Goal: Transaction & Acquisition: Book appointment/travel/reservation

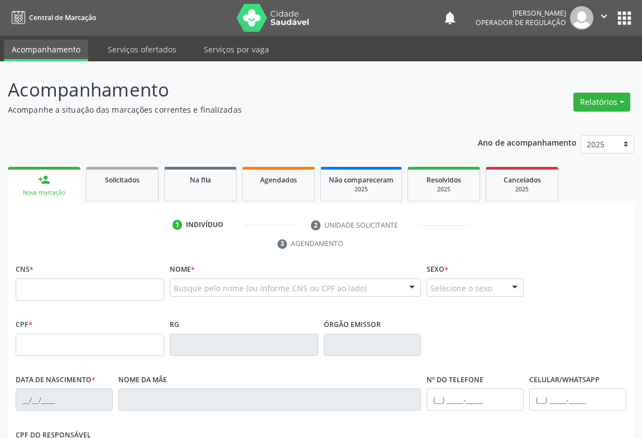
click at [56, 285] on input "text" at bounding box center [90, 290] width 149 height 22
type input "700 0071 3529 2604"
type input "27885994"
type input "05/02/1969"
type input "sn"
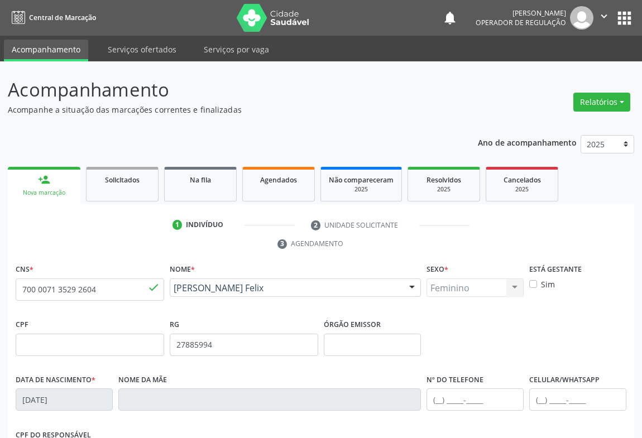
scroll to position [185, 0]
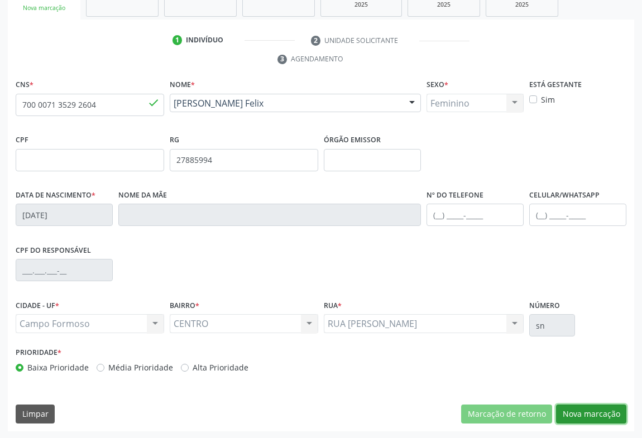
click at [592, 422] on button "Nova marcação" at bounding box center [591, 414] width 70 height 19
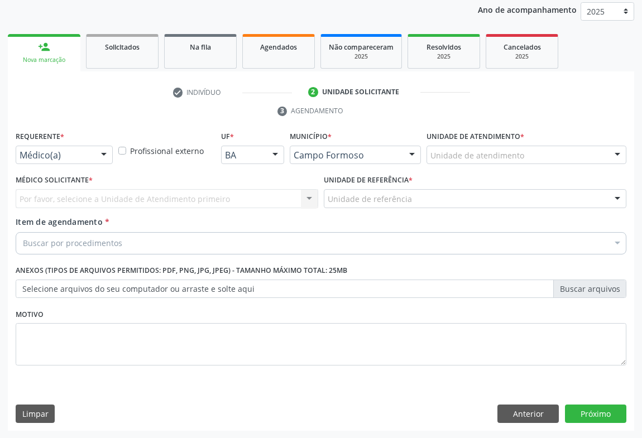
click at [85, 147] on div "Médico(a)" at bounding box center [64, 155] width 97 height 19
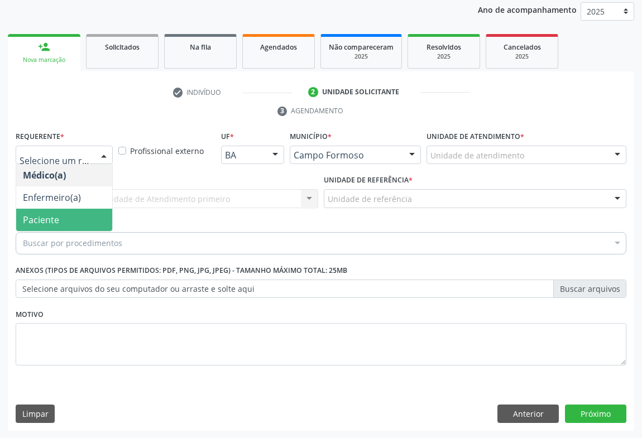
click at [78, 217] on span "Paciente" at bounding box center [64, 220] width 96 height 22
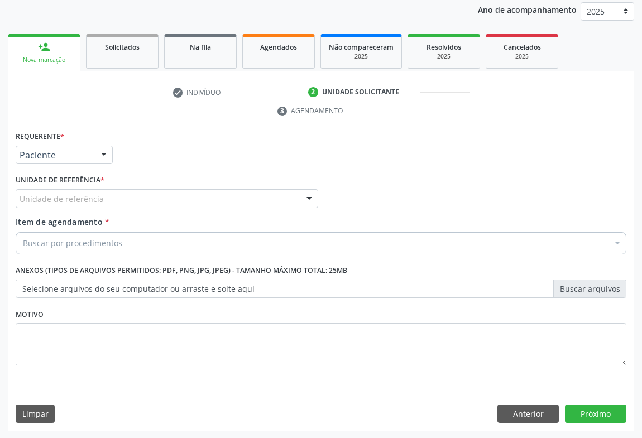
click at [144, 202] on div "Unidade de referência" at bounding box center [167, 198] width 303 height 19
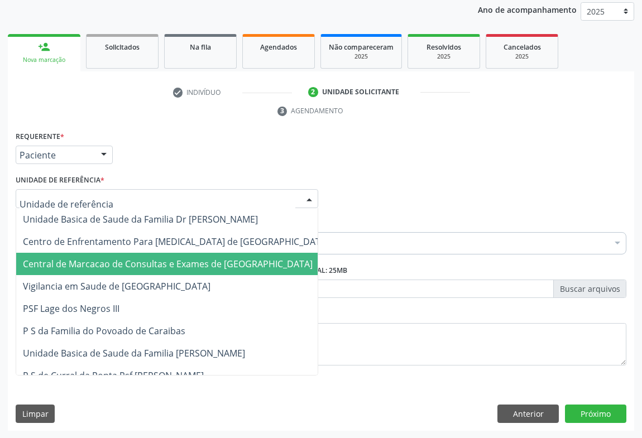
click at [139, 256] on span "Central de Marcacao de Consultas e Exames de [GEOGRAPHIC_DATA]" at bounding box center [175, 264] width 319 height 22
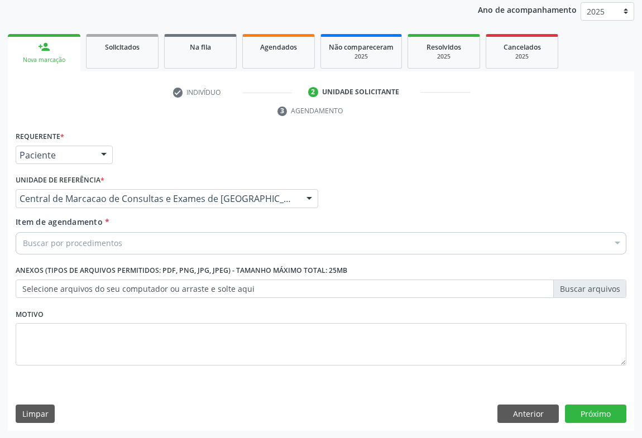
click at [176, 248] on div "Buscar por procedimentos" at bounding box center [321, 243] width 611 height 22
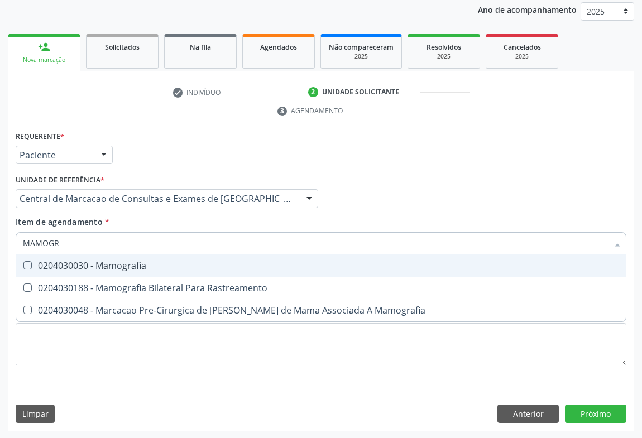
type input "MAMOGRA"
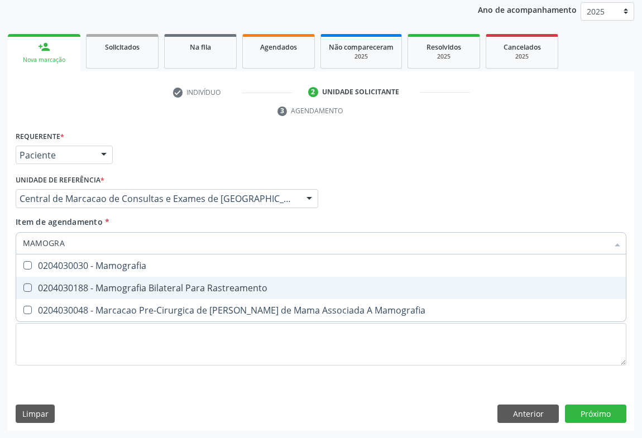
click at [170, 294] on span "0204030188 - Mamografia Bilateral Para Rastreamento" at bounding box center [321, 288] width 610 height 22
checkbox Rastreamento "true"
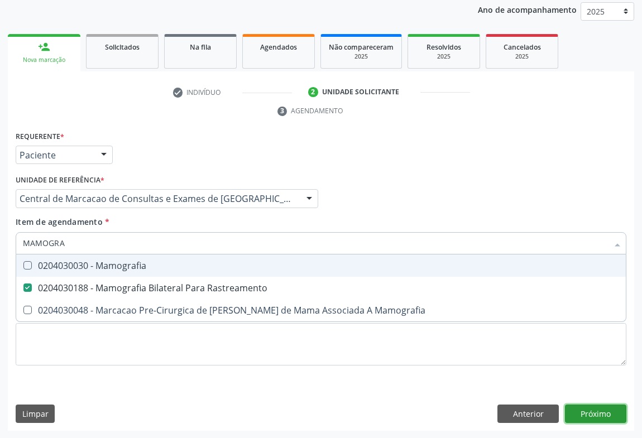
click at [586, 405] on div "Requerente * Paciente Médico(a) Enfermeiro(a) Paciente Nenhum resultado encontr…" at bounding box center [321, 279] width 626 height 303
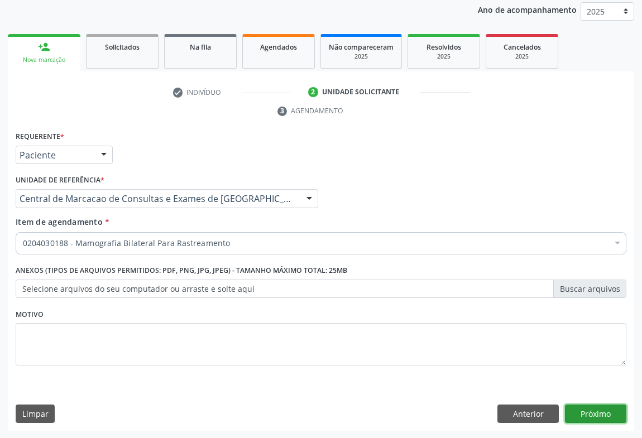
click at [567, 407] on button "Próximo" at bounding box center [595, 414] width 61 height 19
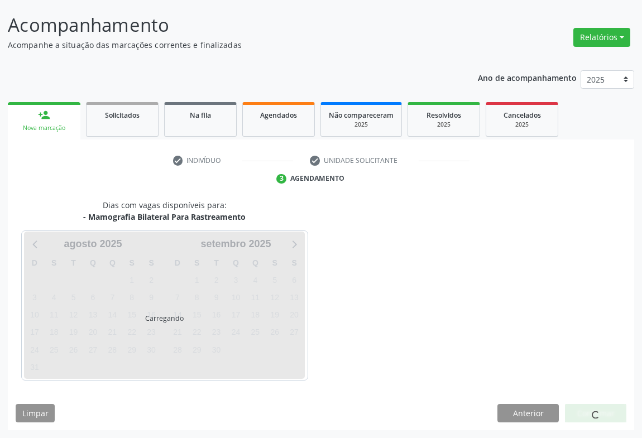
scroll to position [64, 0]
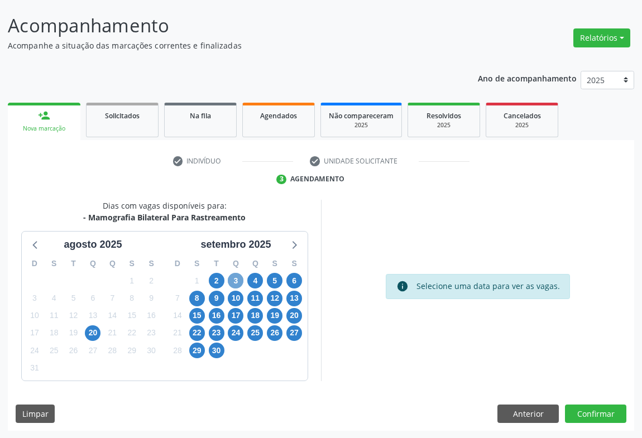
click at [235, 281] on span "3" at bounding box center [236, 281] width 16 height 16
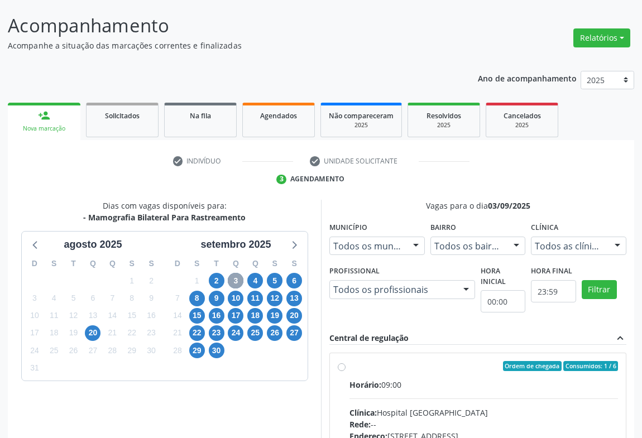
scroll to position [232, 0]
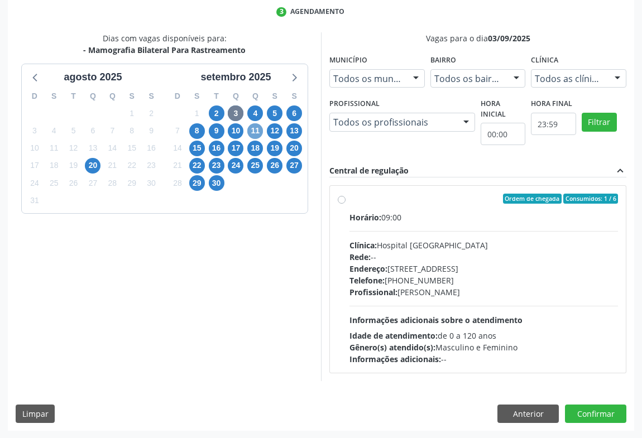
click at [252, 123] on span "11" at bounding box center [255, 131] width 16 height 16
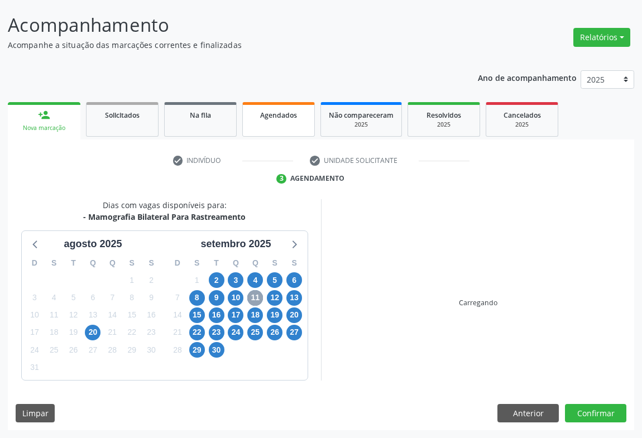
scroll to position [64, 0]
click at [253, 275] on span "4" at bounding box center [255, 281] width 16 height 16
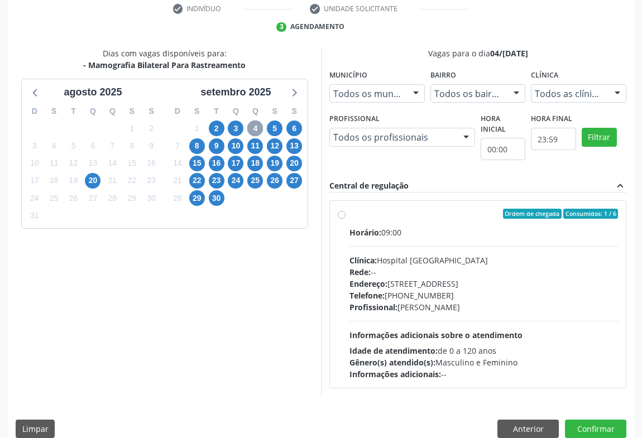
scroll to position [232, 0]
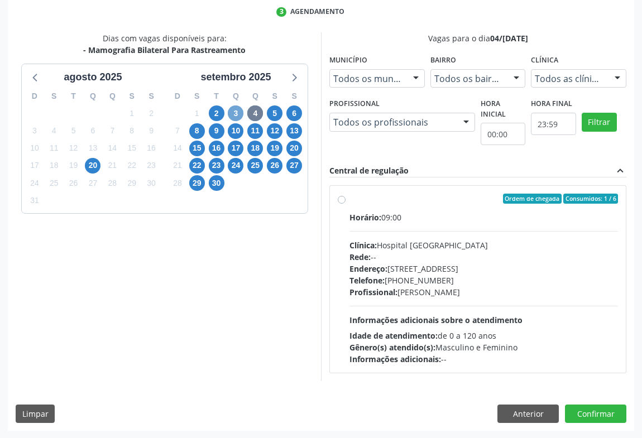
click at [233, 114] on span "3" at bounding box center [236, 114] width 16 height 16
click at [414, 207] on label "Ordem de chegada Consumidos: 1 / 6 Horário: 09:00 Clínica: Hospital Sao Francis…" at bounding box center [484, 279] width 269 height 171
click at [346, 204] on input "Ordem de chegada Consumidos: 1 / 6 Horário: 09:00 Clínica: Hospital Sao Francis…" at bounding box center [342, 199] width 8 height 10
radio input "true"
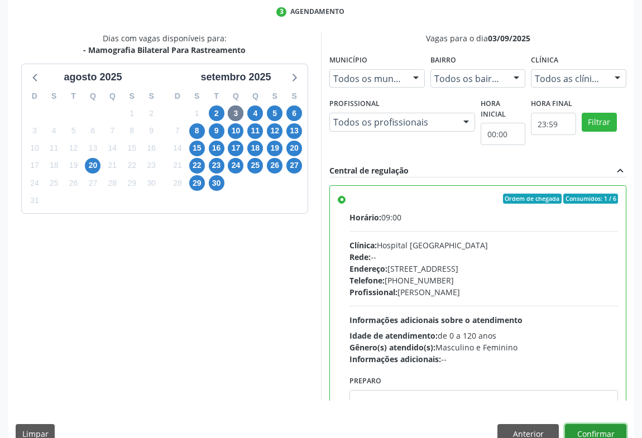
click at [582, 429] on button "Confirmar" at bounding box center [595, 433] width 61 height 19
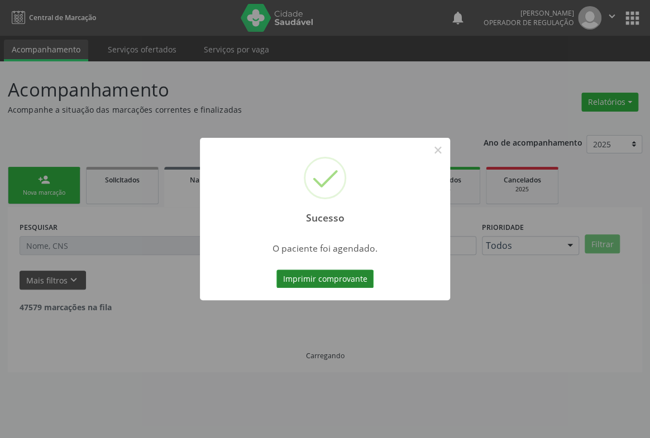
click at [315, 272] on button "Imprimir comprovante" at bounding box center [324, 279] width 97 height 19
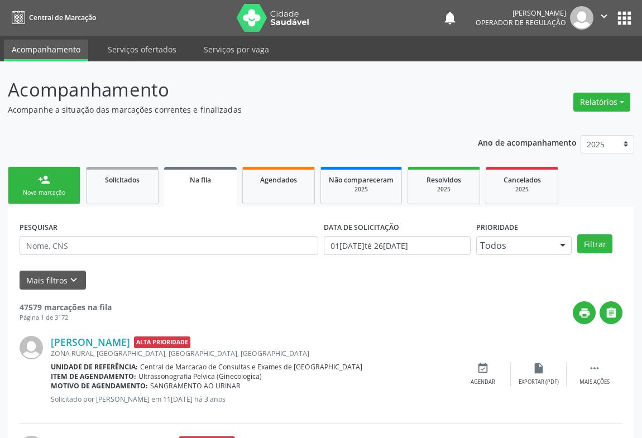
click at [44, 178] on div "person_add" at bounding box center [44, 180] width 12 height 12
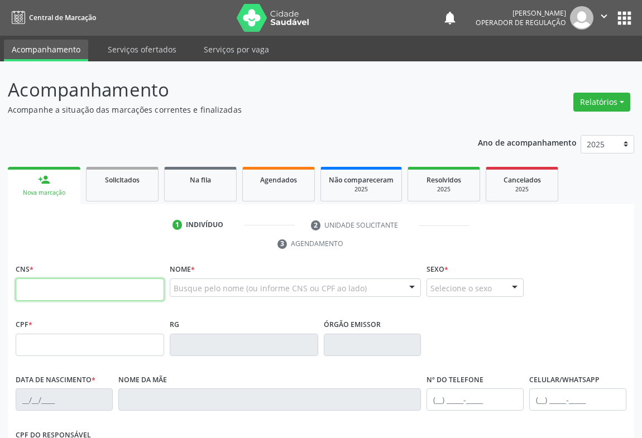
click at [59, 291] on input "text" at bounding box center [90, 290] width 149 height 22
type input "702 9065 1404 4371"
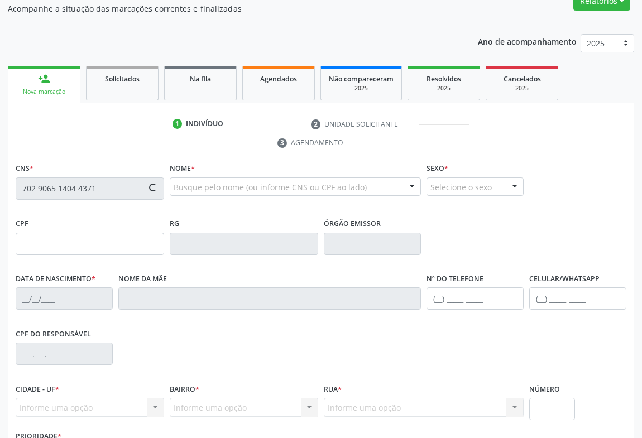
scroll to position [185, 0]
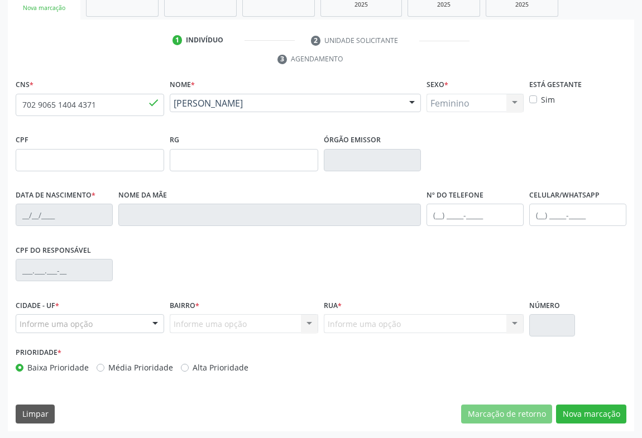
type input "12/10/1978"
type input "S/N"
click at [594, 410] on button "Nova marcação" at bounding box center [591, 414] width 70 height 19
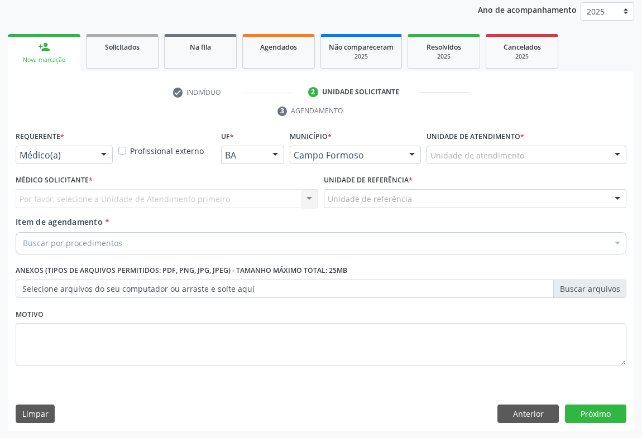
click at [102, 147] on div at bounding box center [103, 155] width 17 height 19
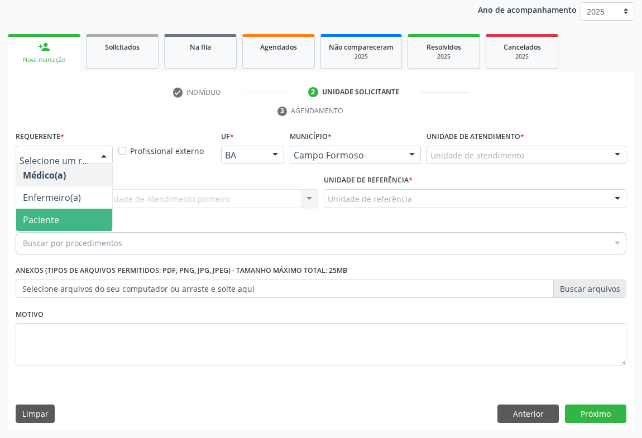
click at [63, 223] on span "Paciente" at bounding box center [64, 220] width 96 height 22
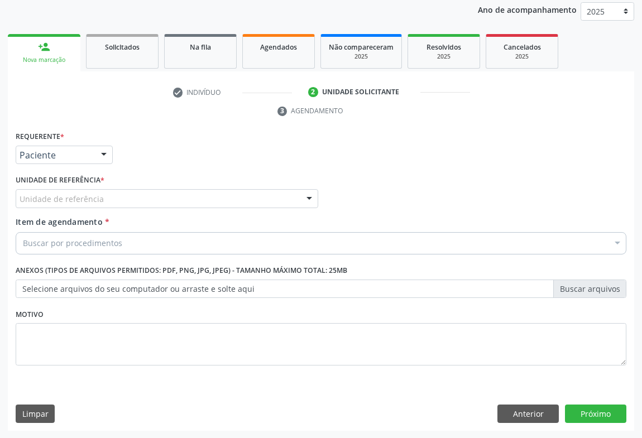
click at [153, 209] on div "Unidade de referência * Unidade de referência Unidade Basica de Saude da Famili…" at bounding box center [167, 194] width 308 height 44
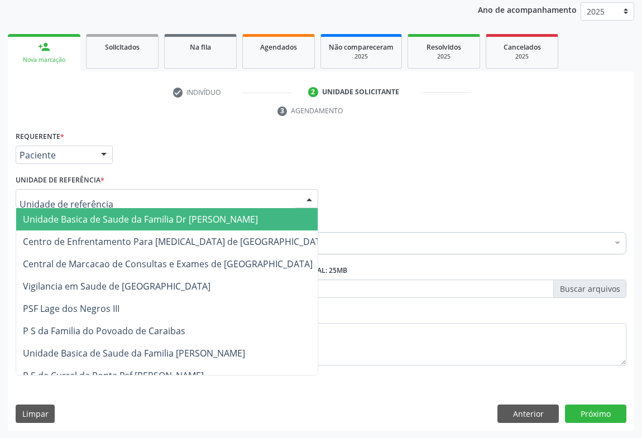
click at [155, 205] on div at bounding box center [167, 198] width 303 height 19
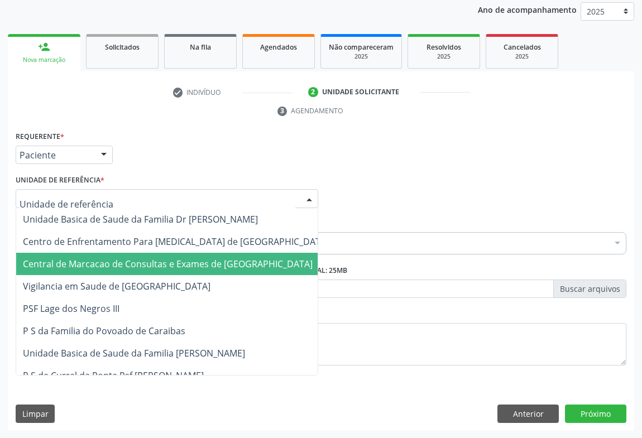
click at [152, 262] on span "Central de Marcacao de Consultas e Exames de [GEOGRAPHIC_DATA]" at bounding box center [168, 264] width 290 height 12
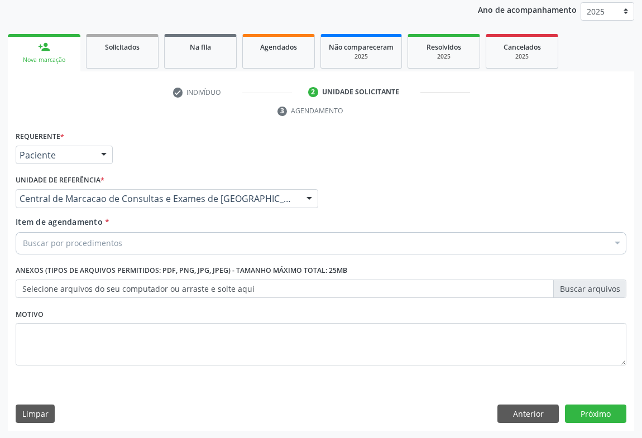
click at [160, 246] on div "Buscar por procedimentos" at bounding box center [321, 243] width 611 height 22
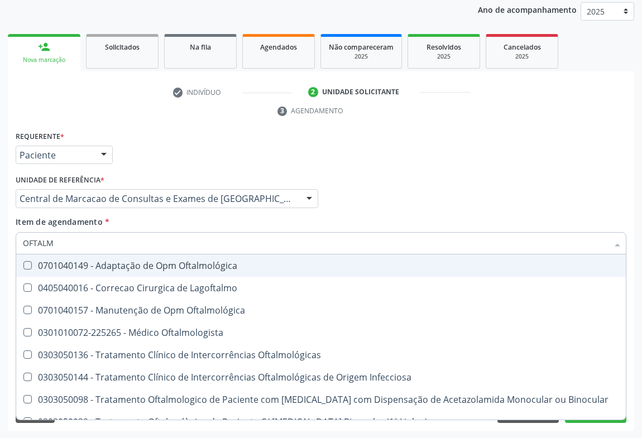
type input "OFTALMO"
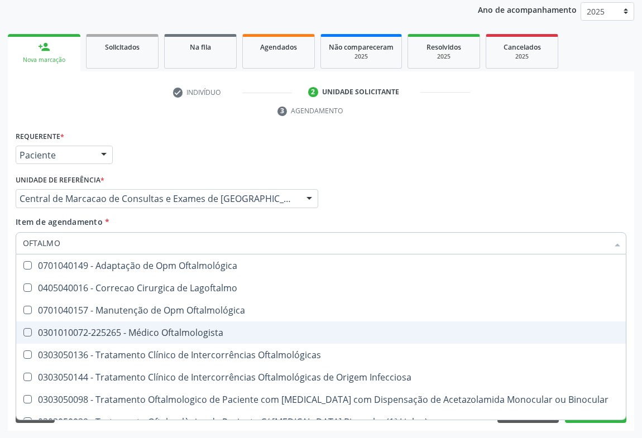
drag, startPoint x: 149, startPoint y: 333, endPoint x: 313, endPoint y: 266, distance: 176.8
click at [152, 333] on div "0301010072-225265 - Médico Oftalmologista" at bounding box center [321, 332] width 596 height 9
checkbox Oftalmologista "true"
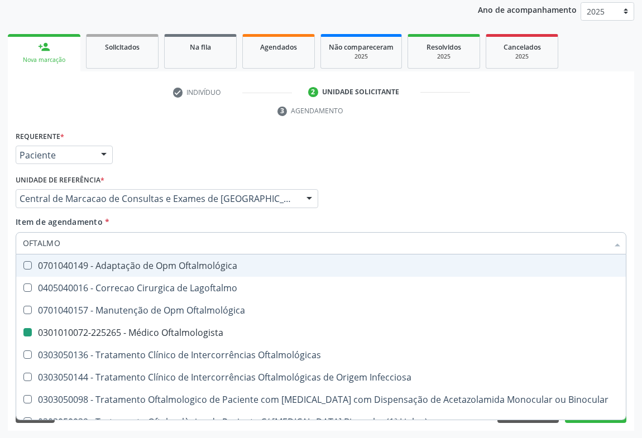
click at [381, 204] on div "Médico Solicitante Por favor, selecione a Unidade de Atendimento primeiro Nenhu…" at bounding box center [321, 194] width 616 height 44
checkbox Lagoftalmo "true"
checkbox Oftalmologista "false"
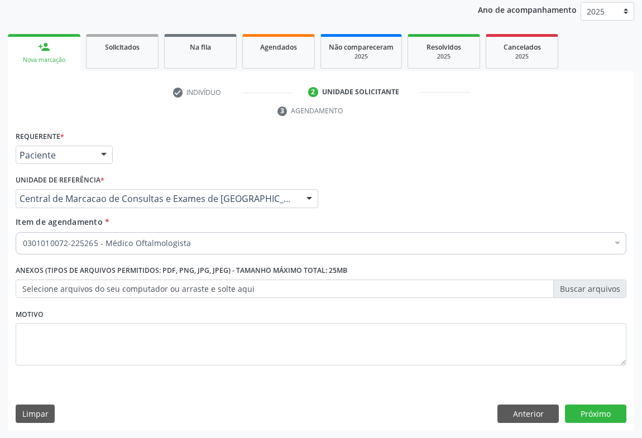
click at [583, 403] on div "Requerente * Paciente Médico(a) Enfermeiro(a) Paciente Nenhum resultado encontr…" at bounding box center [321, 279] width 626 height 303
click at [583, 409] on button "Próximo" at bounding box center [595, 414] width 61 height 19
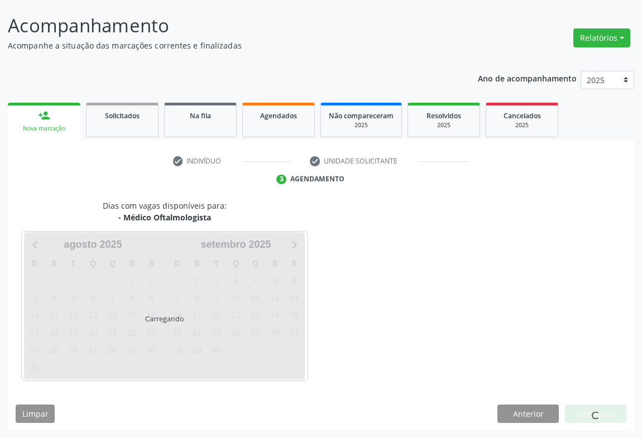
scroll to position [97, 0]
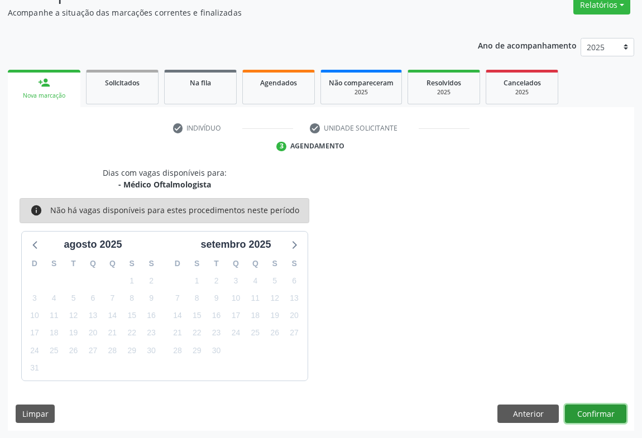
click at [583, 413] on button "Confirmar" at bounding box center [595, 414] width 61 height 19
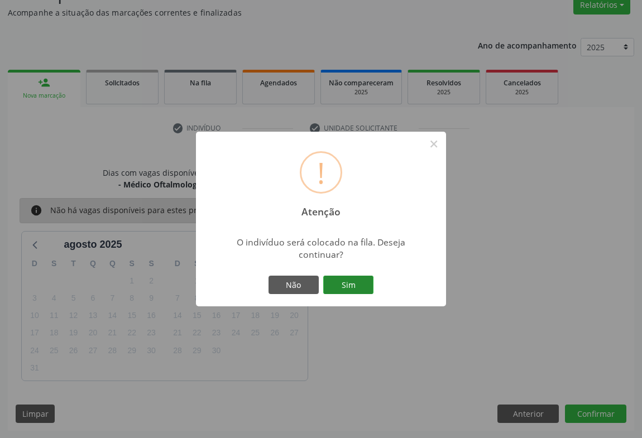
click at [353, 285] on button "Sim" at bounding box center [348, 285] width 50 height 19
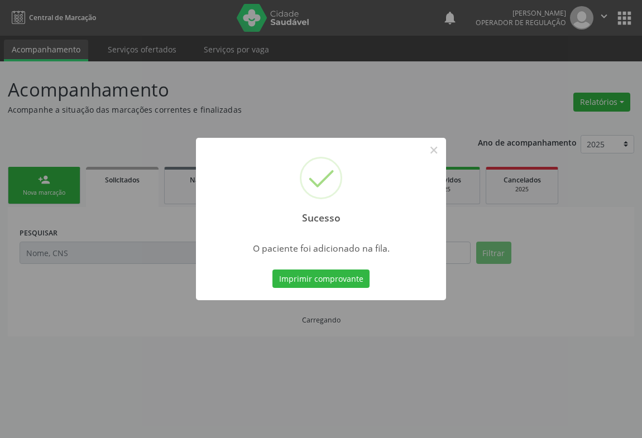
scroll to position [0, 0]
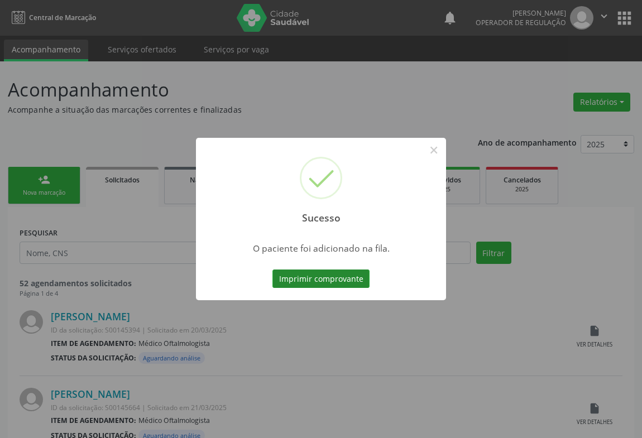
click at [332, 279] on button "Imprimir comprovante" at bounding box center [320, 279] width 97 height 19
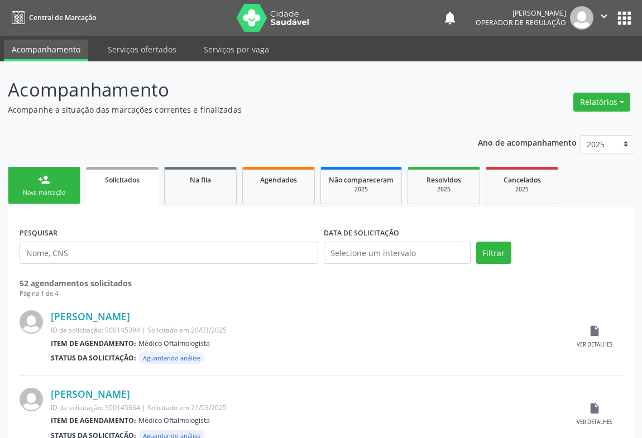
click at [37, 164] on ul "person_add Nova marcação Solicitados Na fila Agendados Não compareceram 2025 Re…" at bounding box center [321, 185] width 626 height 43
click at [47, 183] on div "person_add" at bounding box center [44, 180] width 12 height 12
click at [50, 180] on link "person_add Nova marcação" at bounding box center [44, 185] width 73 height 37
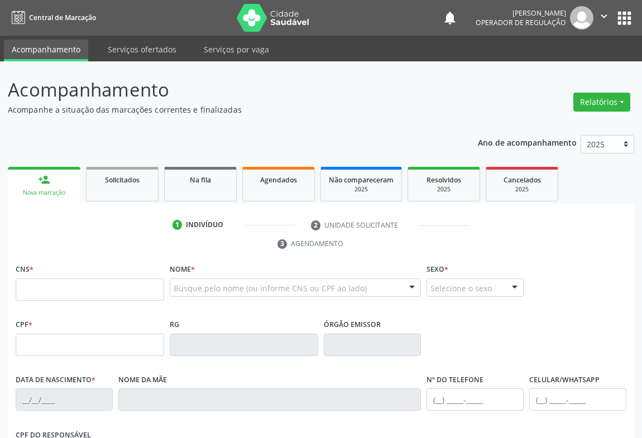
click at [50, 301] on fieldset "CNS *" at bounding box center [90, 284] width 149 height 47
click at [58, 287] on input "text" at bounding box center [90, 290] width 149 height 22
type input "705 8004 6453 4338"
type input "1432384937"
type input "09/08/1978"
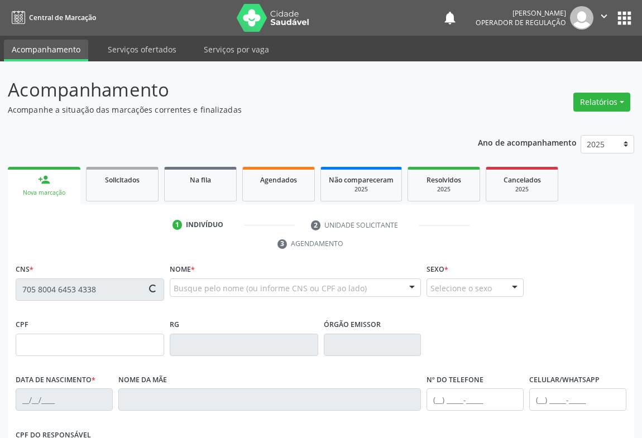
type input "(74) 9196-2443"
type input "S/N"
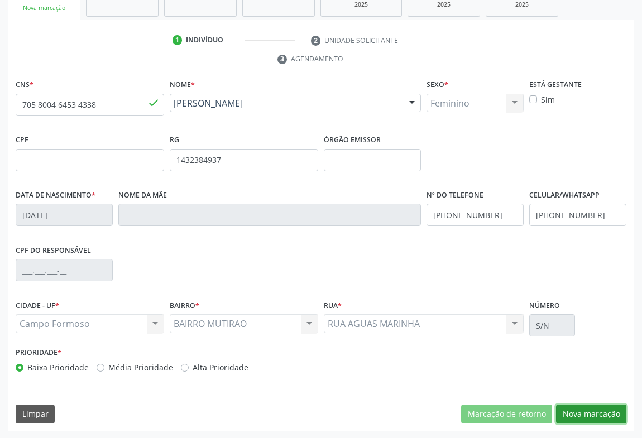
click at [580, 408] on button "Nova marcação" at bounding box center [591, 414] width 70 height 19
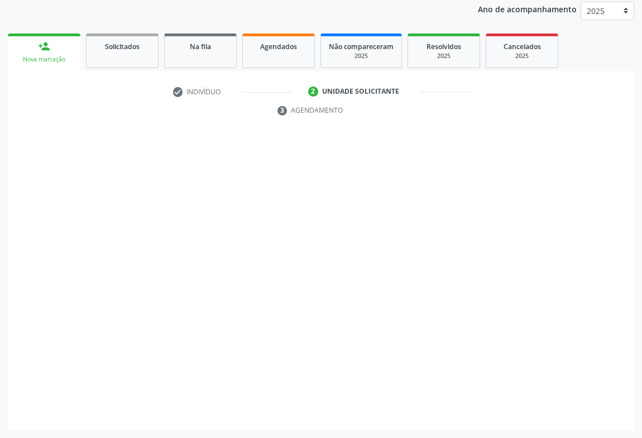
scroll to position [133, 0]
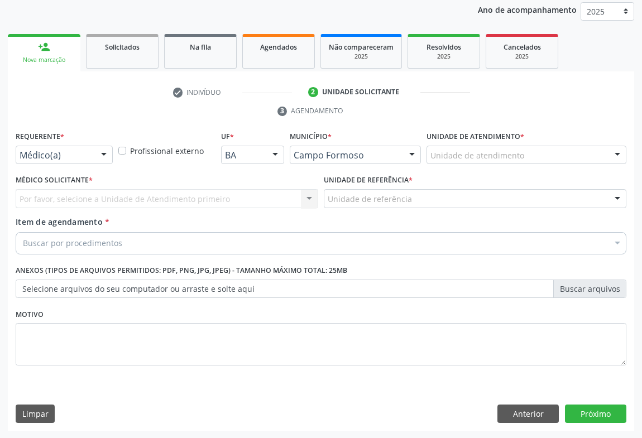
click at [95, 159] on div at bounding box center [103, 155] width 17 height 19
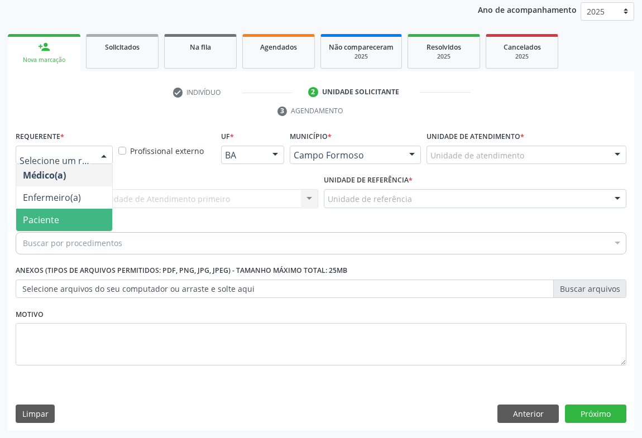
click at [75, 218] on span "Paciente" at bounding box center [64, 220] width 96 height 22
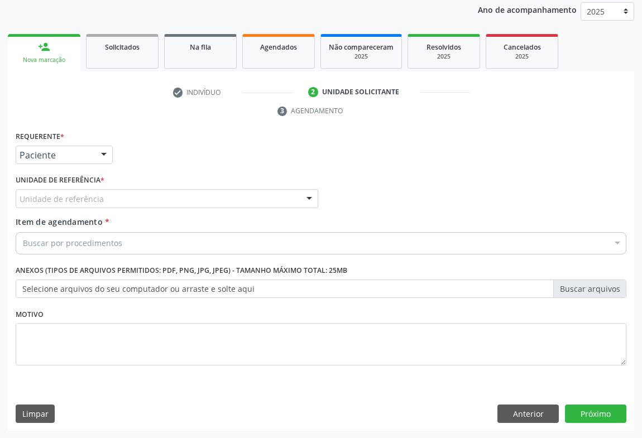
click at [172, 198] on div "Unidade de referência" at bounding box center [167, 198] width 303 height 19
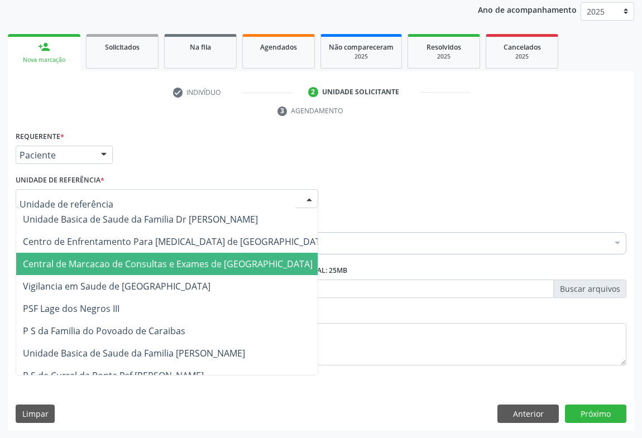
click at [166, 256] on span "Central de Marcacao de Consultas e Exames de [GEOGRAPHIC_DATA]" at bounding box center [175, 264] width 319 height 22
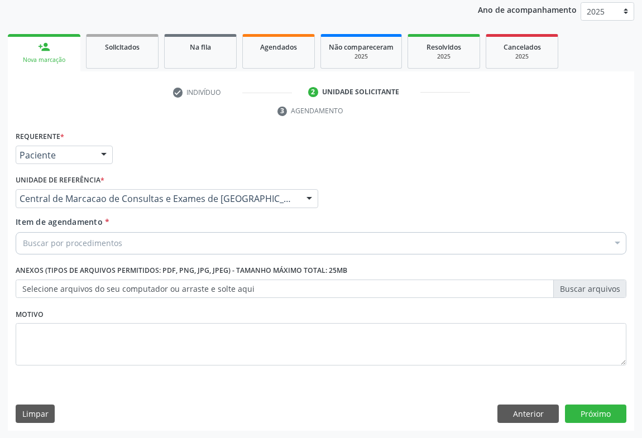
click at [174, 240] on div "Buscar por procedimentos" at bounding box center [321, 243] width 611 height 22
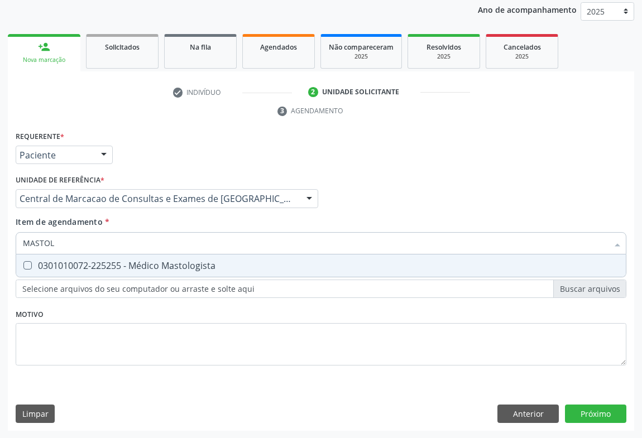
type input "MASTOLO"
drag, startPoint x: 169, startPoint y: 265, endPoint x: 453, endPoint y: 373, distance: 303.4
click at [175, 267] on div "0301010072-225255 - Médico Mastologista" at bounding box center [321, 265] width 596 height 9
checkbox Mastologista "true"
click at [594, 413] on div "Requerente * Paciente Médico(a) Enfermeiro(a) Paciente Nenhum resultado encontr…" at bounding box center [321, 279] width 626 height 303
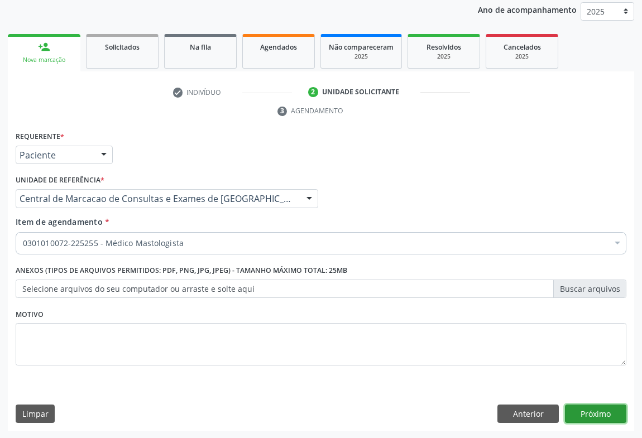
click at [589, 417] on button "Próximo" at bounding box center [595, 414] width 61 height 19
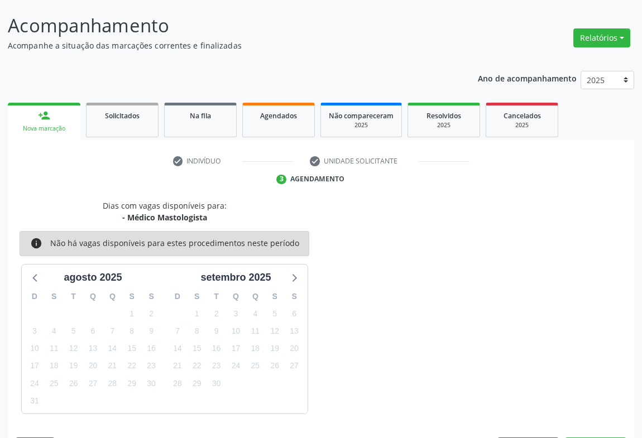
scroll to position [97, 0]
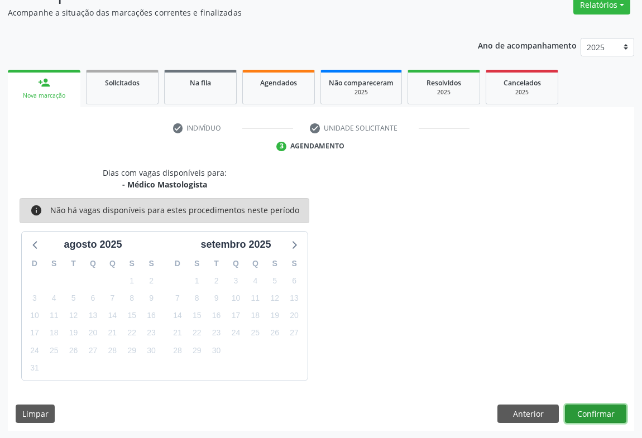
click at [583, 414] on button "Confirmar" at bounding box center [595, 414] width 61 height 19
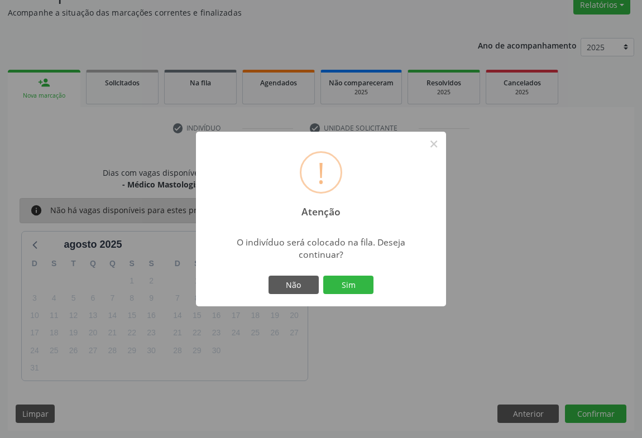
click at [345, 274] on div "Não Sim" at bounding box center [321, 285] width 111 height 23
click at [345, 279] on button "Sim" at bounding box center [348, 285] width 50 height 19
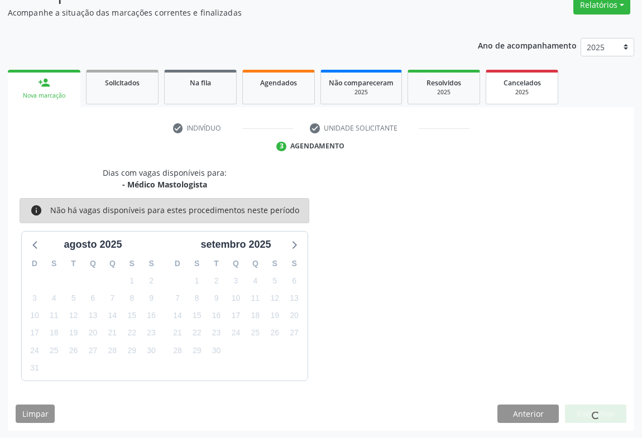
scroll to position [0, 0]
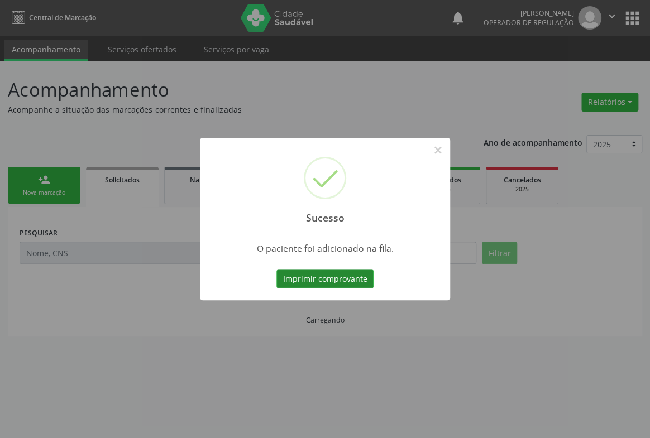
click at [335, 280] on button "Imprimir comprovante" at bounding box center [324, 279] width 97 height 19
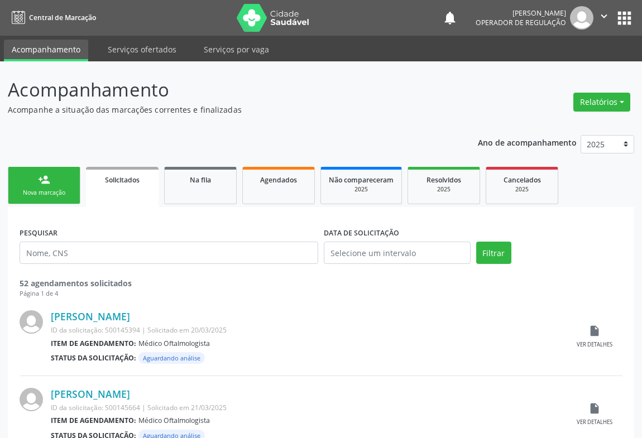
drag, startPoint x: 35, startPoint y: 173, endPoint x: 201, endPoint y: 6, distance: 235.7
click at [36, 173] on link "person_add Nova marcação" at bounding box center [44, 185] width 73 height 37
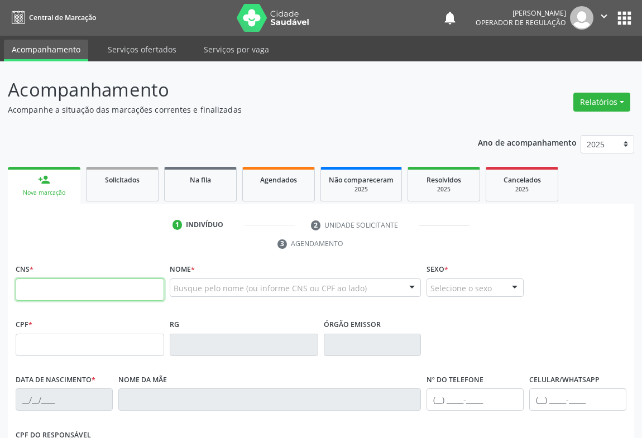
click at [47, 286] on input "text" at bounding box center [90, 290] width 149 height 22
type input "702 0077 1054 8890"
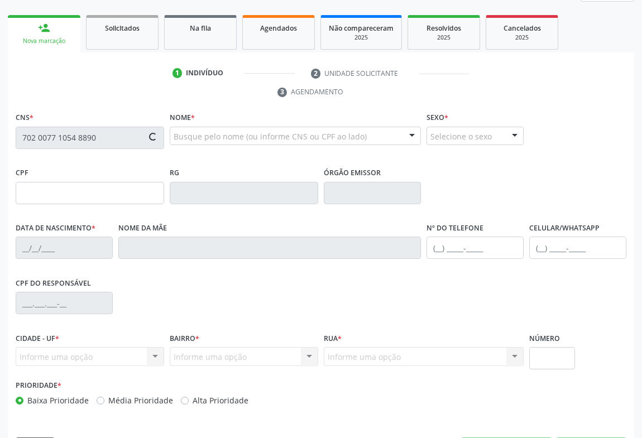
type input "023.485.035-30"
type input "0744003636"
type input "16/05/1956"
type input "(74) 99121-6459"
type input "023.485.035-30"
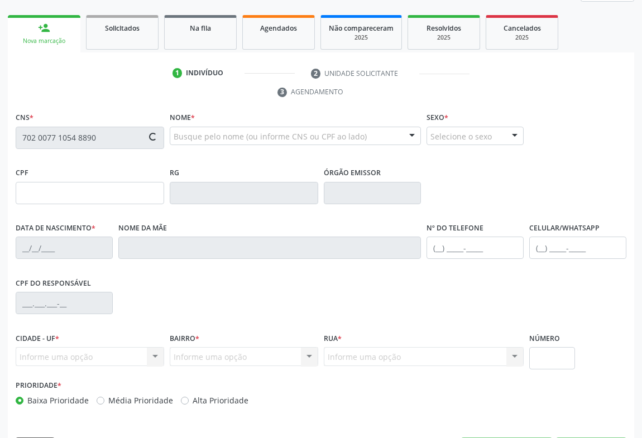
type input "S/N"
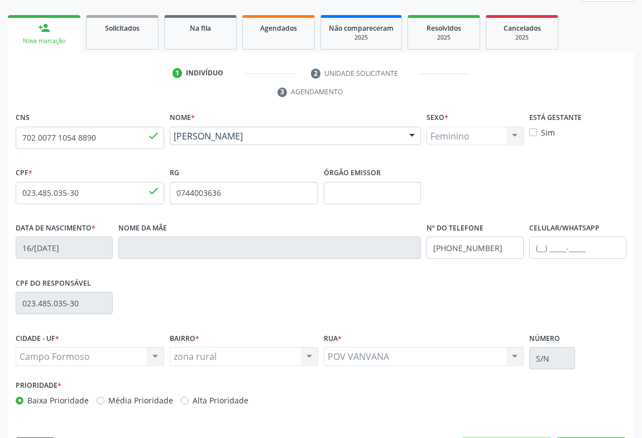
scroll to position [185, 0]
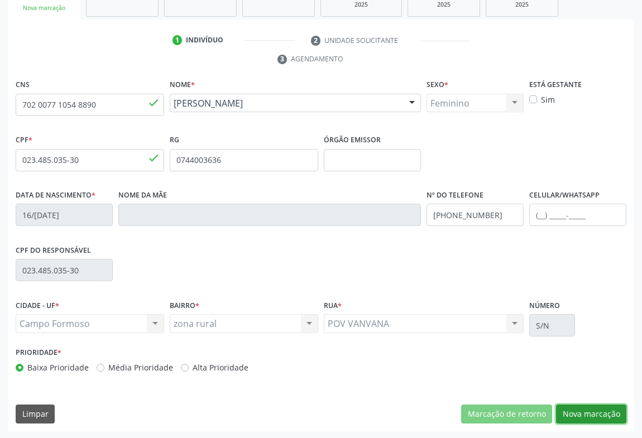
click at [577, 414] on button "Nova marcação" at bounding box center [591, 414] width 70 height 19
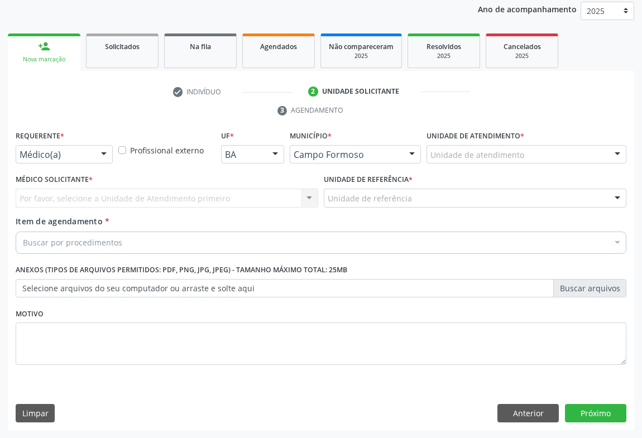
scroll to position [133, 0]
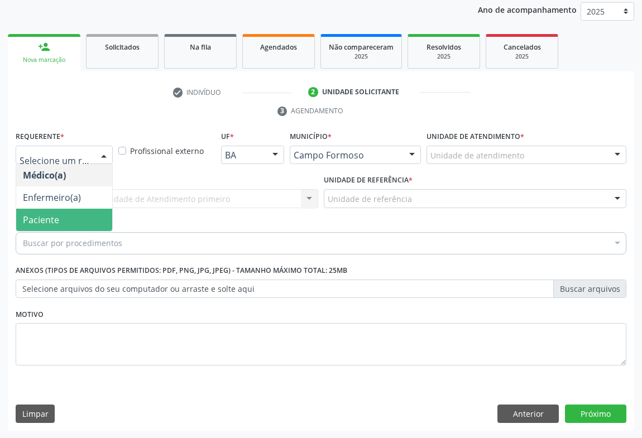
drag, startPoint x: 50, startPoint y: 220, endPoint x: 123, endPoint y: 208, distance: 73.5
click at [52, 219] on span "Paciente" at bounding box center [41, 220] width 36 height 12
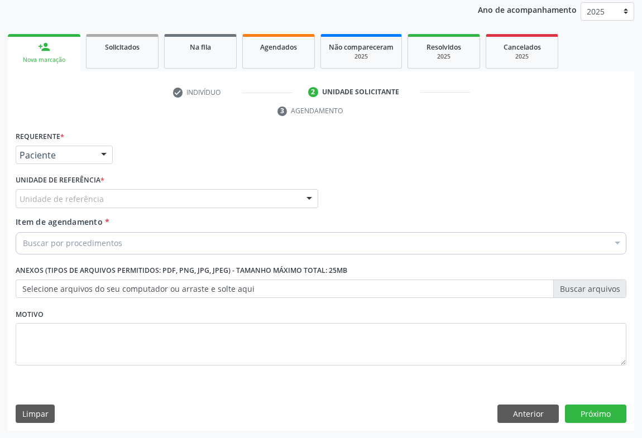
click at [127, 199] on div "Unidade de referência" at bounding box center [167, 198] width 303 height 19
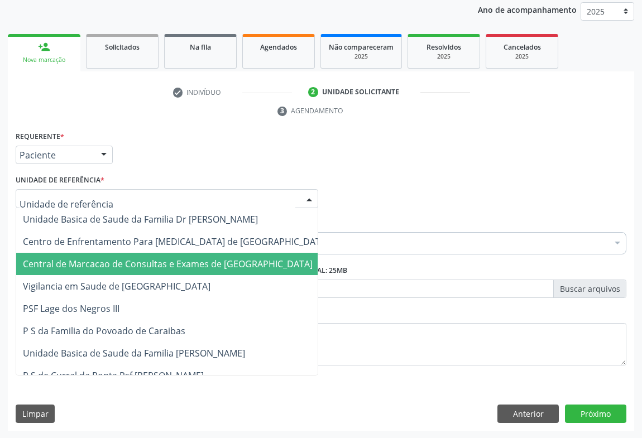
drag, startPoint x: 131, startPoint y: 260, endPoint x: 138, endPoint y: 253, distance: 9.9
click at [131, 261] on span "Central de Marcacao de Consultas e Exames de [GEOGRAPHIC_DATA]" at bounding box center [168, 264] width 290 height 12
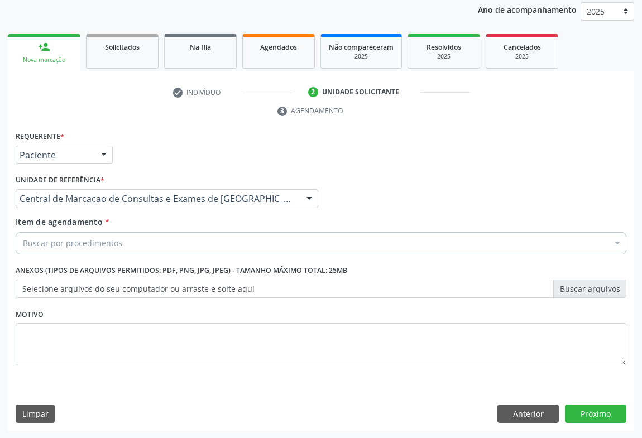
click at [147, 242] on div "Buscar por procedimentos" at bounding box center [321, 243] width 611 height 22
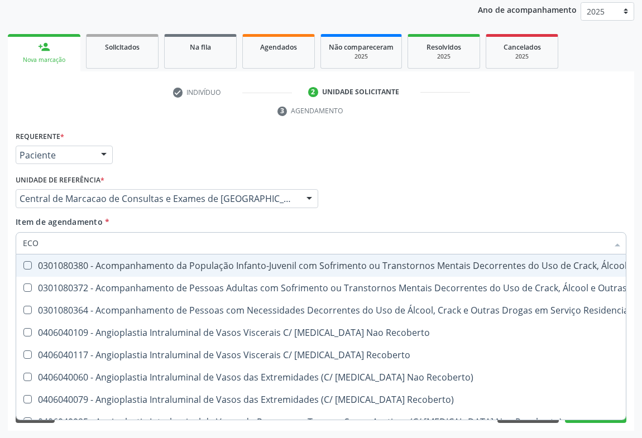
type input "ECOC"
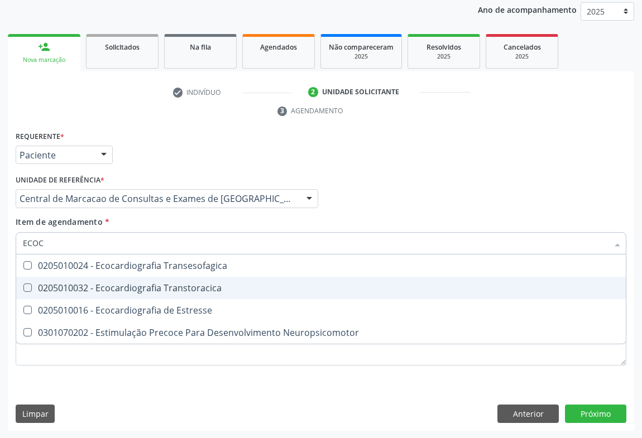
drag, startPoint x: 138, startPoint y: 283, endPoint x: 148, endPoint y: 260, distance: 25.5
click at [138, 284] on div "0205010032 - Ecocardiografia Transtoracica" at bounding box center [321, 288] width 596 height 9
checkbox Transtoracica "true"
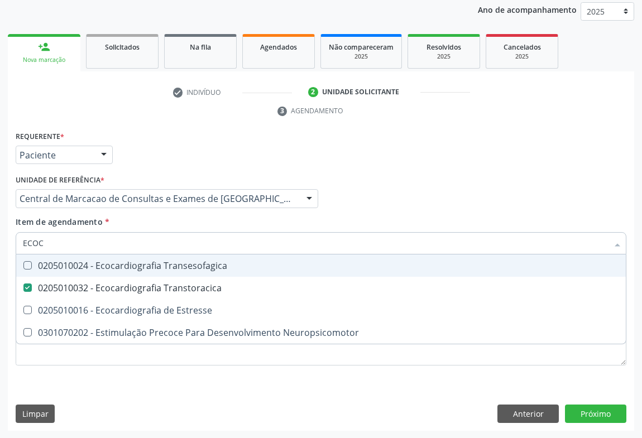
click at [149, 242] on input "ECOC" at bounding box center [315, 243] width 585 height 22
type input "C"
checkbox Transtoracica "false"
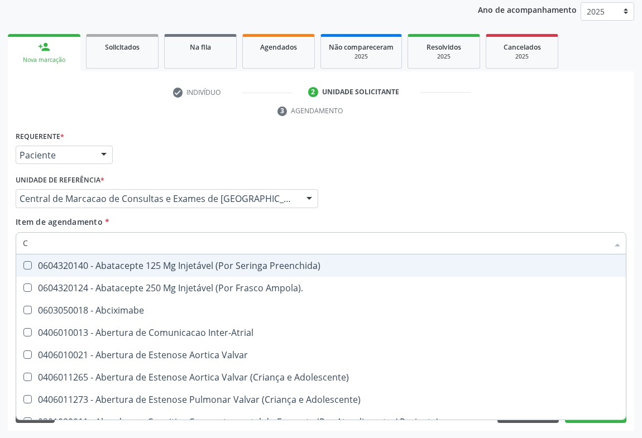
type input "CA"
checkbox \(Bilateral\) "true"
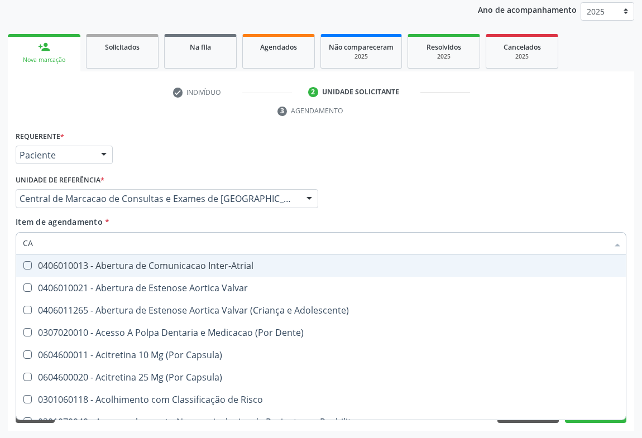
type input "CAR"
checkbox Oncologia "true"
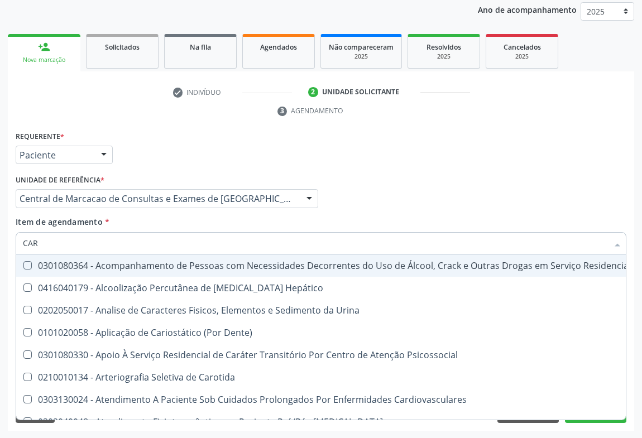
type input "CARD"
checkbox Multi-Sitio "true"
checkbox Transtoracica "false"
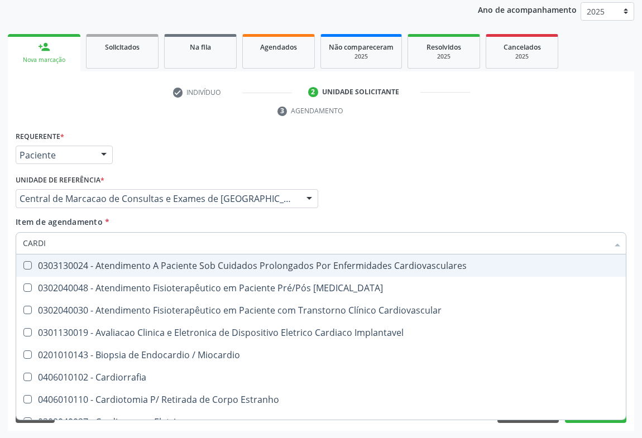
type input "CARDIO"
checkbox \(Ventriculografia\) "true"
checkbox Transtoracica "false"
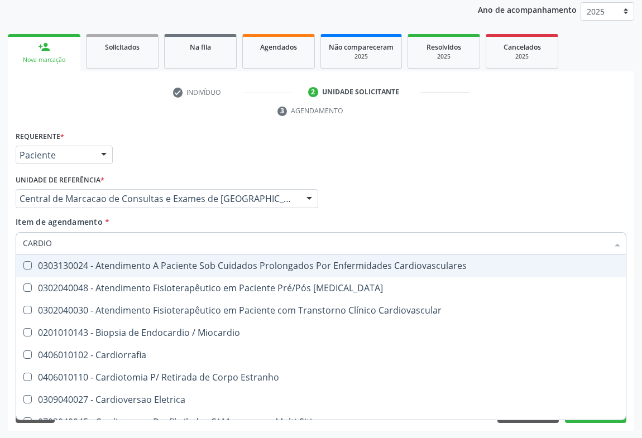
type input "CARDIOL"
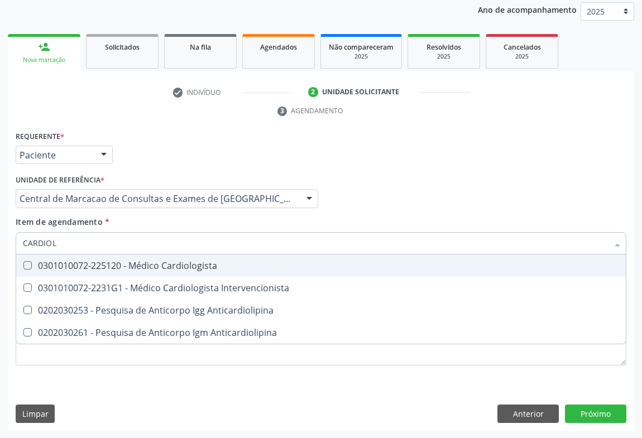
click at [156, 268] on div "0301010072-225120 - Médico Cardiologista" at bounding box center [321, 265] width 596 height 9
checkbox Cardiologista "true"
click at [139, 237] on input "CARDIOL" at bounding box center [315, 243] width 585 height 22
type input "O"
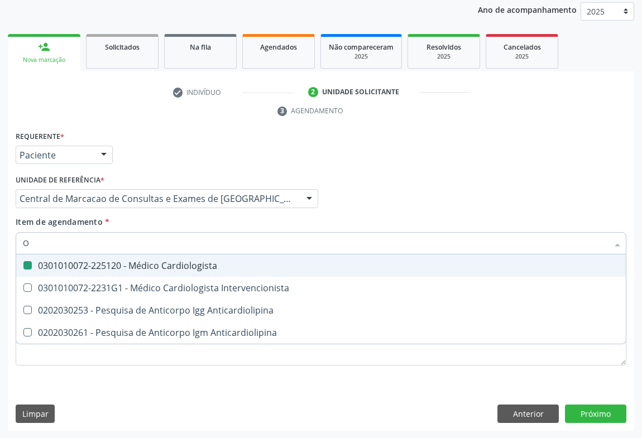
checkbox Cardiologista "false"
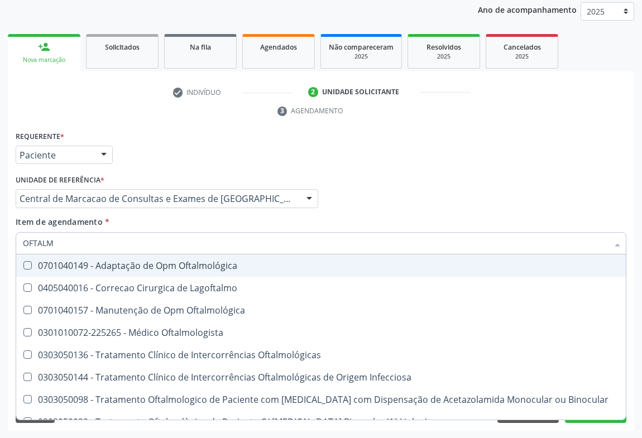
type input "OFTALMO"
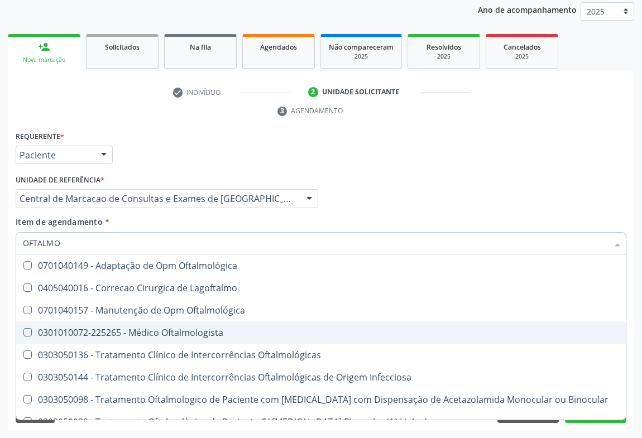
click at [163, 332] on div "0301010072-225265 - Médico Oftalmologista" at bounding box center [321, 332] width 596 height 9
checkbox Oftalmologista "true"
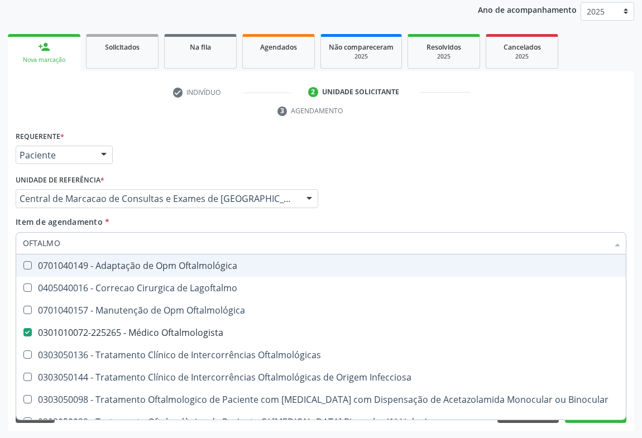
click at [405, 212] on div "Médico Solicitante Por favor, selecione a Unidade de Atendimento primeiro Nenhu…" at bounding box center [321, 194] width 616 height 44
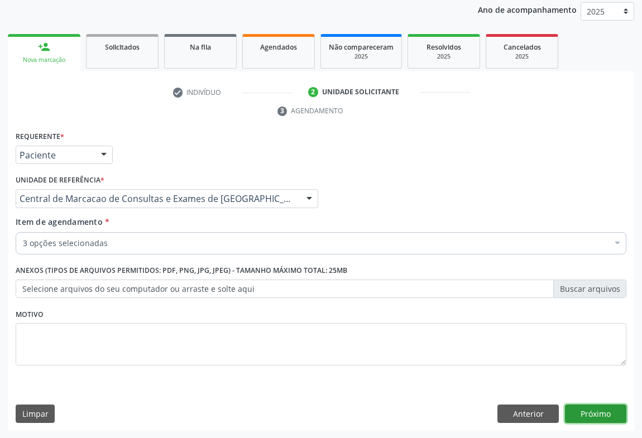
click at [583, 410] on button "Próximo" at bounding box center [595, 414] width 61 height 19
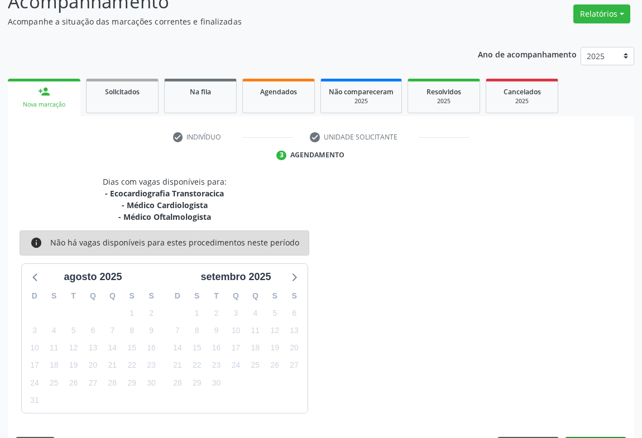
scroll to position [121, 0]
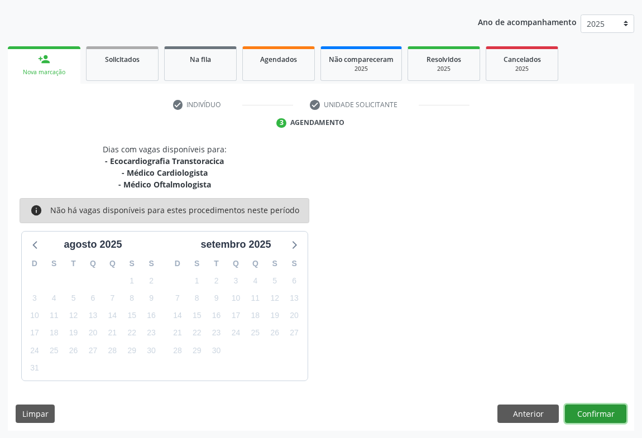
click at [590, 409] on button "Confirmar" at bounding box center [595, 414] width 61 height 19
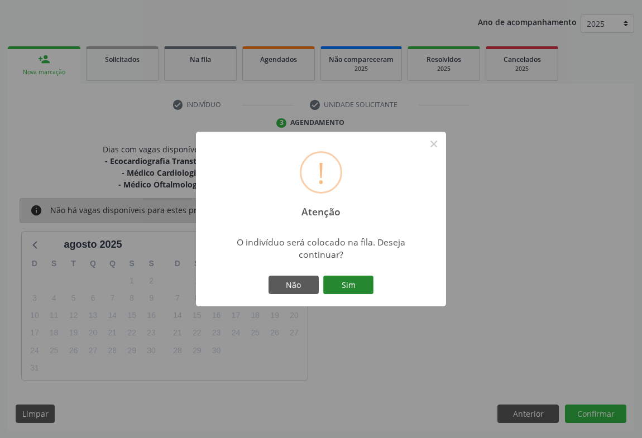
click at [349, 290] on button "Sim" at bounding box center [348, 285] width 50 height 19
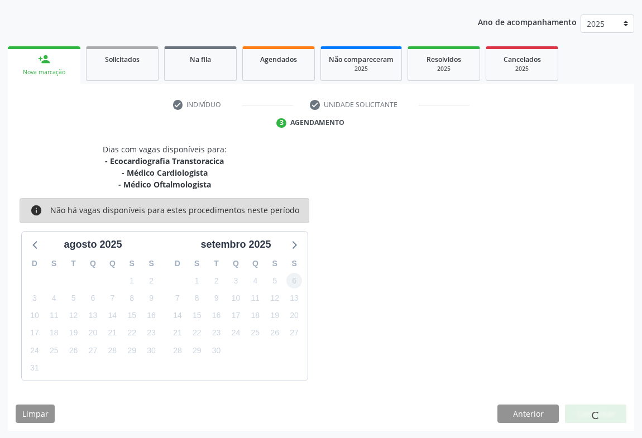
scroll to position [0, 0]
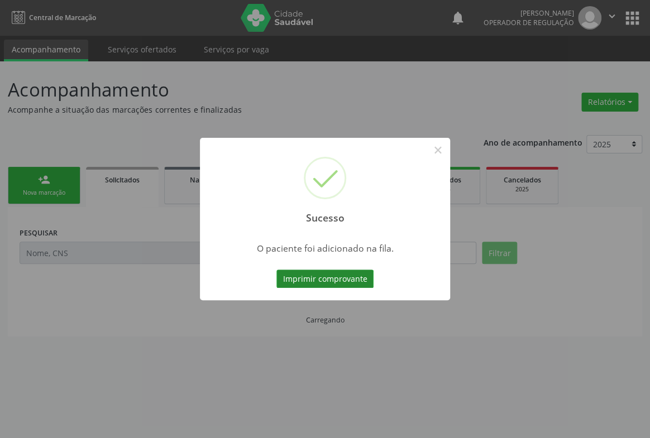
click at [346, 281] on button "Imprimir comprovante" at bounding box center [324, 279] width 97 height 19
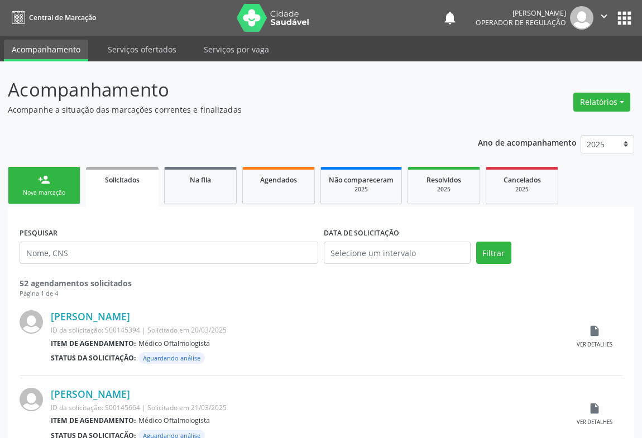
click at [35, 192] on div "Nova marcação" at bounding box center [44, 193] width 56 height 8
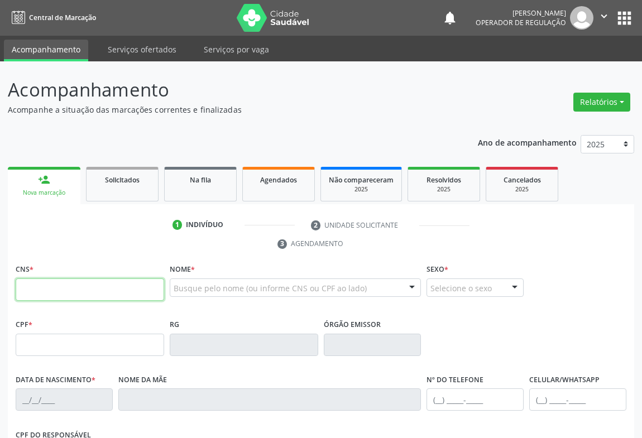
click at [47, 281] on input "text" at bounding box center [90, 290] width 149 height 22
type input "705 0048 4134 3550"
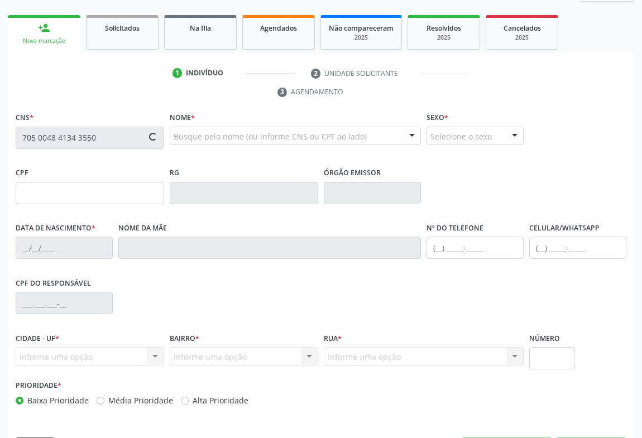
type input "1669650308"
type input "18/04/1998"
type input "(74) 99158-5713"
type input "107.109.035-61"
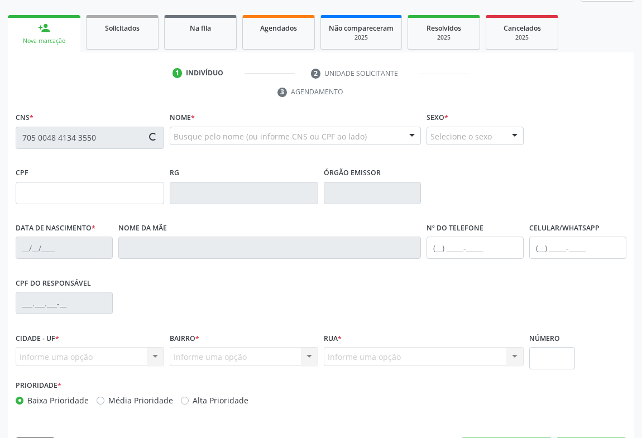
type input "66"
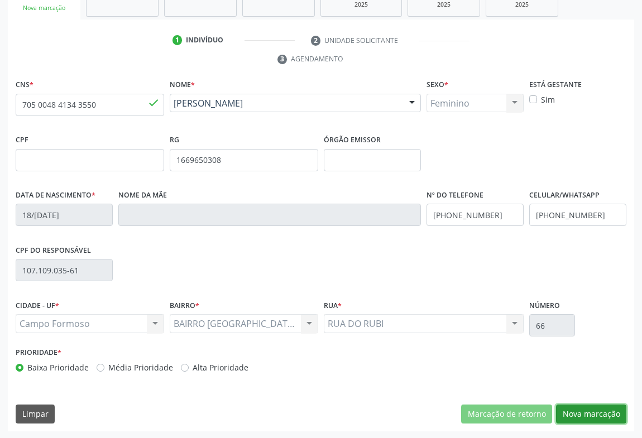
click at [586, 412] on button "Nova marcação" at bounding box center [591, 414] width 70 height 19
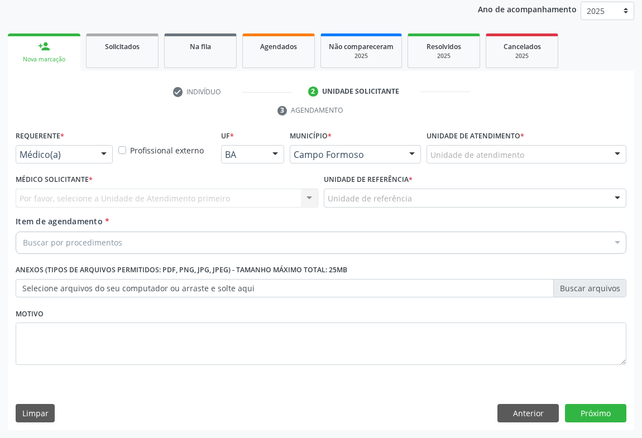
scroll to position [133, 0]
click at [92, 152] on div "Médico(a) Médico(a) Enfermeiro(a) Paciente Nenhum resultado encontrado para: " …" at bounding box center [64, 155] width 97 height 19
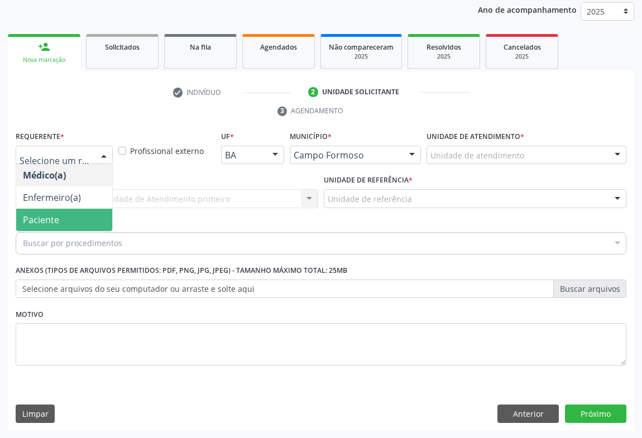
drag, startPoint x: 69, startPoint y: 216, endPoint x: 138, endPoint y: 210, distance: 68.9
click at [70, 216] on span "Paciente" at bounding box center [64, 220] width 96 height 22
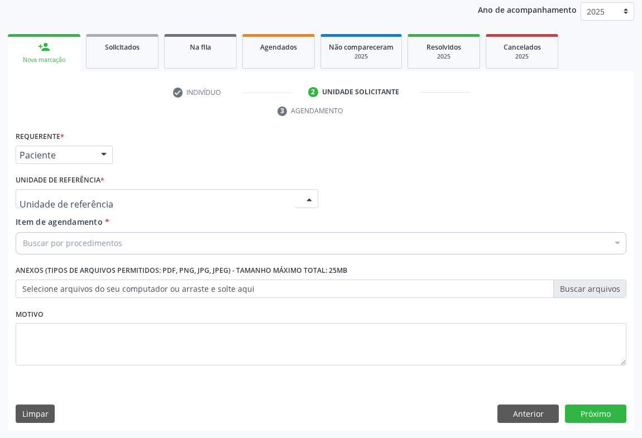
drag, startPoint x: 147, startPoint y: 196, endPoint x: 149, endPoint y: 236, distance: 40.2
click at [147, 197] on div at bounding box center [167, 198] width 303 height 19
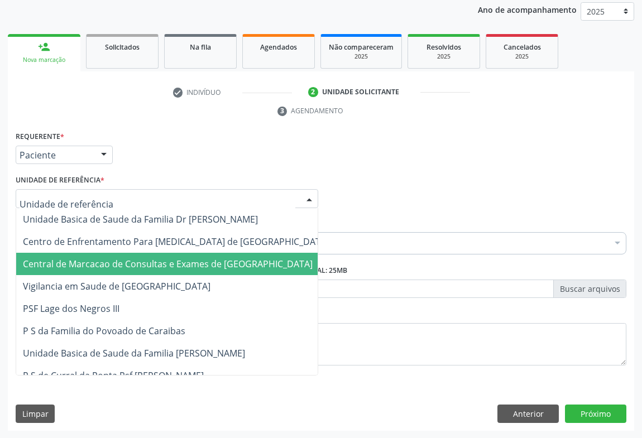
click at [150, 259] on span "Central de Marcacao de Consultas e Exames de [GEOGRAPHIC_DATA]" at bounding box center [168, 264] width 290 height 12
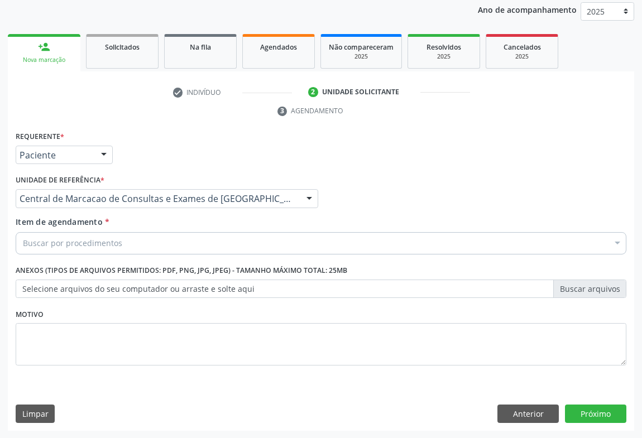
click at [170, 242] on div "Buscar por procedimentos" at bounding box center [321, 243] width 611 height 22
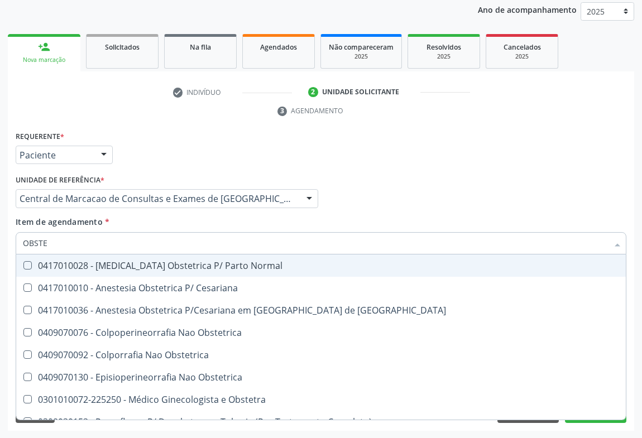
type input "OBSTET"
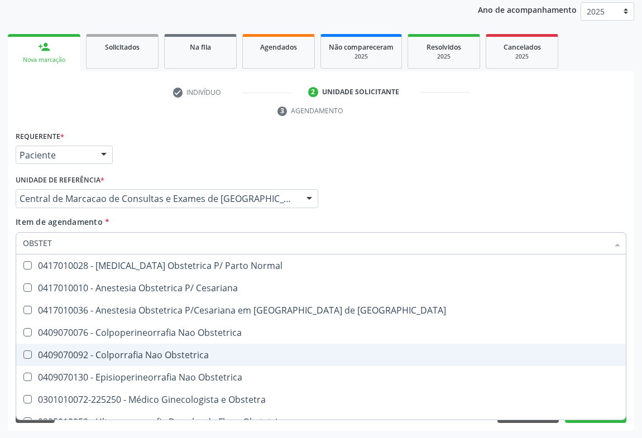
scroll to position [58, 0]
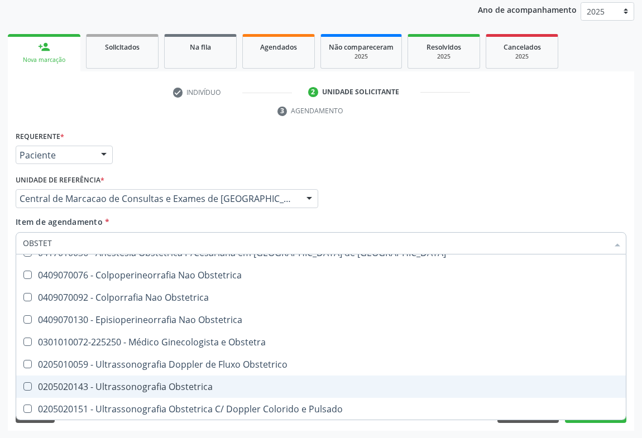
click at [157, 390] on div "0205020143 - Ultrassonografia Obstetrica" at bounding box center [321, 386] width 596 height 9
checkbox Obstetrica "true"
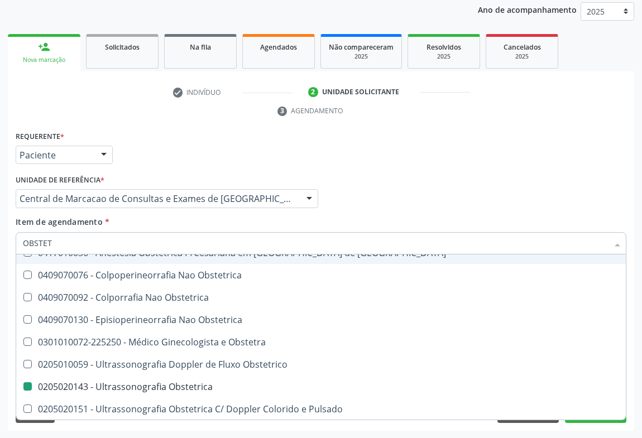
click at [405, 208] on div "Médico Solicitante Por favor, selecione a Unidade de Atendimento primeiro Nenhu…" at bounding box center [321, 194] width 616 height 44
checkbox Cesariana "true"
checkbox Obstetrica "false"
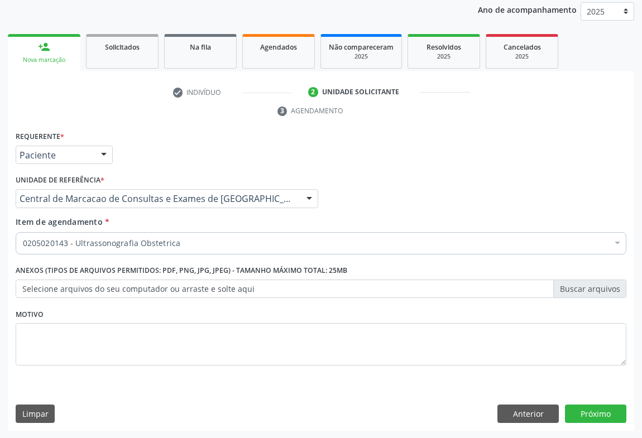
scroll to position [0, 0]
click at [592, 411] on button "Próximo" at bounding box center [595, 414] width 61 height 19
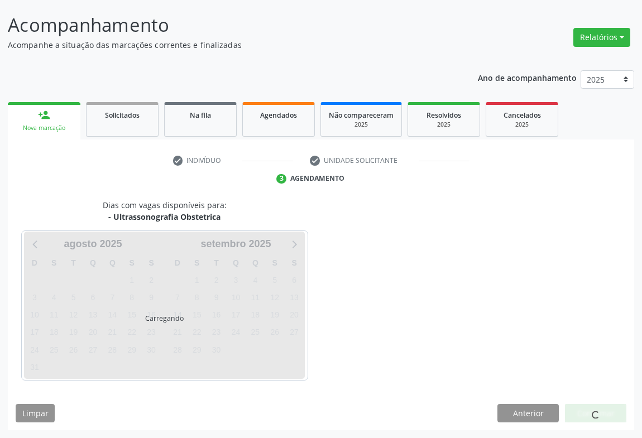
scroll to position [64, 0]
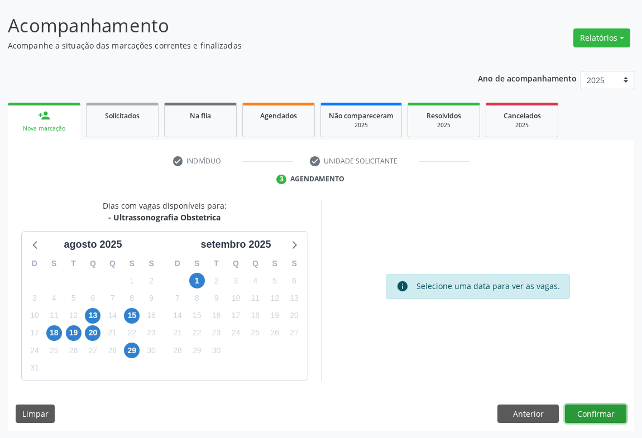
click at [600, 415] on button "Confirmar" at bounding box center [595, 414] width 61 height 19
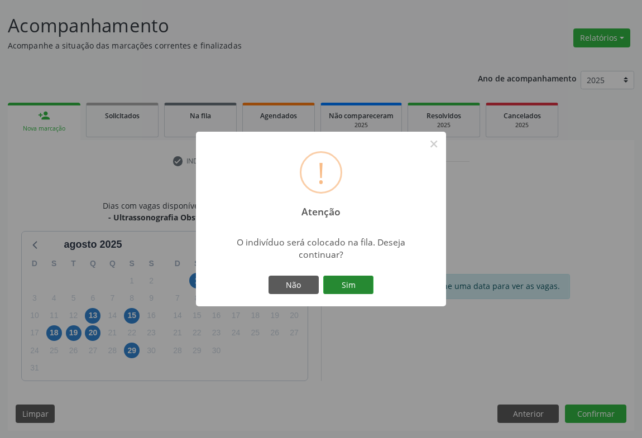
click at [353, 288] on button "Sim" at bounding box center [348, 285] width 50 height 19
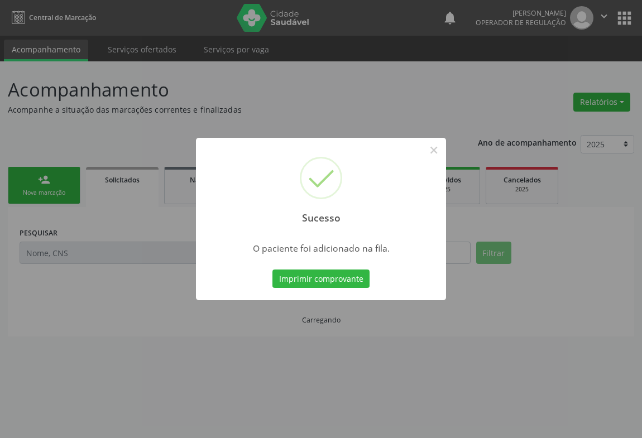
scroll to position [0, 0]
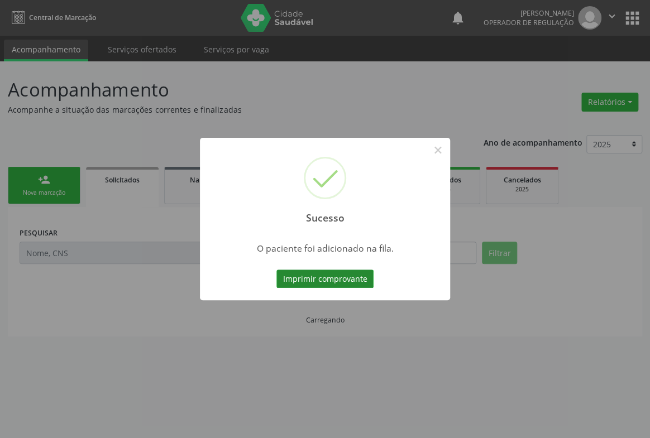
click at [349, 273] on button "Imprimir comprovante" at bounding box center [324, 279] width 97 height 19
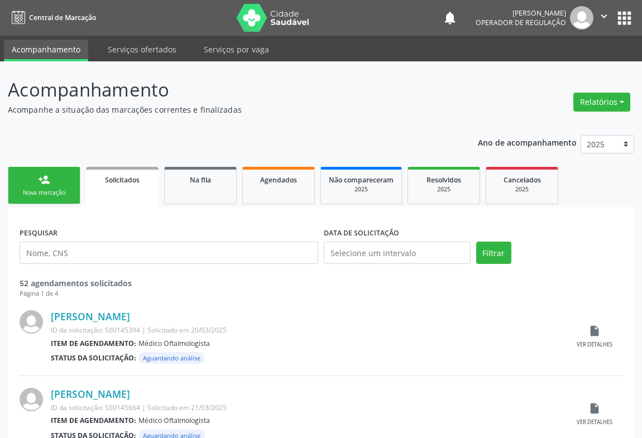
click at [50, 182] on div "person_add" at bounding box center [44, 180] width 12 height 12
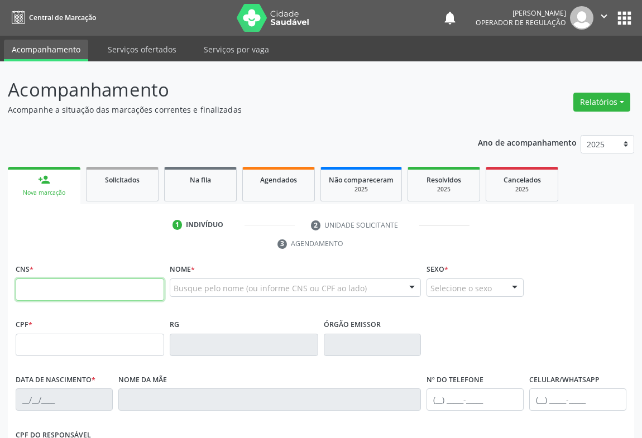
click at [76, 290] on input "text" at bounding box center [90, 290] width 149 height 22
click at [200, 181] on span "Na fila" at bounding box center [200, 179] width 21 height 9
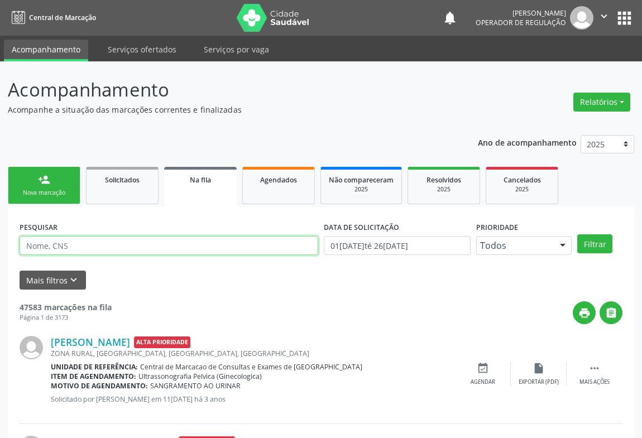
click at [186, 252] on input "text" at bounding box center [169, 245] width 299 height 19
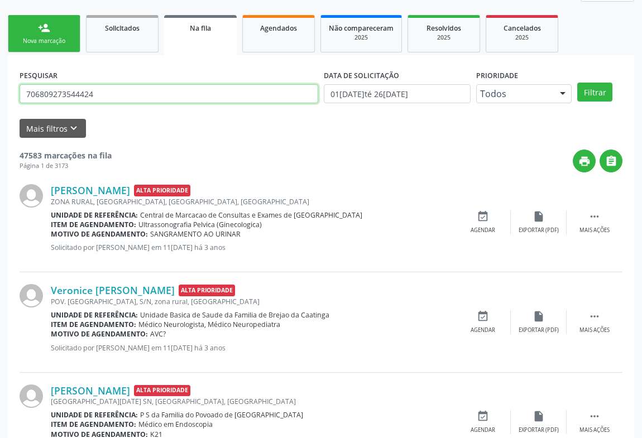
scroll to position [203, 0]
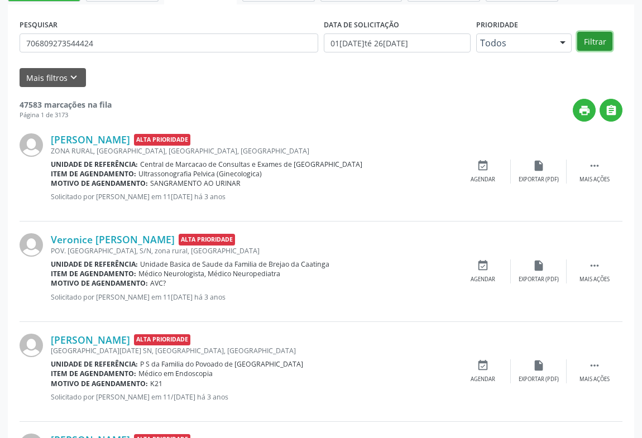
click at [603, 43] on button "Filtrar" at bounding box center [594, 41] width 35 height 19
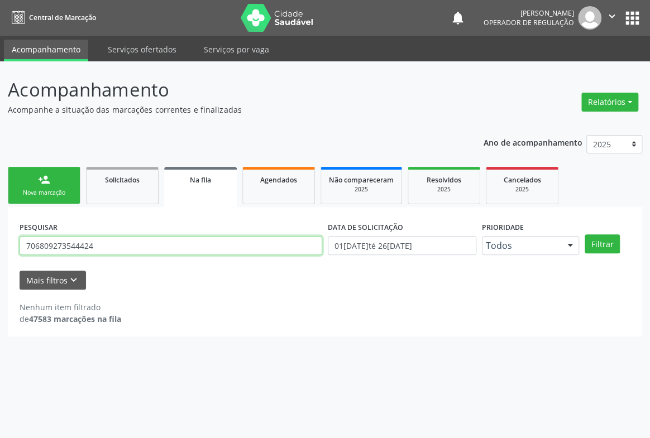
click at [106, 241] on input "706809273544424" at bounding box center [171, 245] width 303 height 19
type input "706809273544424"
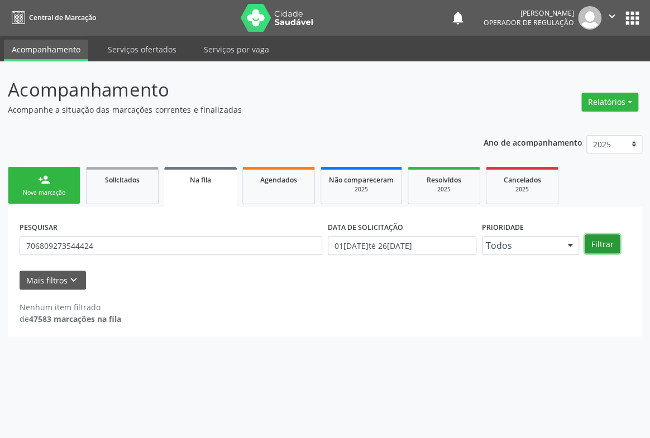
click at [607, 245] on button "Filtrar" at bounding box center [602, 244] width 35 height 19
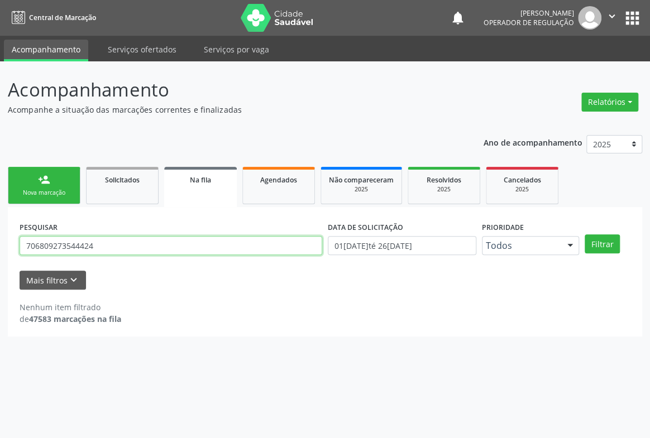
click at [100, 251] on input "706809273544424" at bounding box center [171, 245] width 303 height 19
paste input "text"
click at [92, 240] on input "text" at bounding box center [171, 245] width 303 height 19
type input "706809273544424"
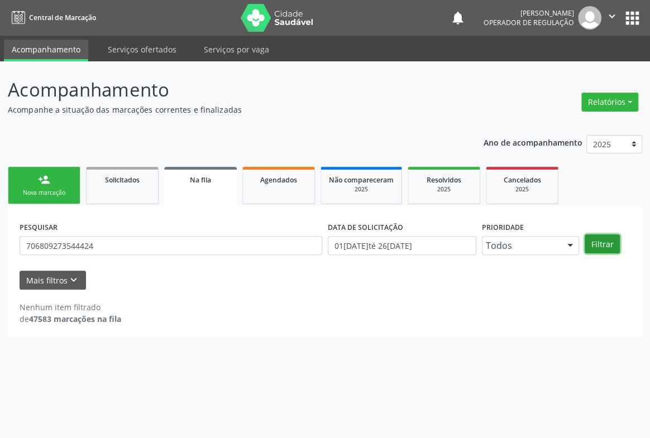
click at [592, 251] on button "Filtrar" at bounding box center [602, 244] width 35 height 19
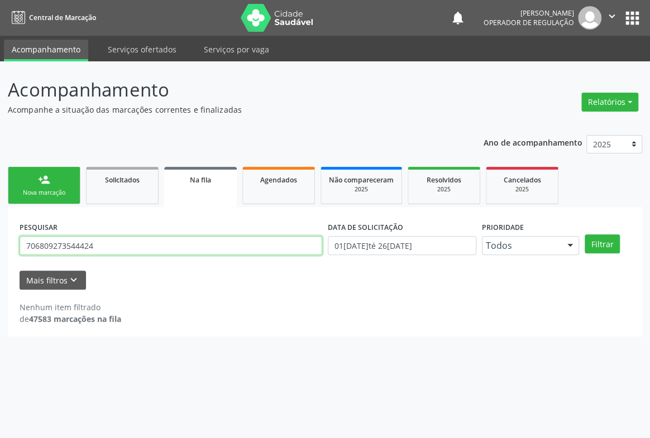
click at [108, 245] on input "706809273544424" at bounding box center [171, 245] width 303 height 19
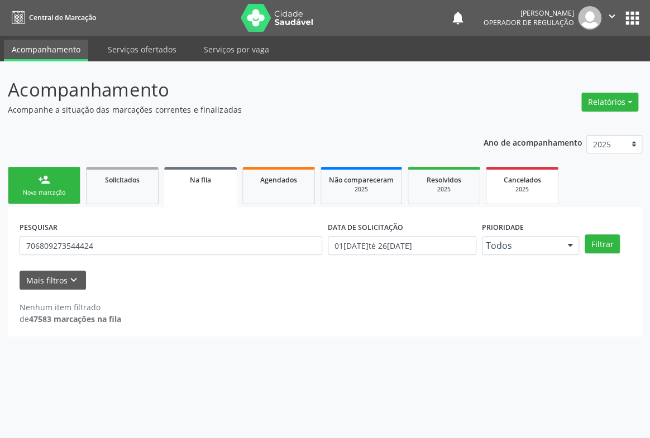
click at [512, 183] on span "Cancelados" at bounding box center [522, 179] width 37 height 9
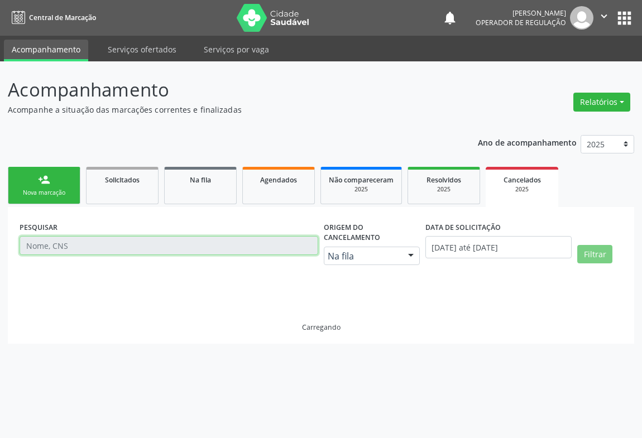
click at [168, 242] on input "text" at bounding box center [169, 245] width 299 height 19
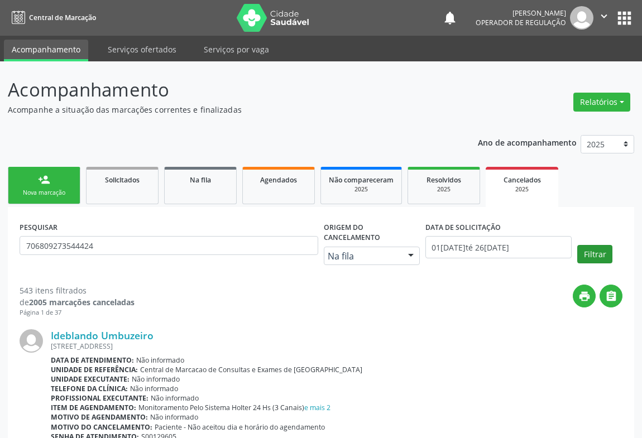
type input "706809273544424"
click at [602, 245] on button "Filtrar" at bounding box center [594, 254] width 35 height 19
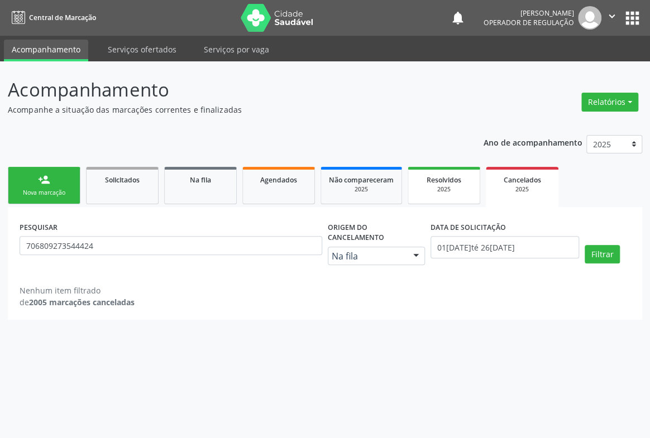
click at [433, 182] on span "Resolvidos" at bounding box center [444, 179] width 35 height 9
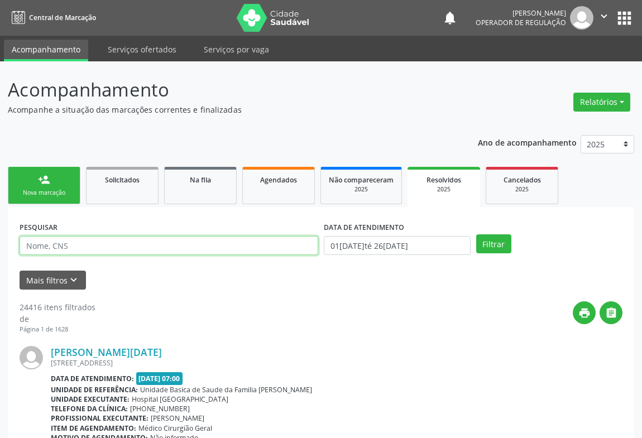
click at [173, 245] on input "text" at bounding box center [169, 245] width 299 height 19
paste input "706809273544424"
type input "706809273544424"
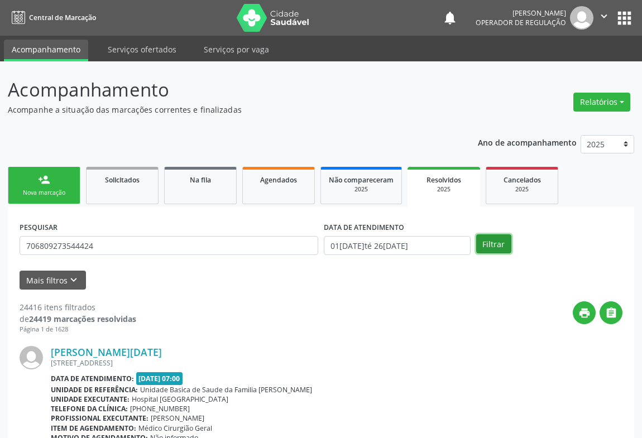
click at [481, 237] on button "Filtrar" at bounding box center [493, 244] width 35 height 19
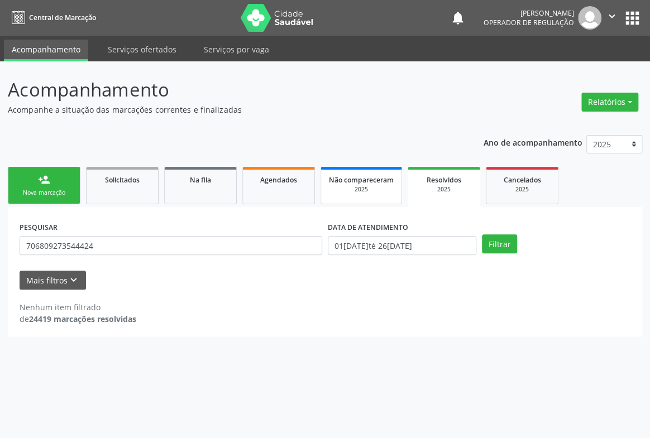
click at [372, 189] on div "2025" at bounding box center [361, 189] width 65 height 8
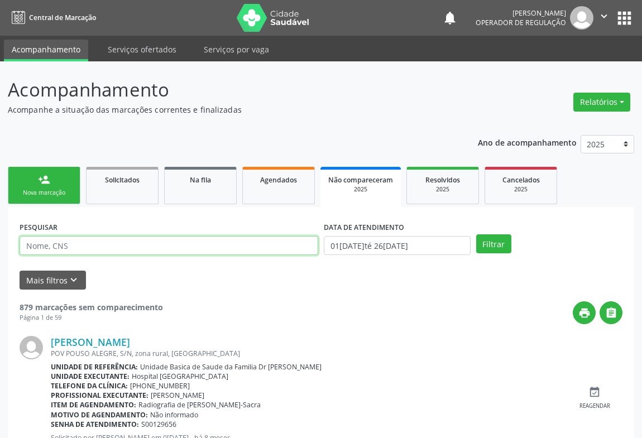
click at [225, 246] on input "text" at bounding box center [169, 245] width 299 height 19
paste input "706809273544424"
type input "706809273544424"
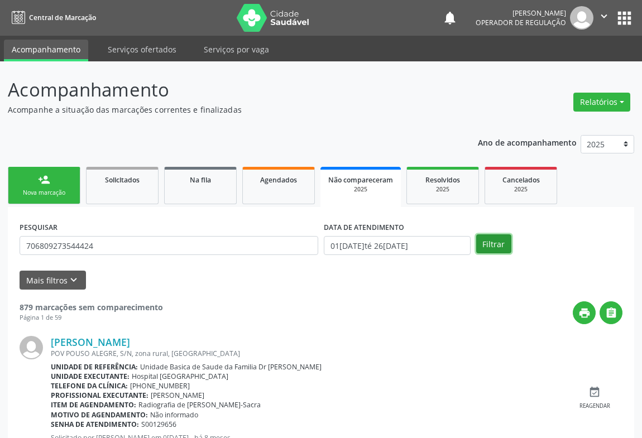
click at [491, 245] on button "Filtrar" at bounding box center [493, 244] width 35 height 19
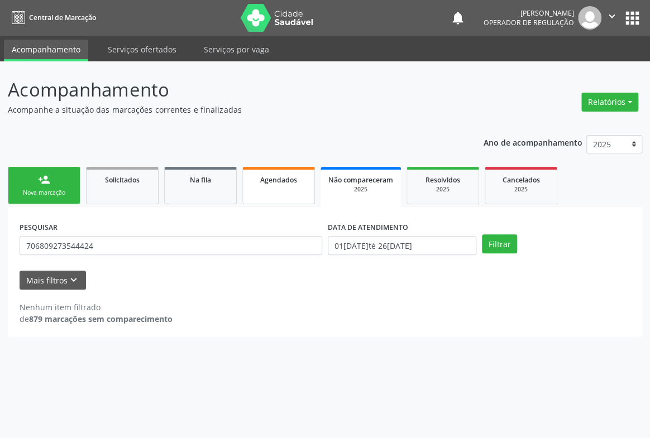
click at [286, 195] on link "Agendados" at bounding box center [278, 185] width 73 height 37
select select "7"
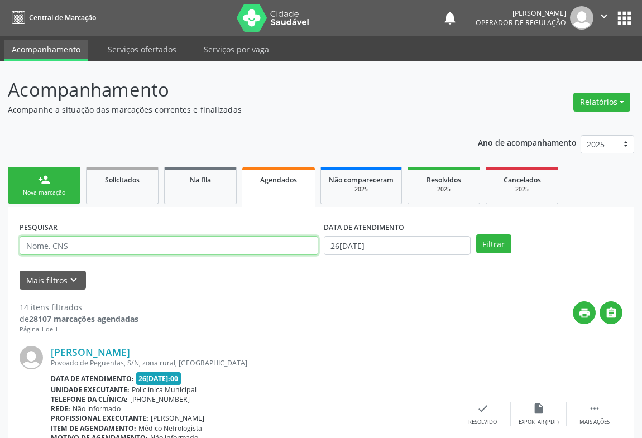
click at [245, 245] on input "text" at bounding box center [169, 245] width 299 height 19
paste input "706809273544424"
type input "706809273544424"
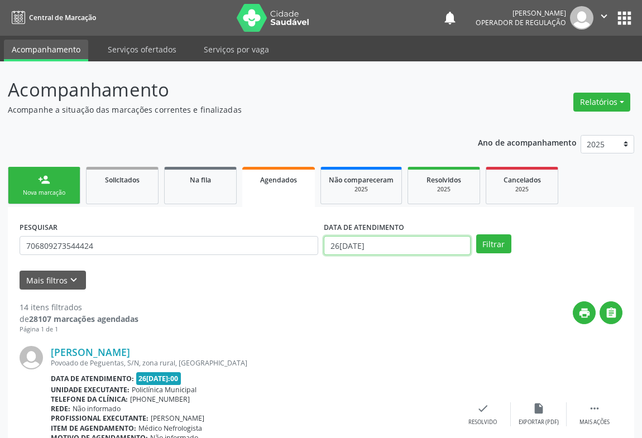
click at [385, 238] on input "26/08/2025" at bounding box center [397, 245] width 147 height 19
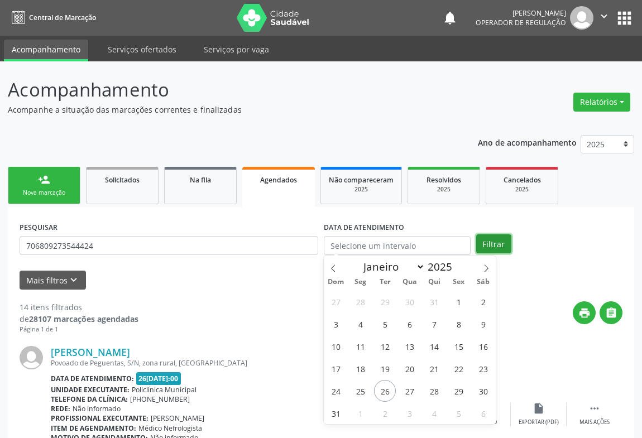
click at [490, 245] on button "Filtrar" at bounding box center [493, 244] width 35 height 19
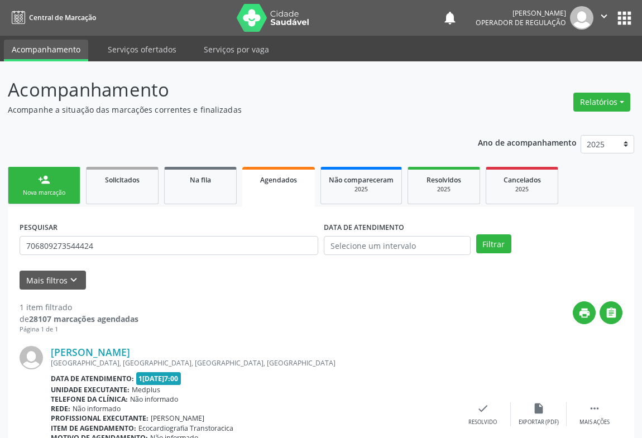
scroll to position [75, 0]
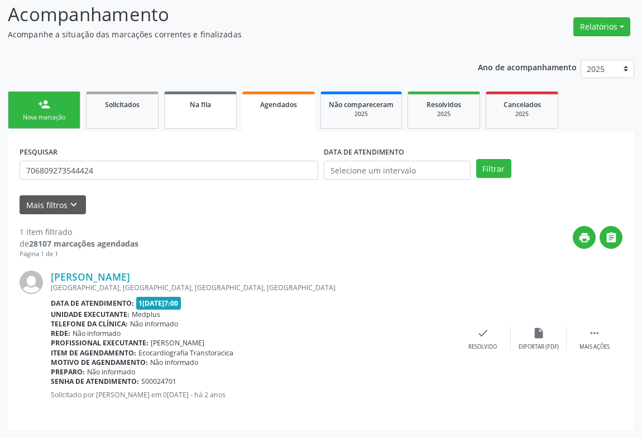
click at [181, 115] on link "Na fila" at bounding box center [200, 110] width 73 height 37
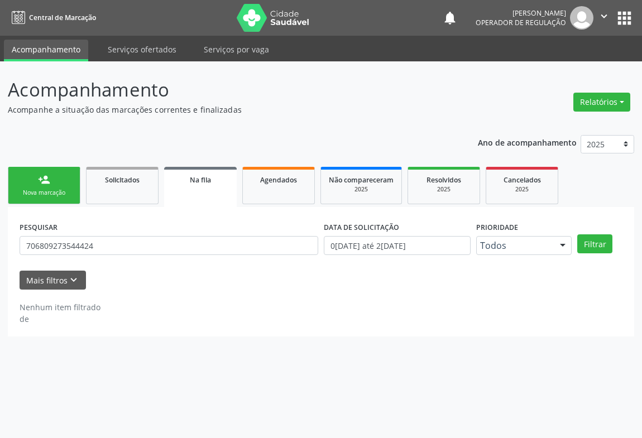
scroll to position [0, 0]
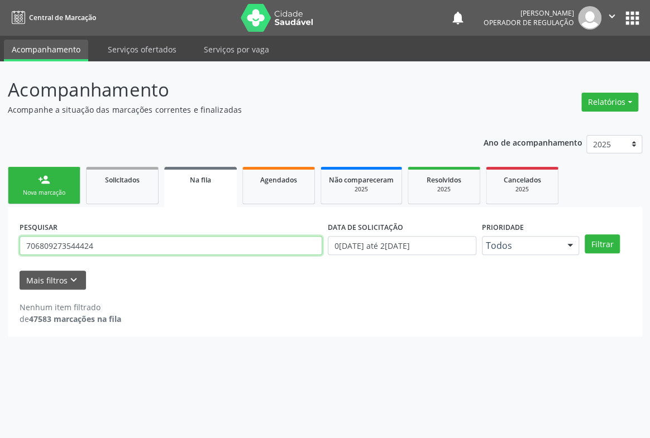
click at [165, 249] on input "706809273544424" at bounding box center [171, 245] width 303 height 19
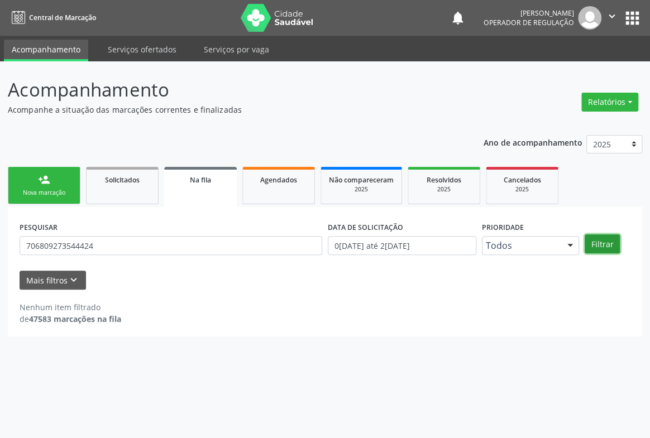
click at [592, 243] on button "Filtrar" at bounding box center [602, 244] width 35 height 19
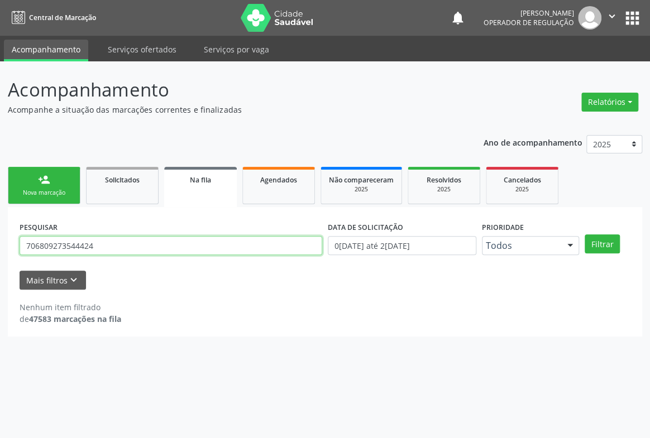
click at [100, 247] on input "706809273544424" at bounding box center [171, 245] width 303 height 19
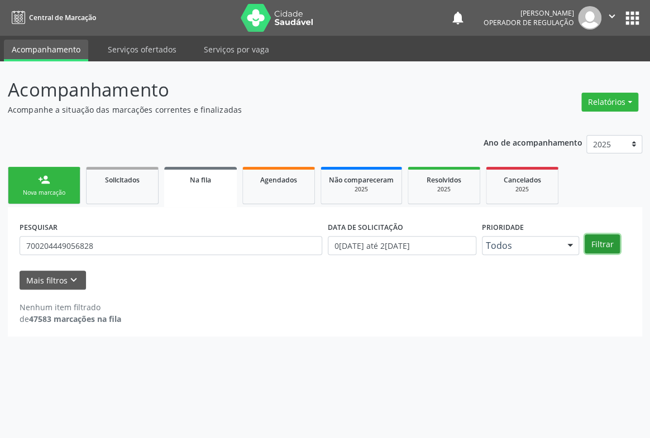
click at [601, 247] on button "Filtrar" at bounding box center [602, 244] width 35 height 19
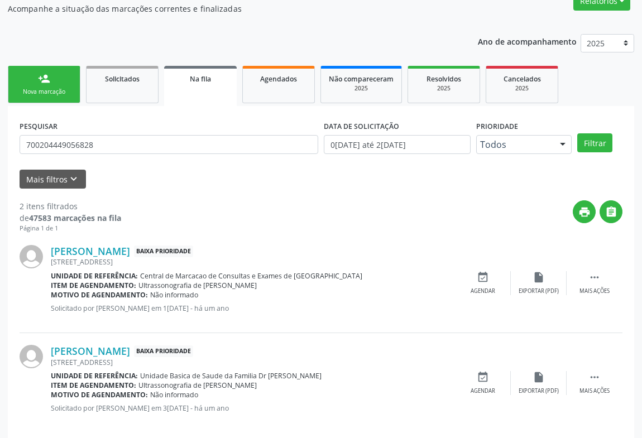
scroll to position [114, 0]
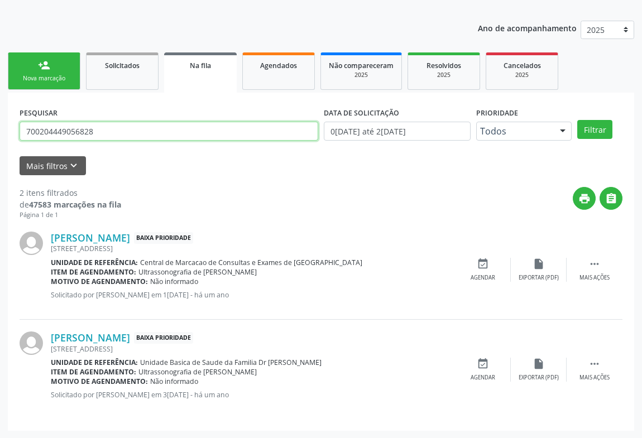
click at [227, 136] on input "700204449056828" at bounding box center [169, 131] width 299 height 19
type input "CLAUDIANE BATISTA SILVA"
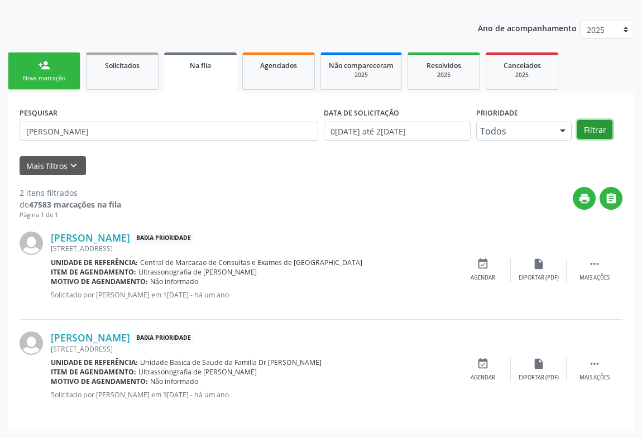
click at [597, 132] on button "Filtrar" at bounding box center [594, 129] width 35 height 19
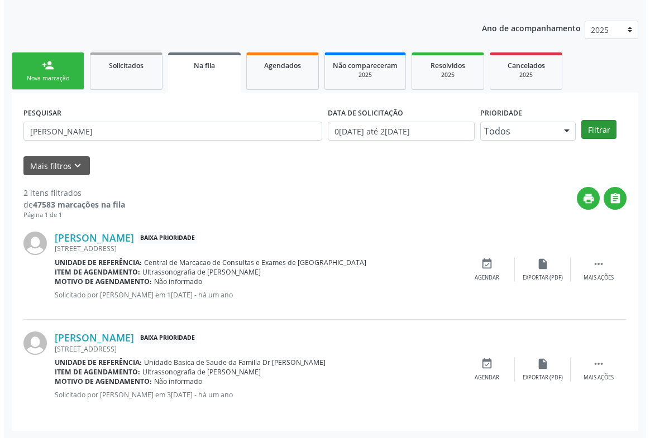
scroll to position [0, 0]
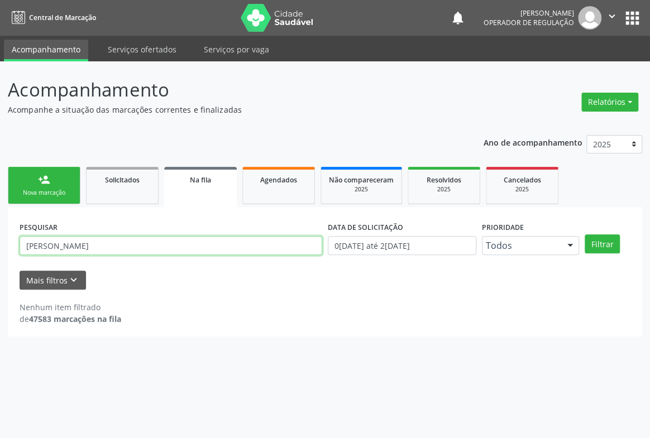
click at [137, 243] on input "CLAUDIANE BATISTA SILVA" at bounding box center [171, 245] width 303 height 19
click at [131, 241] on input "text" at bounding box center [171, 245] width 303 height 19
type input "704104190310375"
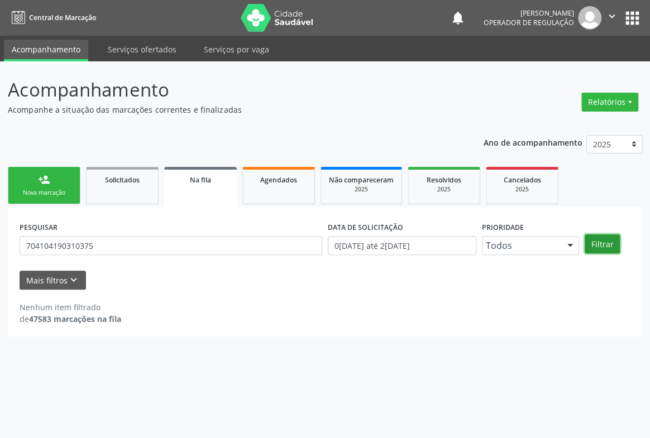
click at [609, 248] on button "Filtrar" at bounding box center [602, 244] width 35 height 19
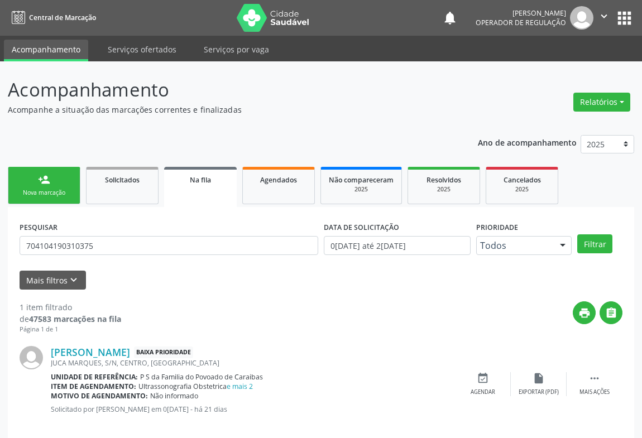
scroll to position [15, 0]
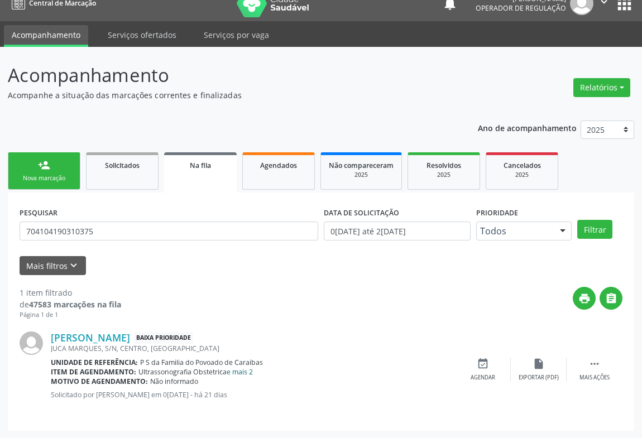
click at [240, 370] on link "e mais 2" at bounding box center [240, 371] width 26 height 9
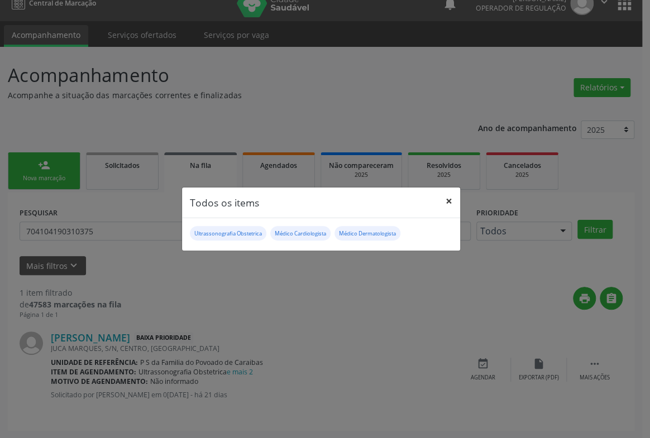
click at [446, 197] on button "×" at bounding box center [449, 201] width 22 height 27
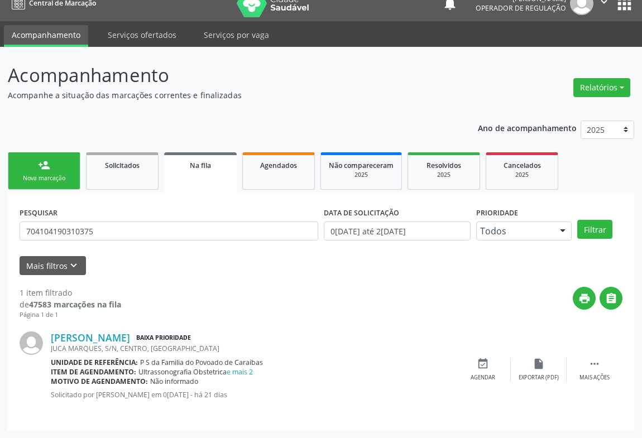
click at [47, 179] on div "Nova marcação" at bounding box center [44, 178] width 56 height 8
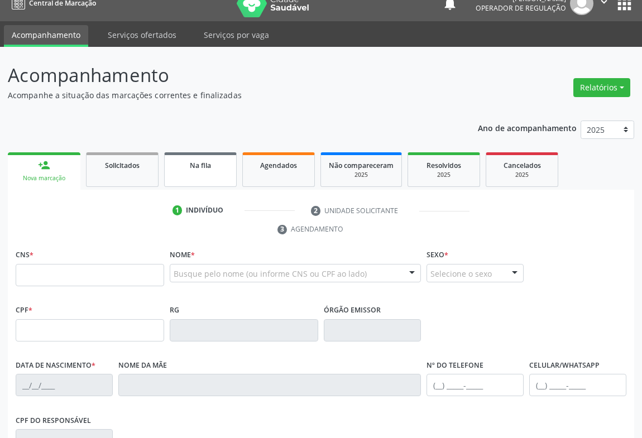
click at [197, 164] on span "Na fila" at bounding box center [200, 165] width 21 height 9
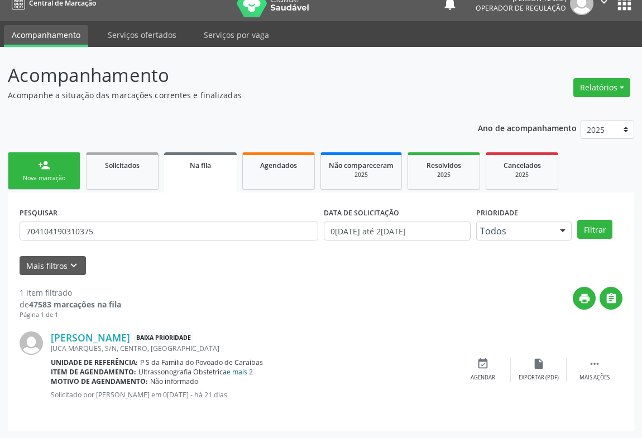
click at [235, 370] on link "e mais 2" at bounding box center [240, 371] width 26 height 9
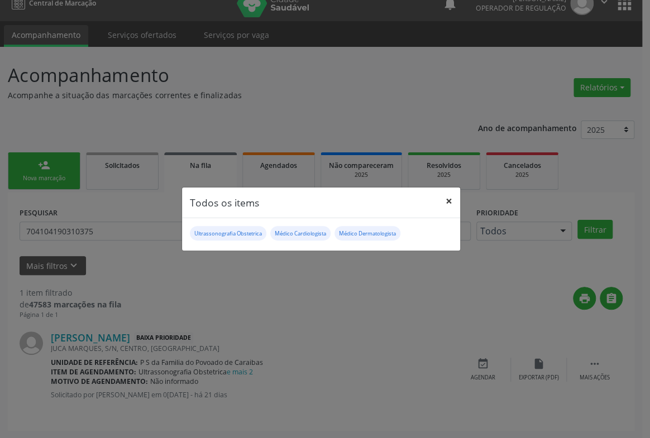
click at [451, 199] on button "×" at bounding box center [449, 201] width 22 height 27
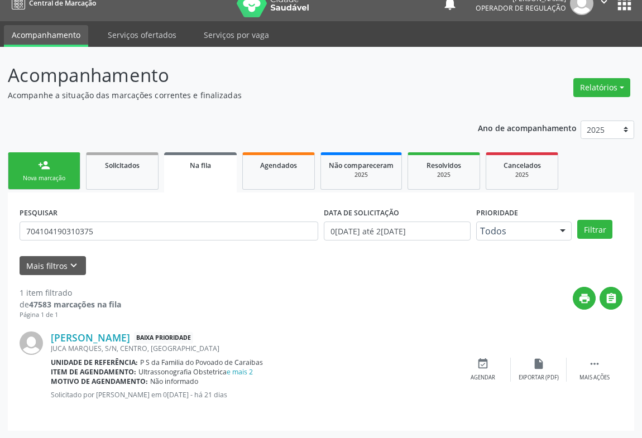
click at [71, 175] on div "Nova marcação" at bounding box center [44, 178] width 56 height 8
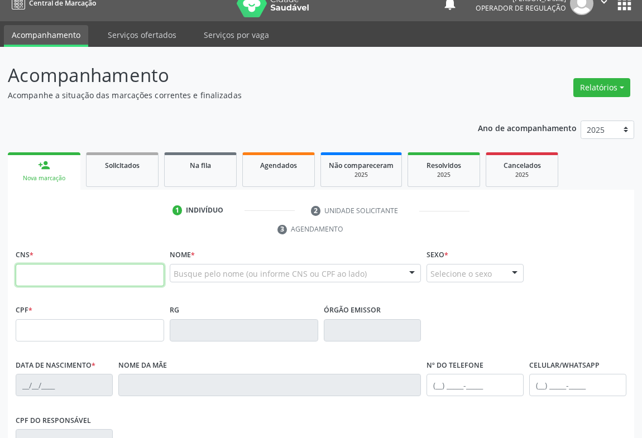
click at [35, 279] on input "text" at bounding box center [90, 275] width 149 height 22
type input "706 8092 7354 4424"
type input "1462411509"
type input "05/04/1995"
type input "(74) 9117-6903"
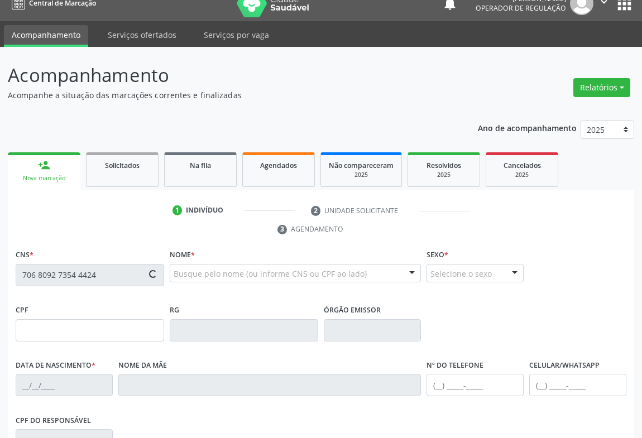
type input "SN"
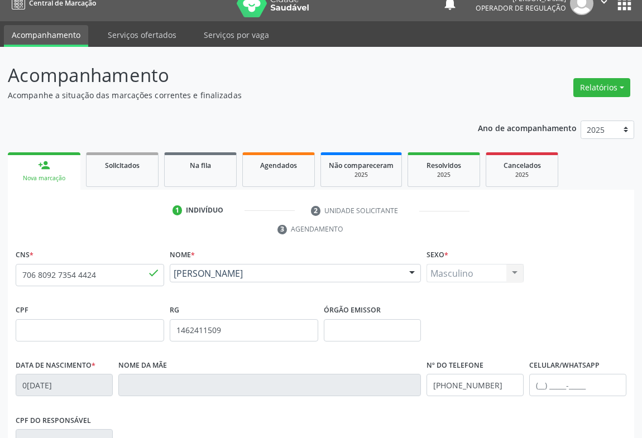
scroll to position [185, 0]
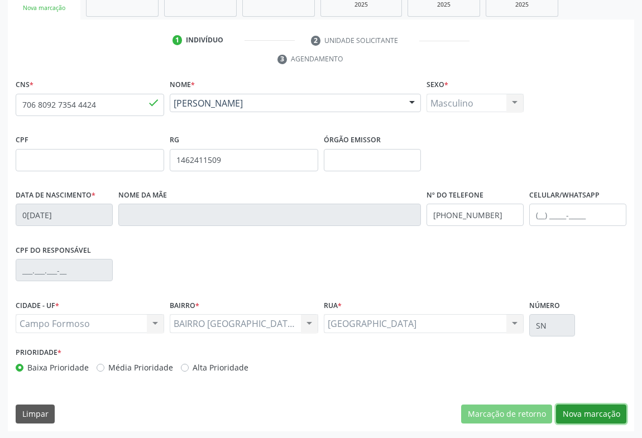
drag, startPoint x: 607, startPoint y: 415, endPoint x: 424, endPoint y: 341, distance: 197.1
click at [606, 415] on button "Nova marcação" at bounding box center [591, 414] width 70 height 19
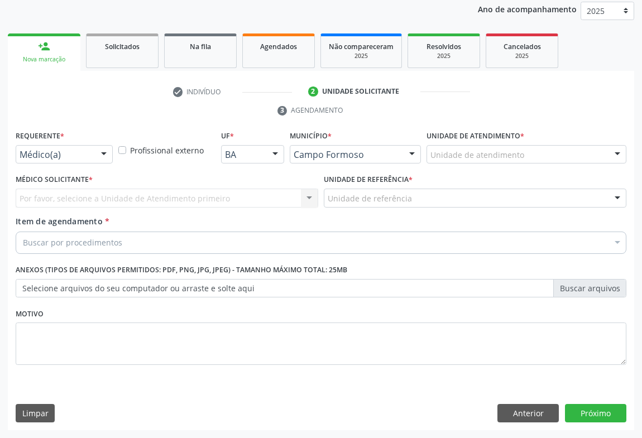
scroll to position [133, 0]
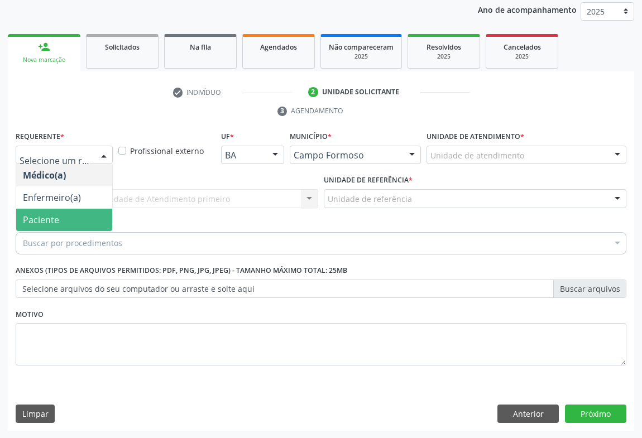
click at [55, 219] on span "Paciente" at bounding box center [41, 220] width 36 height 12
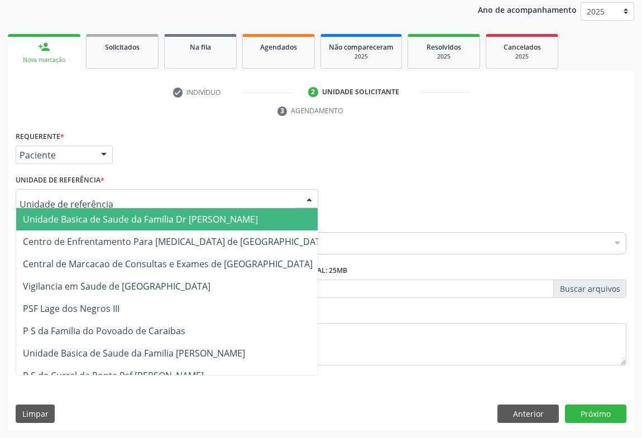
drag, startPoint x: 141, startPoint y: 197, endPoint x: 146, endPoint y: 248, distance: 51.7
click at [141, 197] on div at bounding box center [167, 198] width 303 height 19
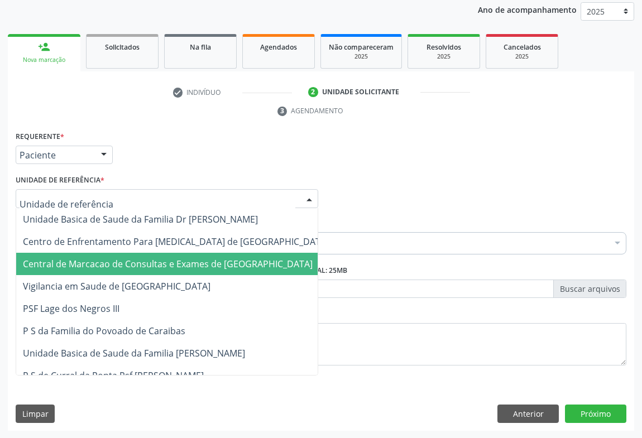
click at [146, 256] on span "Central de Marcacao de Consultas e Exames de [GEOGRAPHIC_DATA]" at bounding box center [175, 264] width 319 height 22
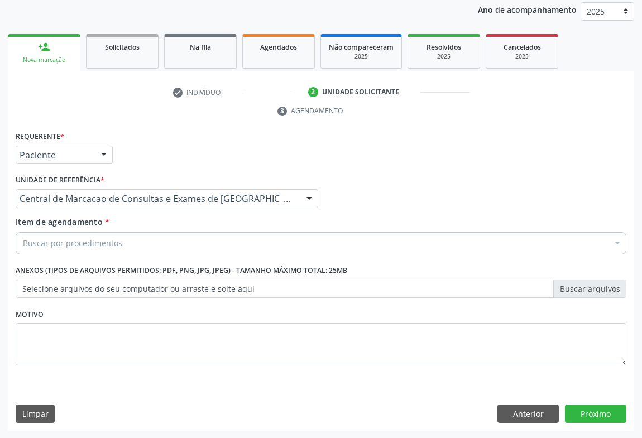
click at [160, 238] on div "Buscar por procedimentos" at bounding box center [321, 243] width 611 height 22
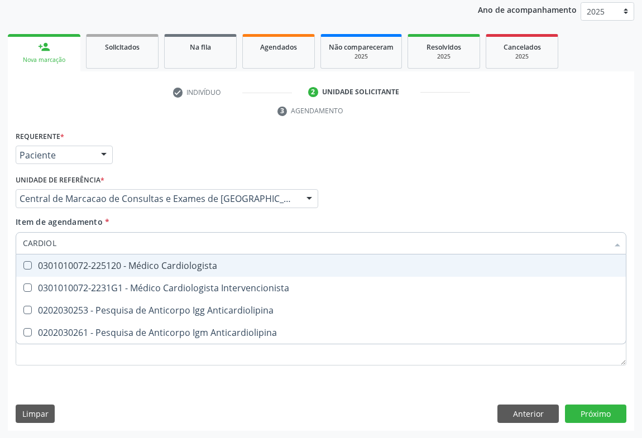
type input "CARDIOLO"
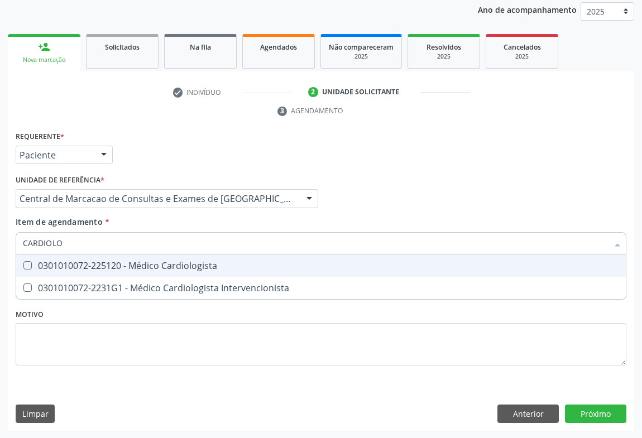
click at [158, 261] on div "0301010072-225120 - Médico Cardiologista" at bounding box center [321, 265] width 596 height 9
checkbox Cardiologista "true"
click at [581, 408] on div "Requerente * Paciente Médico(a) Enfermeiro(a) Paciente Nenhum resultado encontr…" at bounding box center [321, 279] width 626 height 303
checkbox Intervencionista "true"
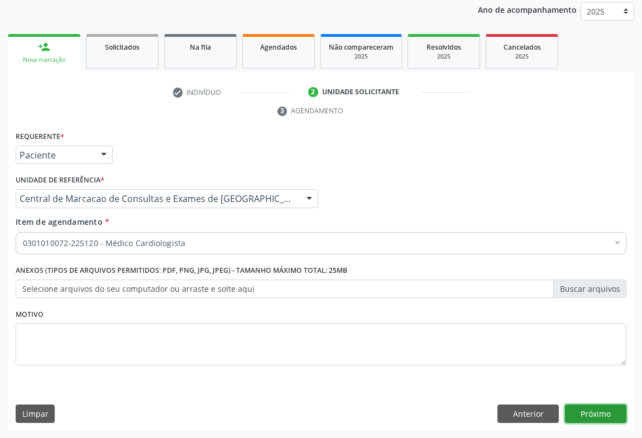
click at [587, 409] on button "Próximo" at bounding box center [595, 414] width 61 height 19
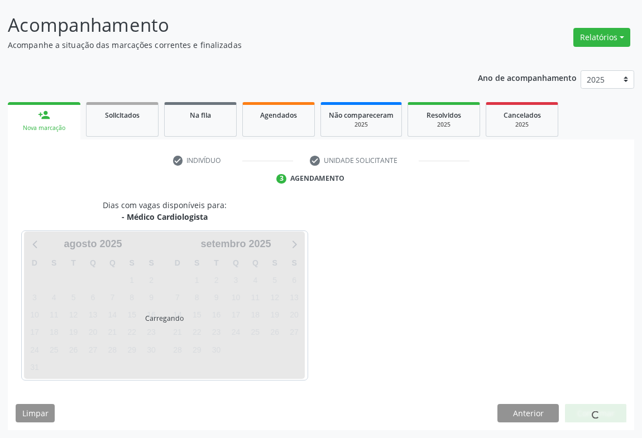
scroll to position [64, 0]
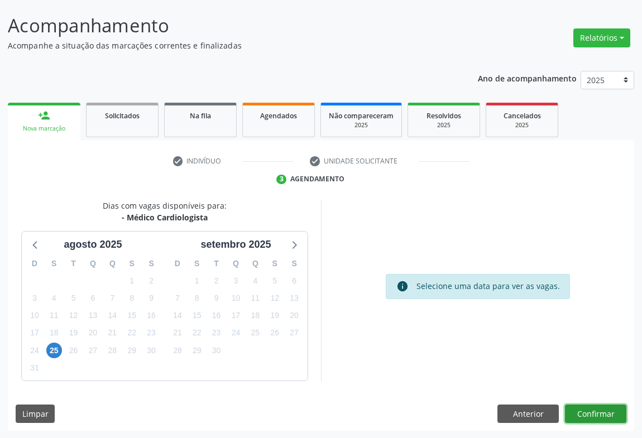
click at [592, 410] on button "Confirmar" at bounding box center [595, 414] width 61 height 19
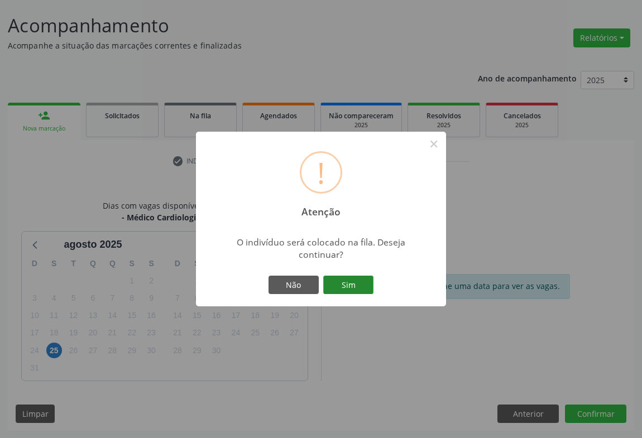
click at [355, 279] on button "Sim" at bounding box center [348, 285] width 50 height 19
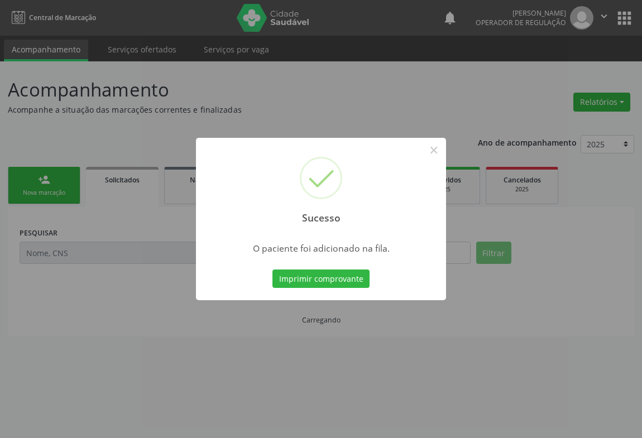
scroll to position [0, 0]
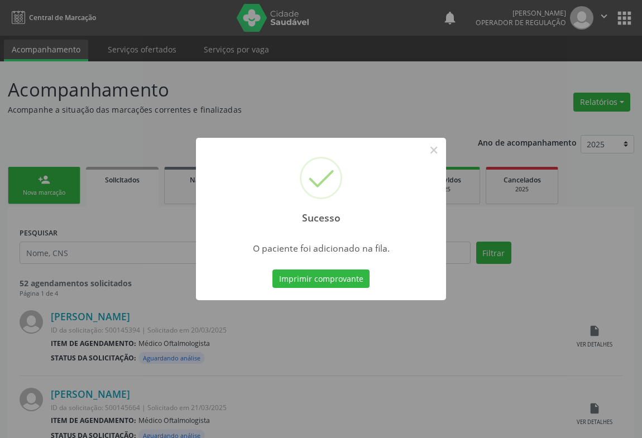
click at [324, 268] on div "Imprimir comprovante Cancel" at bounding box center [321, 278] width 102 height 23
click at [333, 278] on button "Imprimir comprovante" at bounding box center [320, 279] width 97 height 19
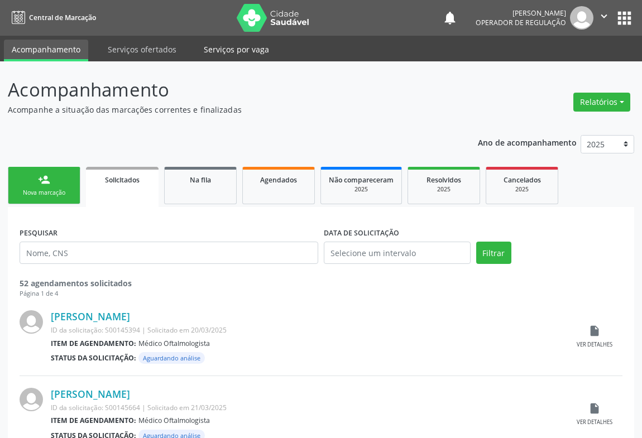
click at [237, 46] on link "Serviços por vaga" at bounding box center [236, 50] width 81 height 20
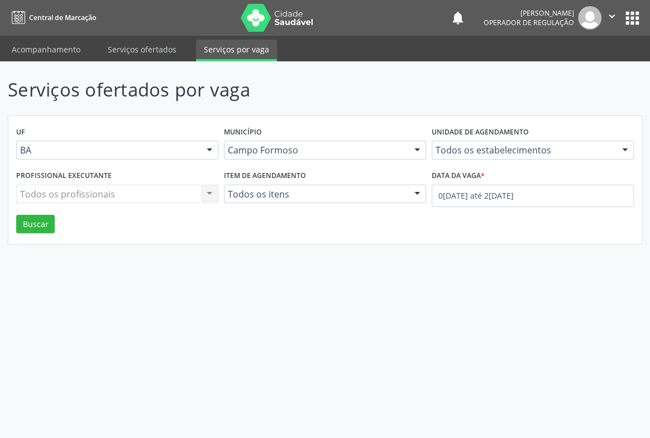
click at [566, 140] on div "Unidade de agendamento Todos os estabelecimentos Todos os estabelecimentos Acad…" at bounding box center [533, 146] width 208 height 44
type input "POLIC"
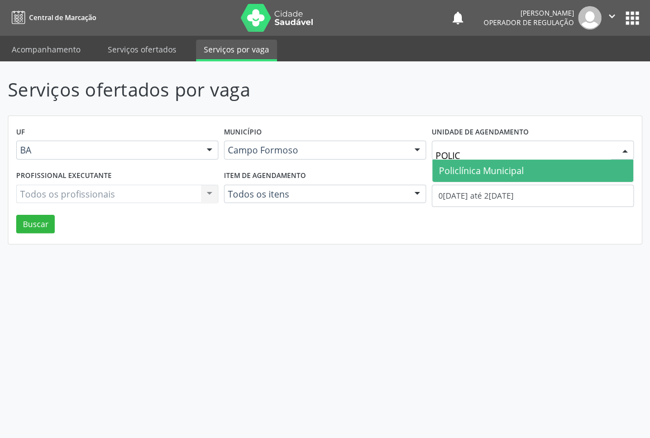
click at [535, 176] on span "Policlínica Municipal" at bounding box center [532, 171] width 201 height 22
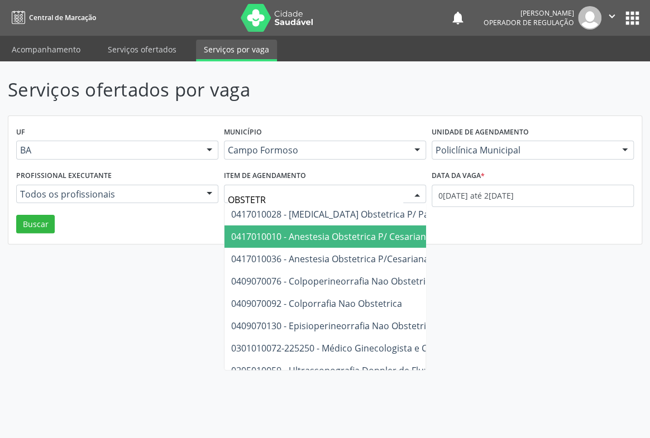
type input "OBSTETRA"
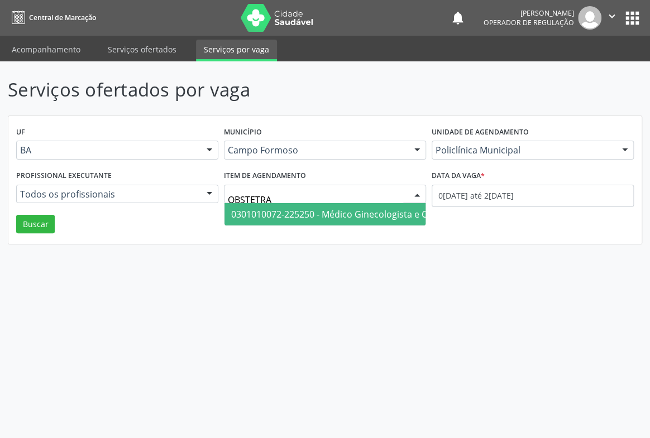
click at [322, 213] on span "0301010072-225250 - Médico Ginecologista e Obstetra" at bounding box center [345, 214] width 228 height 12
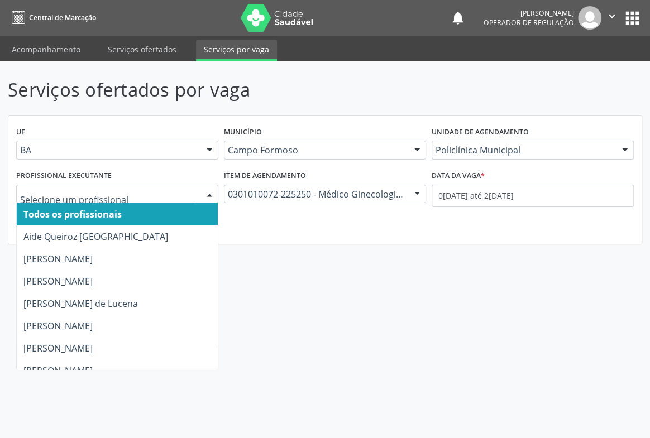
click at [212, 195] on div at bounding box center [209, 194] width 17 height 19
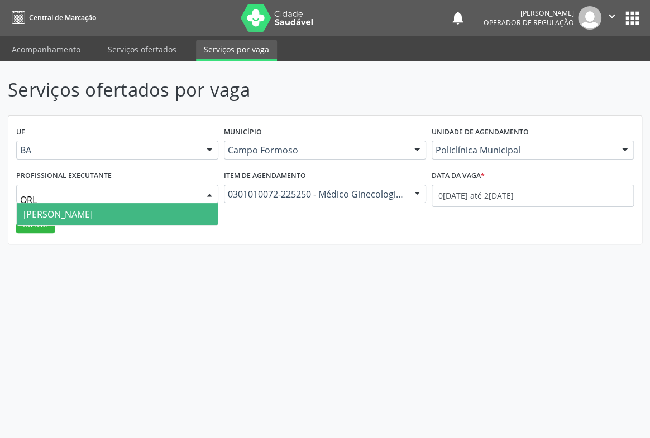
type input "ORLI"
click at [192, 207] on span "Orlindo Carvalho dos Santos" at bounding box center [117, 214] width 201 height 22
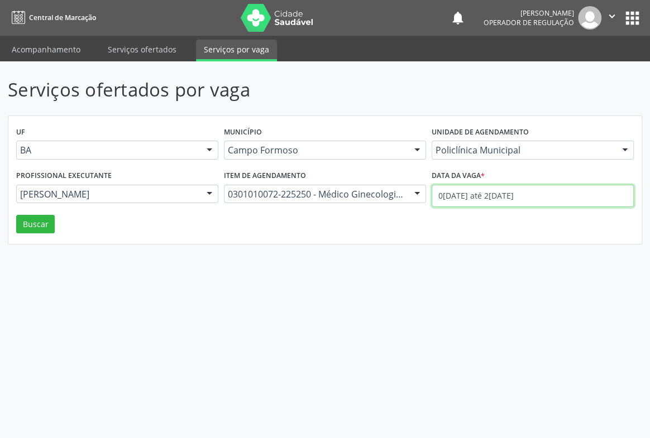
click at [543, 195] on input "01/08/2025 até 26/08/2025" at bounding box center [533, 196] width 202 height 22
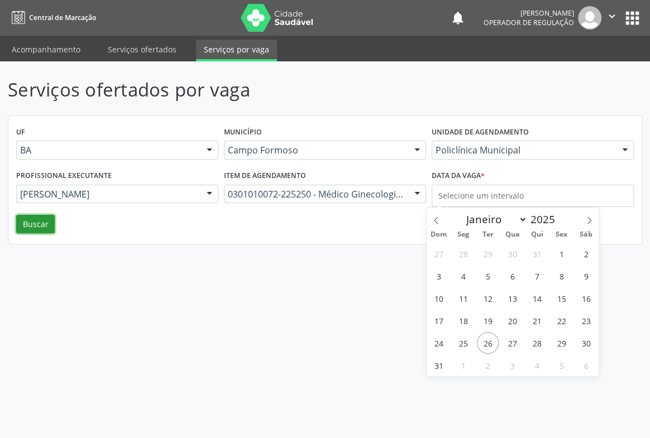
click at [47, 229] on button "Buscar" at bounding box center [35, 224] width 39 height 19
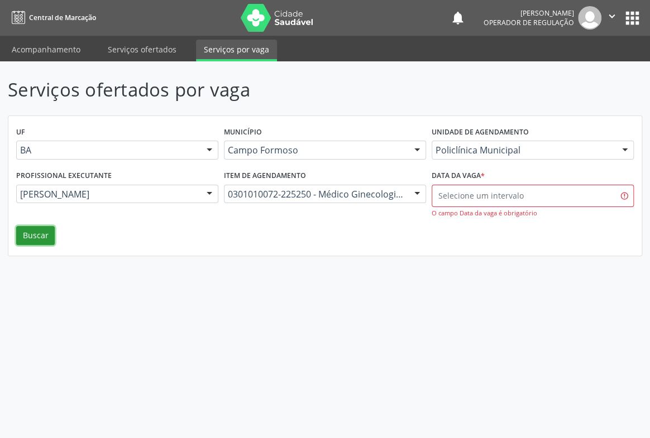
click at [51, 231] on button "Buscar" at bounding box center [35, 235] width 39 height 19
click at [447, 199] on body "Central de Marcação notifications Emilly Maia Operador de regulação  Configura…" at bounding box center [325, 219] width 650 height 438
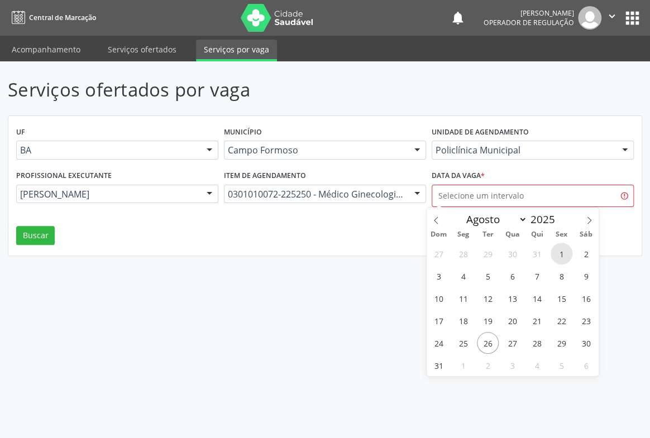
click at [552, 256] on span "1" at bounding box center [562, 254] width 22 height 22
type input "01/08/2025"
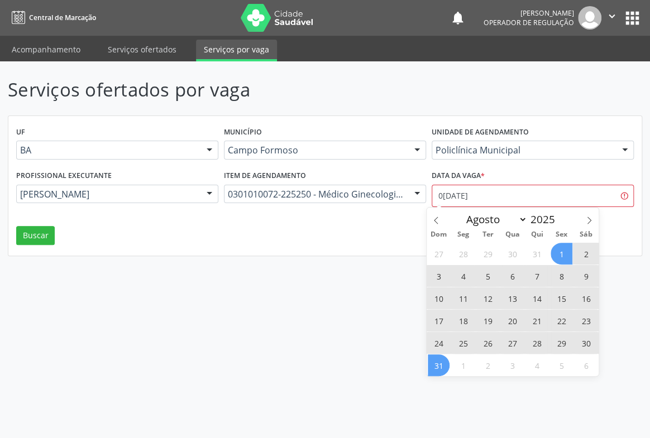
click at [433, 366] on span "31" at bounding box center [439, 366] width 22 height 22
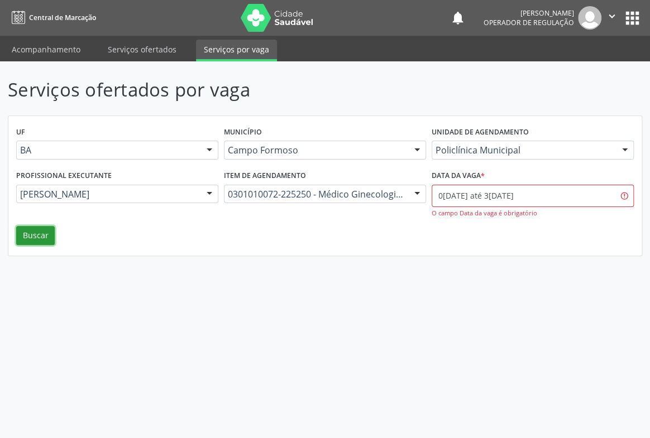
click at [50, 236] on button "Buscar" at bounding box center [35, 235] width 39 height 19
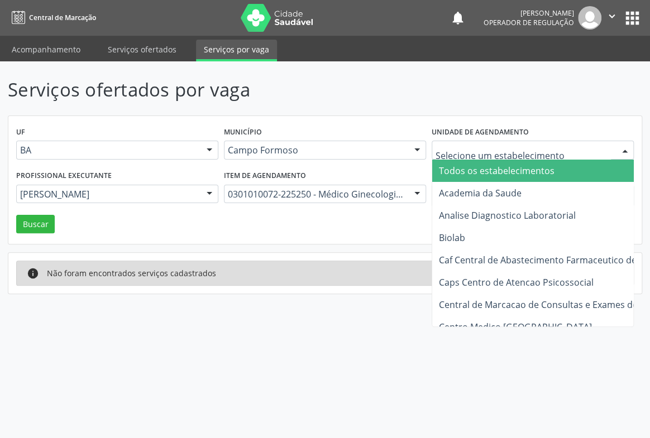
click at [389, 122] on div "UF BA BA Nenhum resultado encontrado para: " " Não há nenhuma opção para ser ex…" at bounding box center [324, 180] width 633 height 128
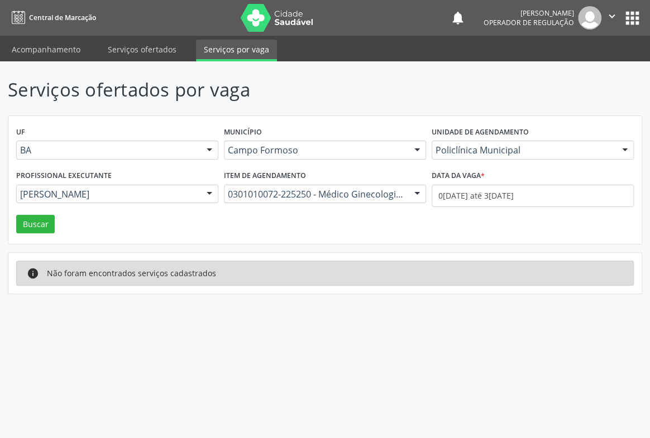
click at [300, 245] on div "Serviços ofertados por vaga UF BA BA Nenhum resultado encontrado para: " " Não …" at bounding box center [325, 185] width 634 height 218
click at [28, 221] on button "Buscar" at bounding box center [35, 224] width 39 height 19
click at [152, 51] on link "Serviços ofertados" at bounding box center [142, 50] width 84 height 20
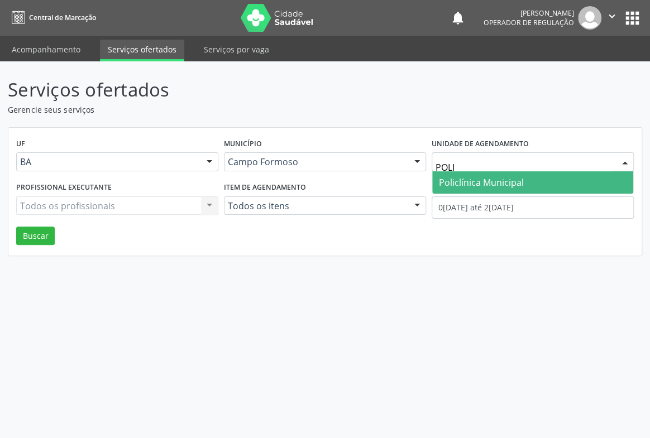
type input "POLIC"
click at [491, 179] on span "Policlínica Municipal" at bounding box center [481, 182] width 85 height 12
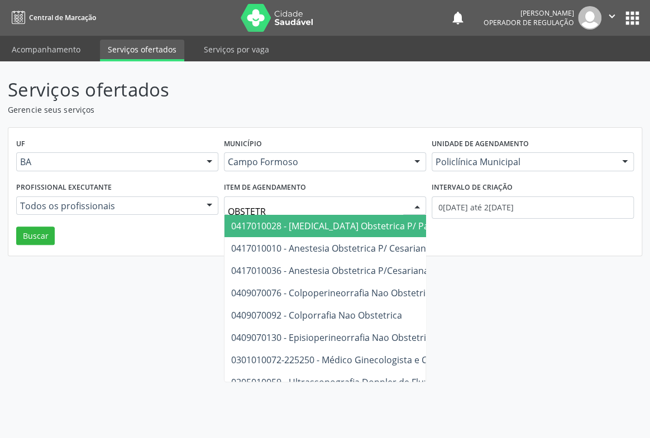
type input "OBSTETRA"
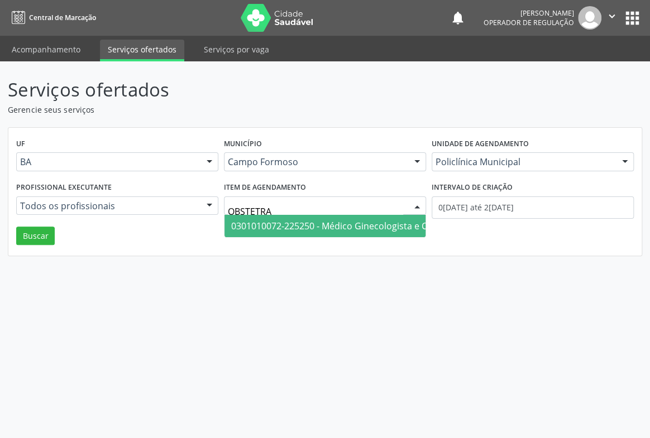
drag, startPoint x: 322, startPoint y: 223, endPoint x: 476, endPoint y: 221, distance: 154.1
click at [324, 223] on span "0301010072-225250 - Médico Ginecologista e Obstetra" at bounding box center [345, 226] width 228 height 12
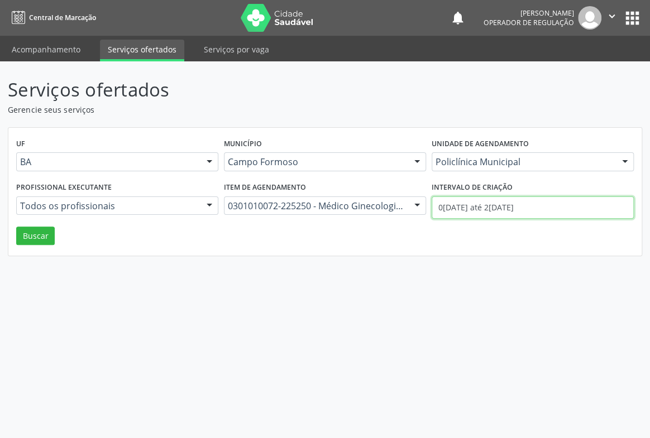
click at [497, 209] on input "01/08/2025 até 26/08/2025" at bounding box center [533, 208] width 202 height 22
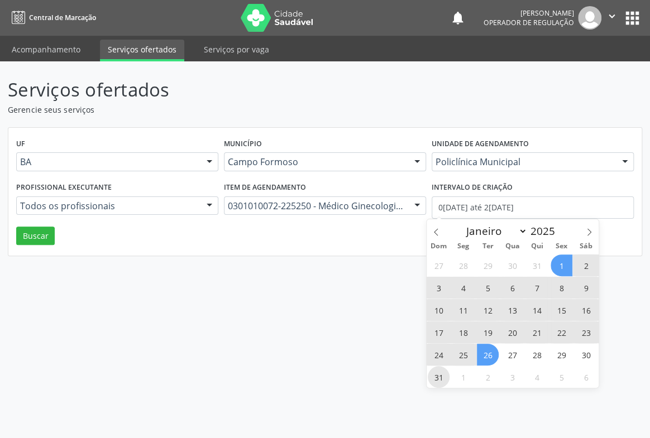
click at [437, 374] on span "31" at bounding box center [439, 377] width 22 height 22
type input "31/08/2025"
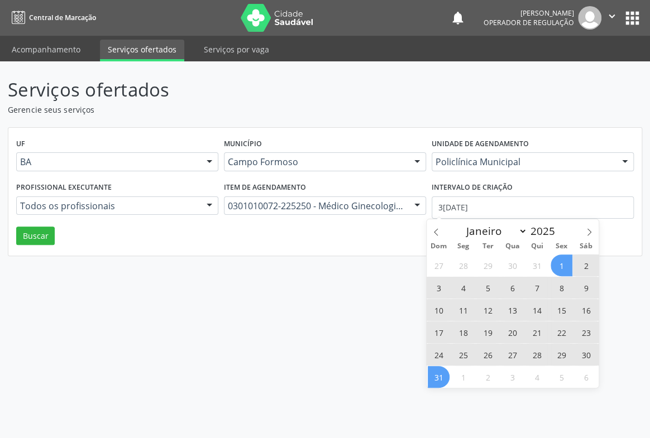
click at [558, 261] on span "1" at bounding box center [562, 266] width 22 height 22
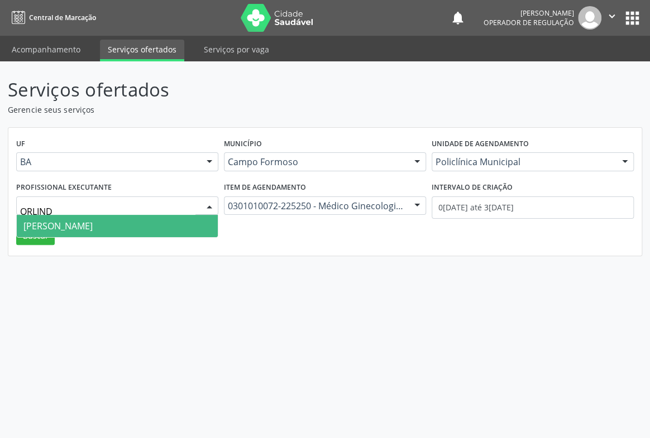
type input "ORLINDO"
click at [93, 224] on span "Orlindo Carvalho dos Santos" at bounding box center [57, 226] width 69 height 12
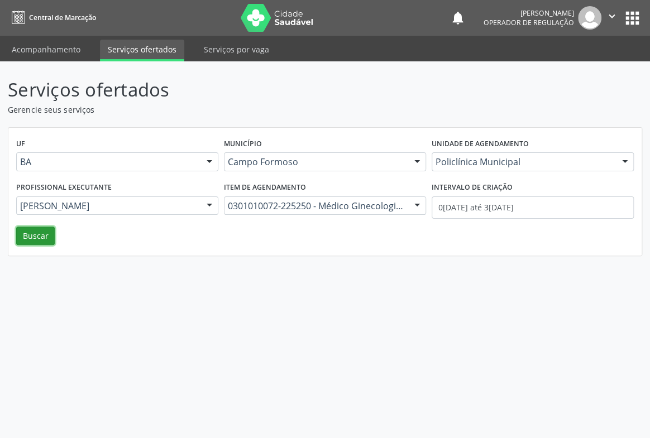
click at [41, 234] on button "Buscar" at bounding box center [35, 236] width 39 height 19
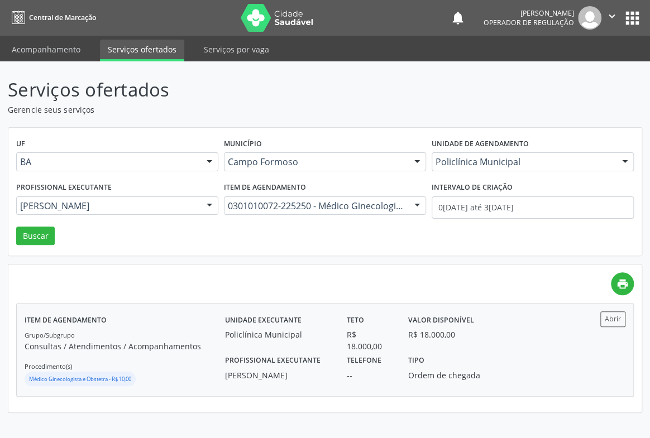
click at [380, 358] on label "Telefone" at bounding box center [364, 360] width 35 height 17
click at [57, 49] on link "Acompanhamento" at bounding box center [46, 50] width 84 height 20
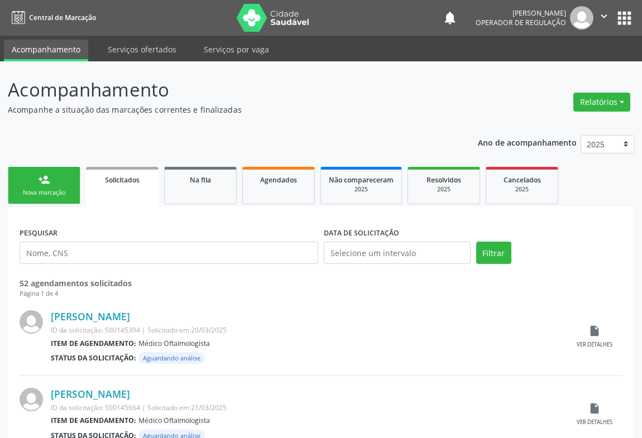
click at [37, 195] on div "Nova marcação" at bounding box center [44, 193] width 56 height 8
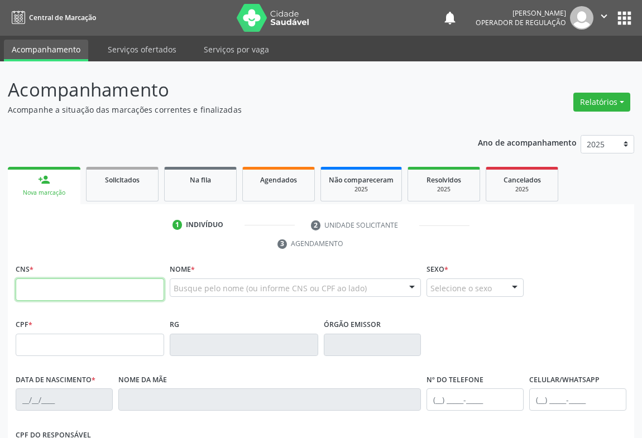
click at [100, 292] on input "text" at bounding box center [90, 290] width 149 height 22
type input "706 8042 7821 1828"
type input "11/06/2023"
type input "S/N"
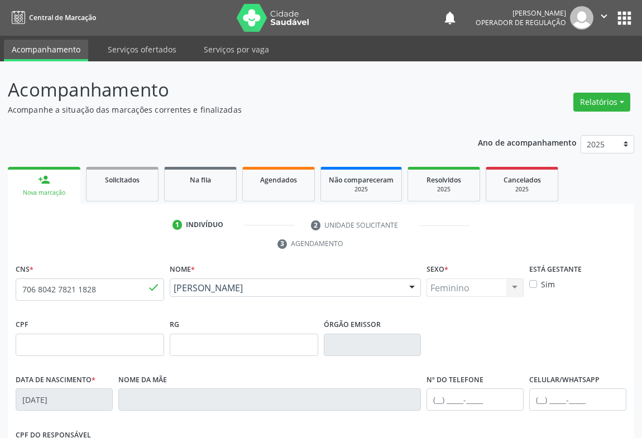
scroll to position [185, 0]
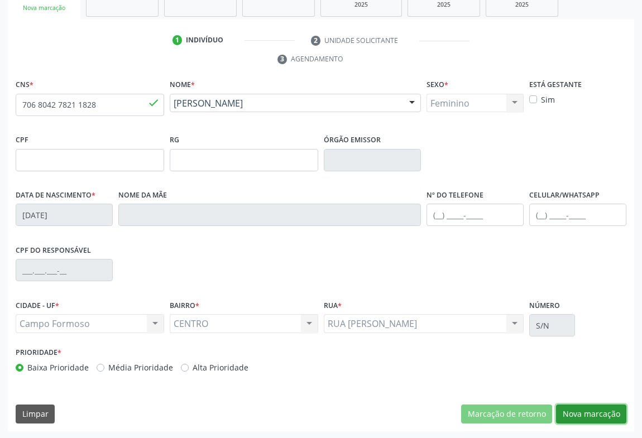
click at [587, 406] on button "Nova marcação" at bounding box center [591, 414] width 70 height 19
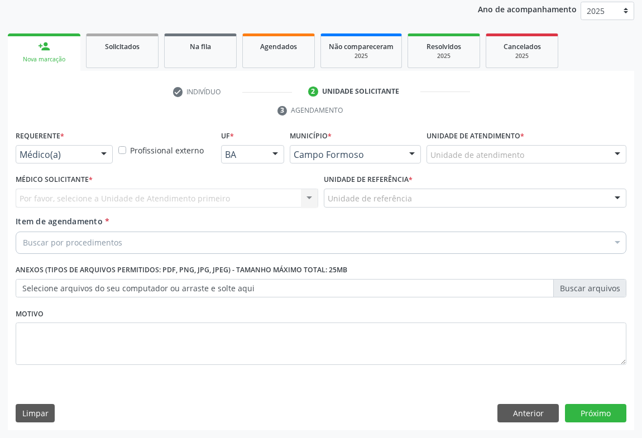
scroll to position [133, 0]
click at [104, 151] on div at bounding box center [103, 155] width 17 height 19
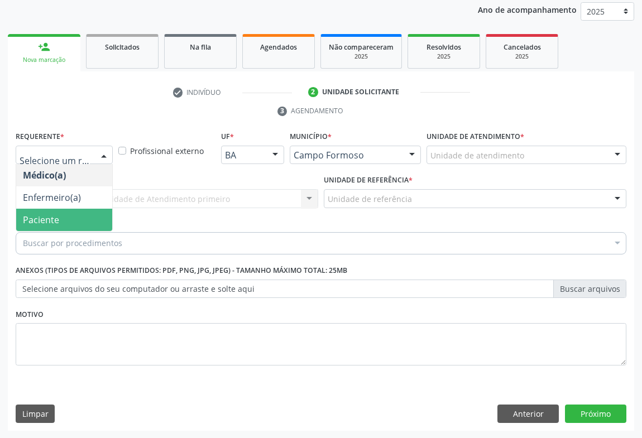
click at [61, 222] on span "Paciente" at bounding box center [64, 220] width 96 height 22
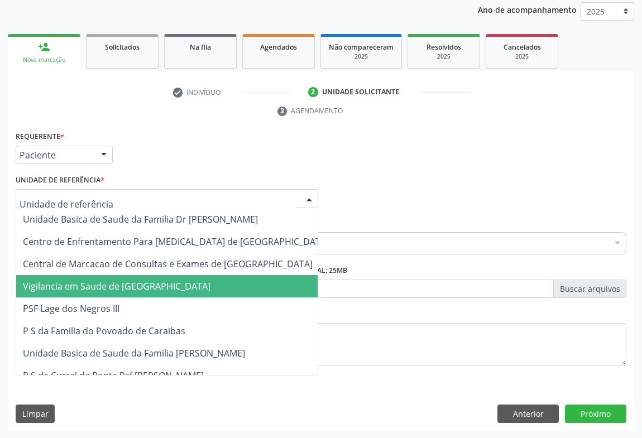
click at [100, 281] on span "Vigilancia em Saude de [GEOGRAPHIC_DATA]" at bounding box center [117, 286] width 188 height 12
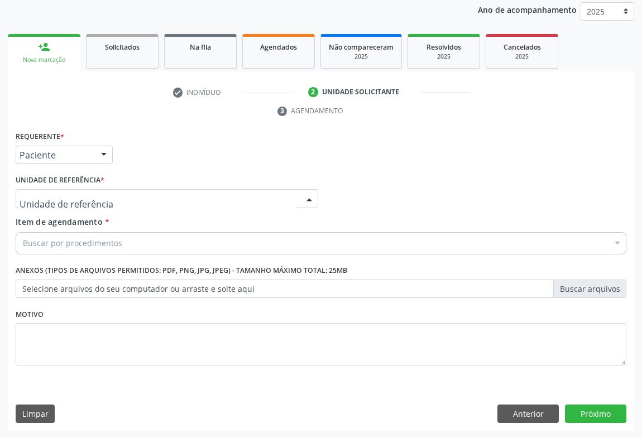
click at [149, 204] on div at bounding box center [167, 198] width 303 height 19
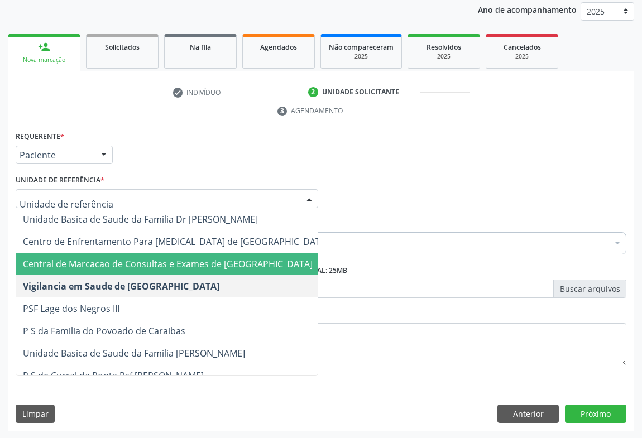
click at [150, 272] on span "Central de Marcacao de Consultas e Exames de [GEOGRAPHIC_DATA]" at bounding box center [175, 264] width 319 height 22
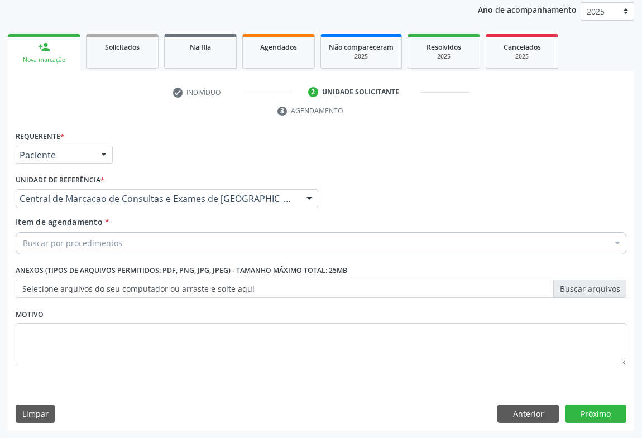
click at [165, 242] on div "Buscar por procedimentos" at bounding box center [321, 243] width 611 height 22
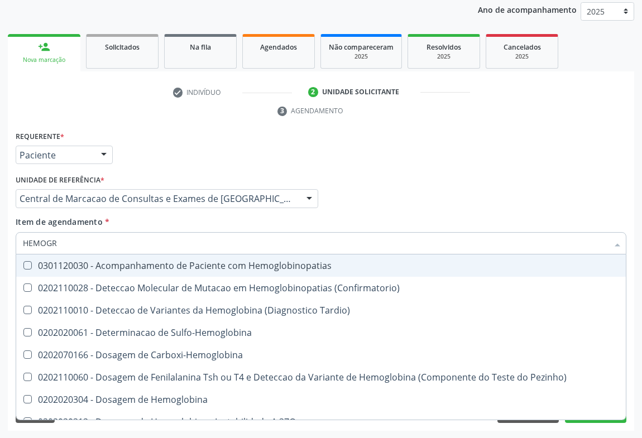
type input "HEMOGRA"
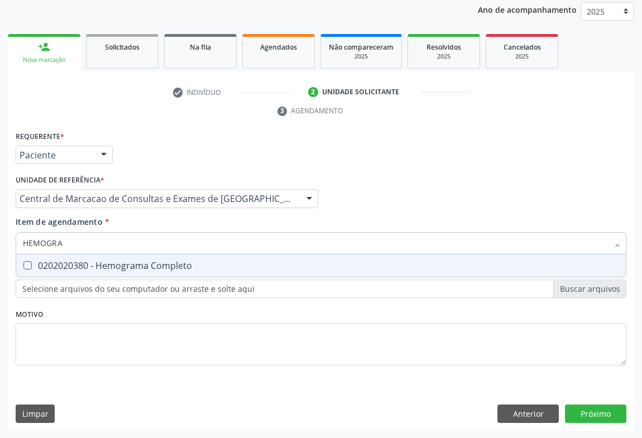
click at [158, 263] on div "0202020380 - Hemograma Completo" at bounding box center [321, 265] width 596 height 9
checkbox Completo "true"
click at [158, 245] on input "HEMOGRA" at bounding box center [315, 243] width 585 height 22
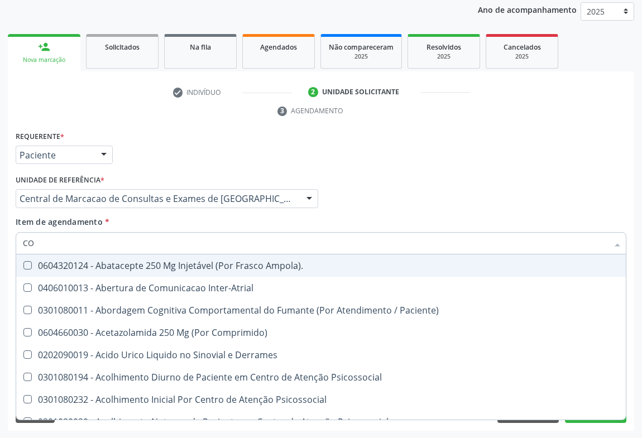
type input "COL"
checkbox Ampola\)\ "false"
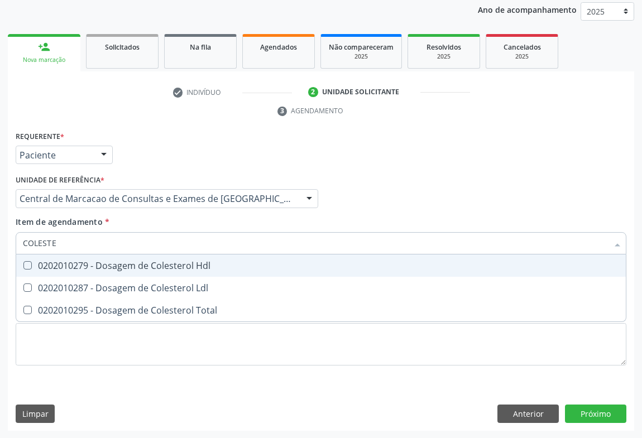
type input "COLESTER"
click at [160, 261] on div "0202010279 - Dosagem de Colesterol Hdl" at bounding box center [321, 265] width 596 height 9
checkbox Hdl "true"
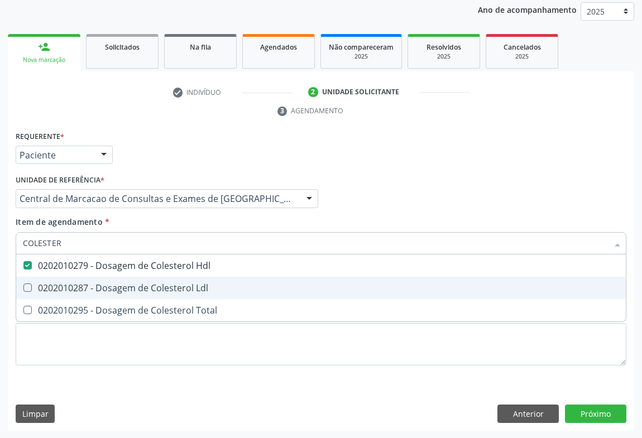
click at [152, 279] on span "0202010287 - Dosagem de Colesterol Ldl" at bounding box center [321, 288] width 610 height 22
checkbox Ldl "true"
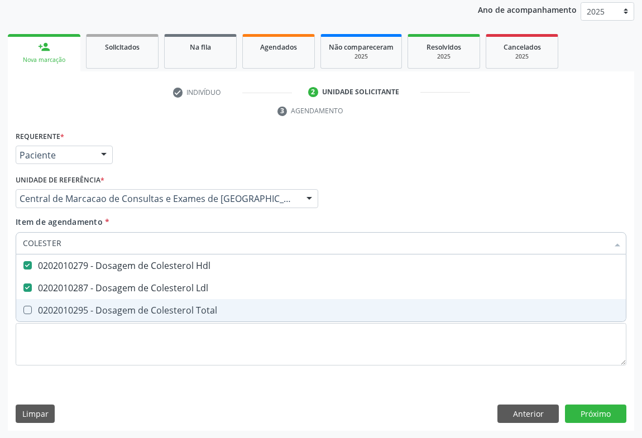
click at [145, 314] on div "0202010295 - Dosagem de Colesterol Total" at bounding box center [321, 310] width 596 height 9
checkbox Total "true"
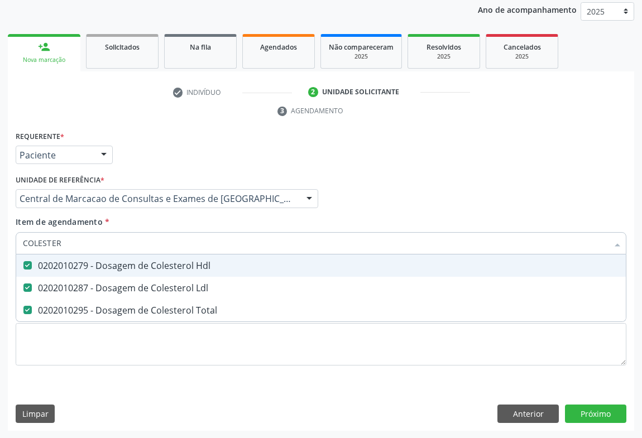
click at [111, 235] on input "COLESTER" at bounding box center [315, 243] width 585 height 22
type input "TR"
checkbox Hdl "false"
checkbox Ldl "false"
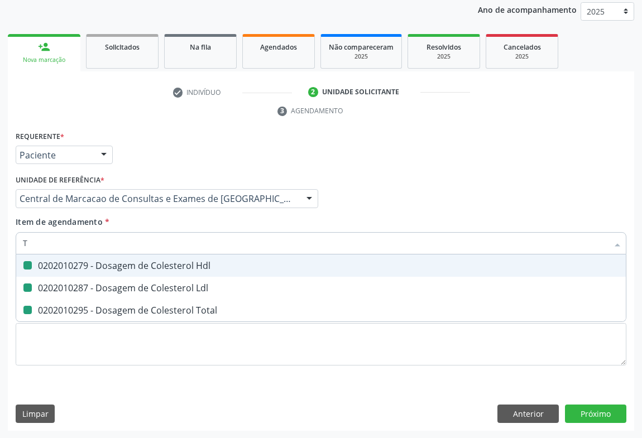
checkbox Total "false"
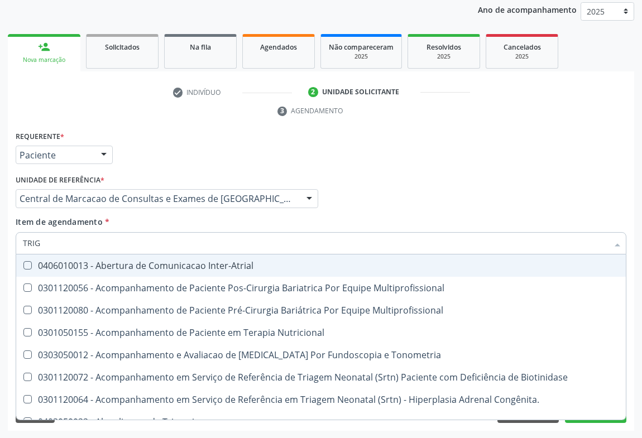
type input "TRIGL"
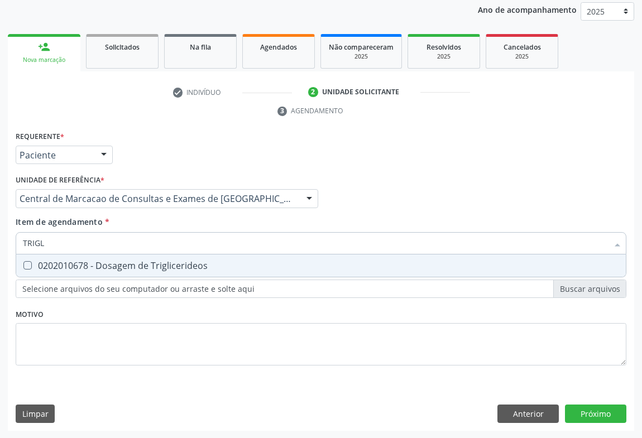
click at [100, 268] on div "0202010678 - Dosagem de Triglicerideos" at bounding box center [321, 265] width 596 height 9
checkbox Triglicerideos "true"
click at [102, 240] on input "TRIGL" at bounding box center [315, 243] width 585 height 22
type input "UR"
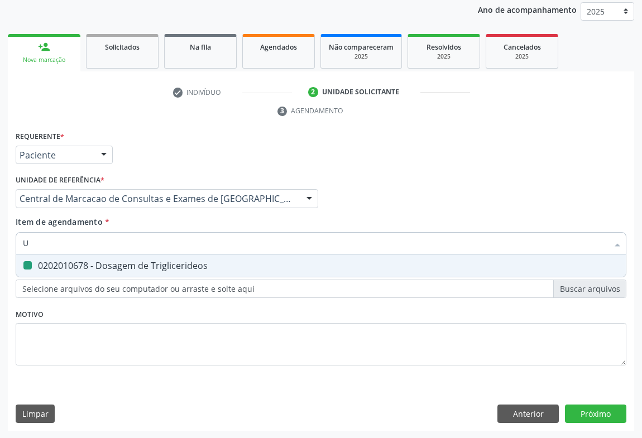
checkbox Triglicerideos "false"
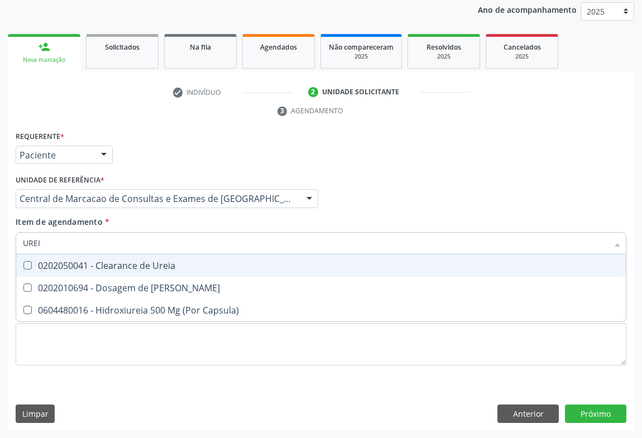
type input "UREIA"
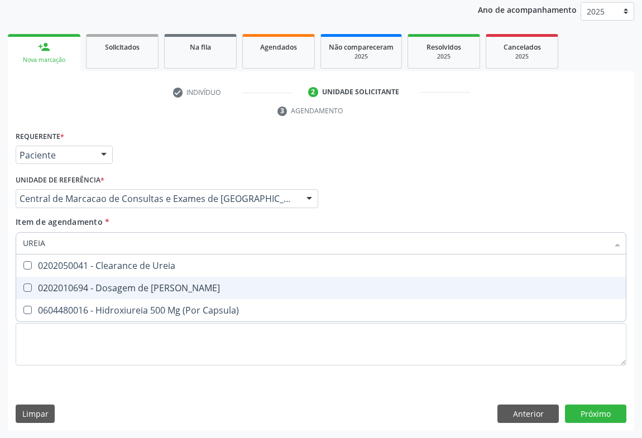
click at [151, 289] on div "0202010694 - Dosagem de Ureia" at bounding box center [321, 288] width 596 height 9
checkbox Ureia "true"
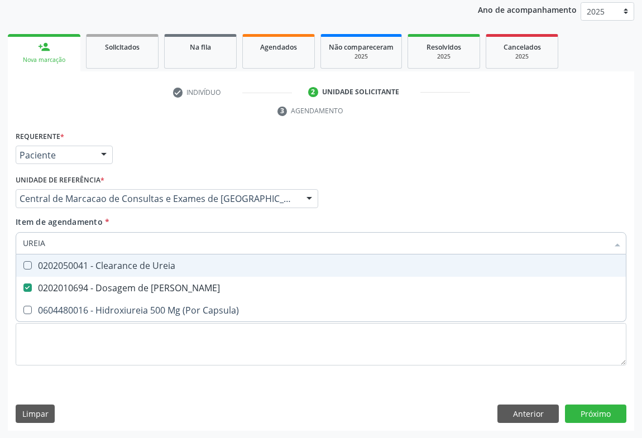
click at [151, 242] on input "UREIA" at bounding box center [315, 243] width 585 height 22
type input "C"
checkbox Ureia "false"
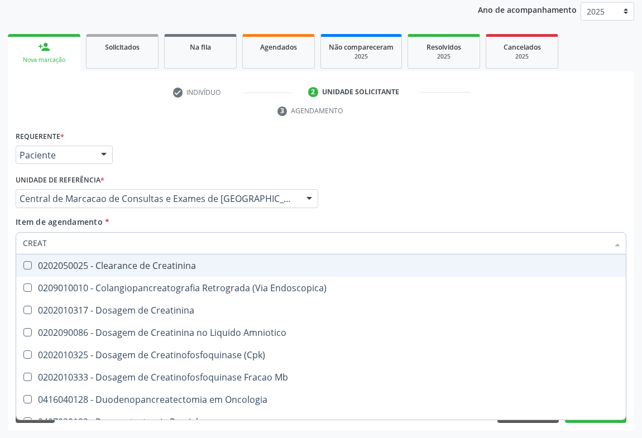
type input "CREATI"
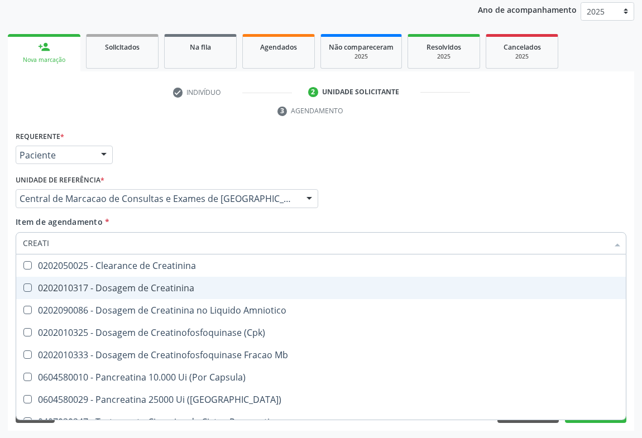
click at [145, 284] on div "0202010317 - Dosagem de Creatinina" at bounding box center [321, 288] width 596 height 9
checkbox Creatinina "true"
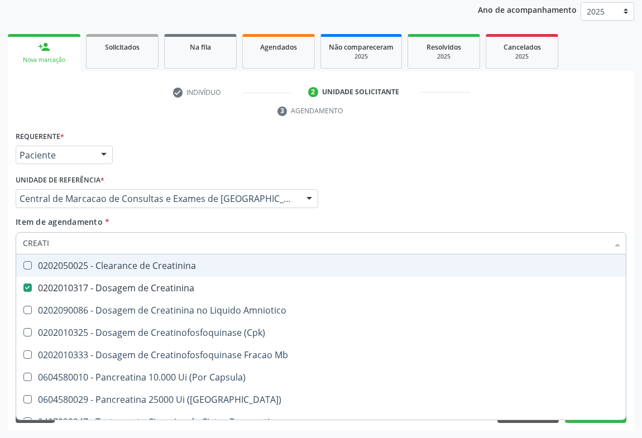
click at [160, 238] on input "CREATI" at bounding box center [315, 243] width 585 height 22
type input "UR"
checkbox Creatinina "false"
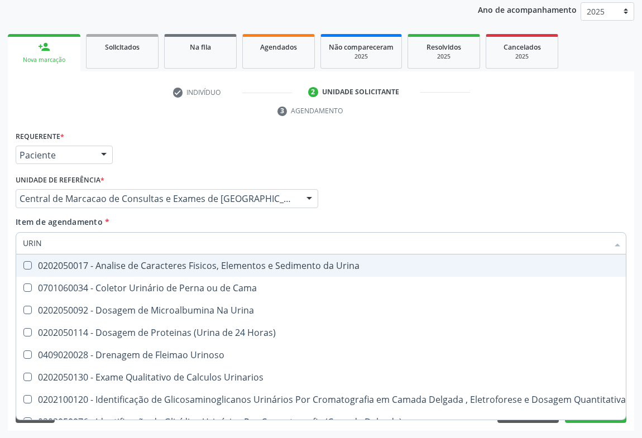
type input "URINA"
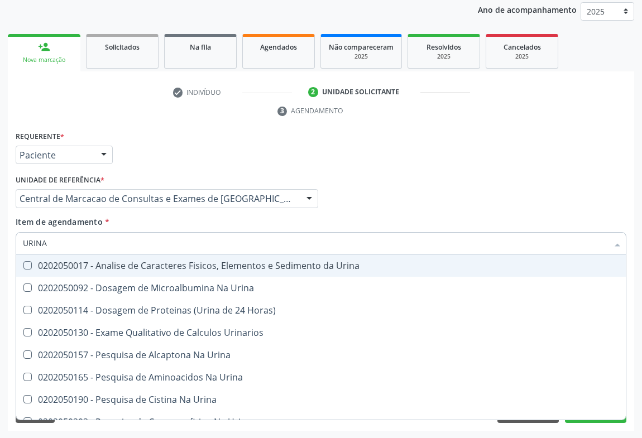
click at [168, 269] on div "0202050017 - Analise de Caracteres Fisicos, Elementos e Sedimento da Urina" at bounding box center [321, 265] width 596 height 9
checkbox Urina "true"
click at [171, 239] on input "URINA" at bounding box center [315, 243] width 585 height 22
type input "TG"
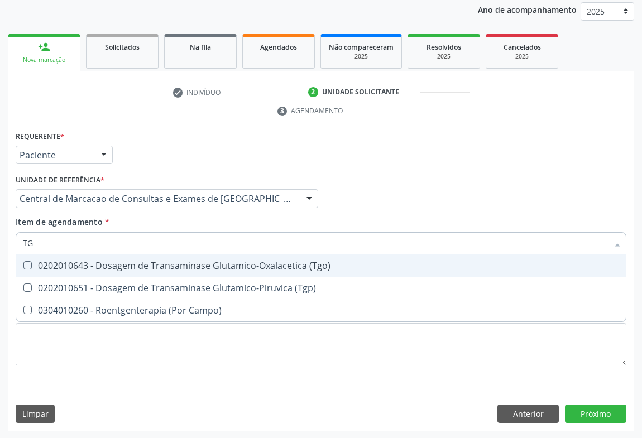
click at [150, 265] on div "0202010643 - Dosagem de Transaminase Glutamico-Oxalacetica (Tgo)" at bounding box center [321, 265] width 596 height 9
checkbox \(Tgo\) "true"
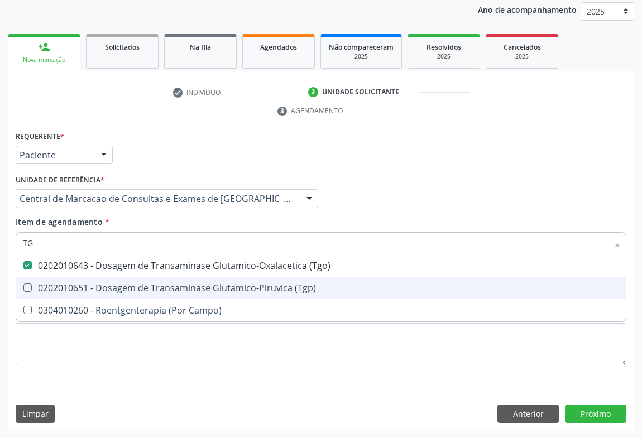
drag, startPoint x: 146, startPoint y: 288, endPoint x: 145, endPoint y: 269, distance: 19.0
click at [145, 285] on div "0202010651 - Dosagem de Transaminase Glutamico-Piruvica (Tgp)" at bounding box center [321, 288] width 596 height 9
checkbox \(Tgp\) "true"
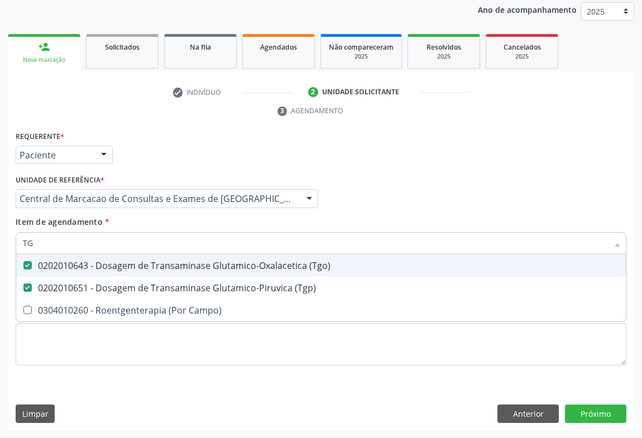
click at [147, 245] on input "TG" at bounding box center [315, 243] width 585 height 22
type input "PO"
checkbox \(Tgo\) "false"
checkbox \(Tgp\) "false"
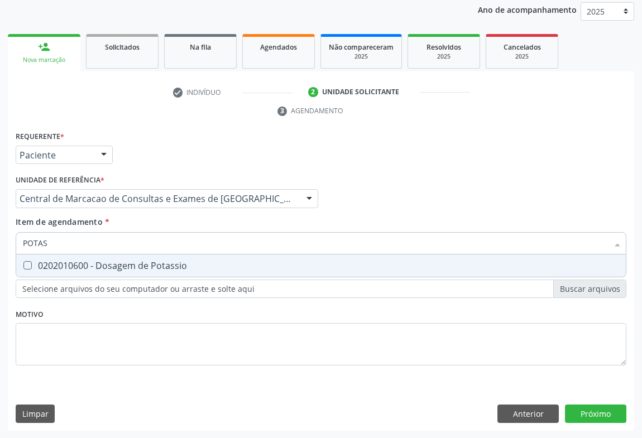
type input "POTASS"
click at [133, 266] on div "0202010600 - Dosagem de Potassio" at bounding box center [321, 265] width 596 height 9
checkbox Potassio "true"
click at [137, 240] on input "POTASS" at bounding box center [315, 243] width 585 height 22
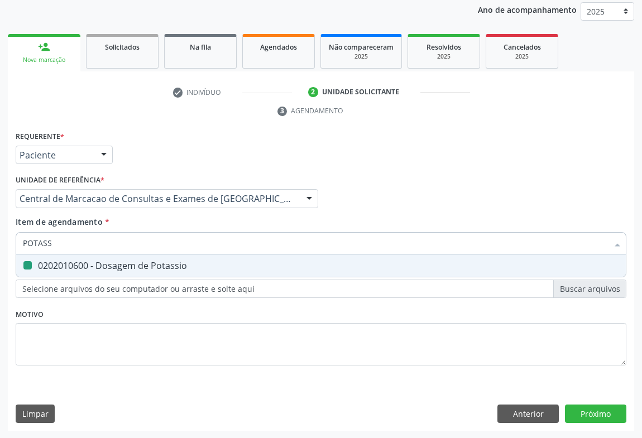
type input "A"
checkbox Potassio "false"
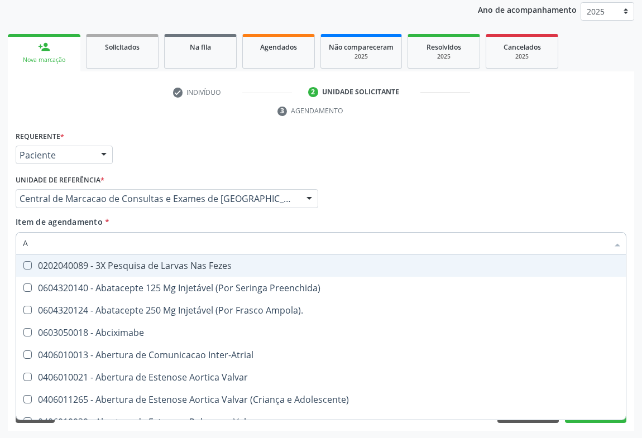
type input "AC"
checkbox Paciente "true"
checkbox Urina "false"
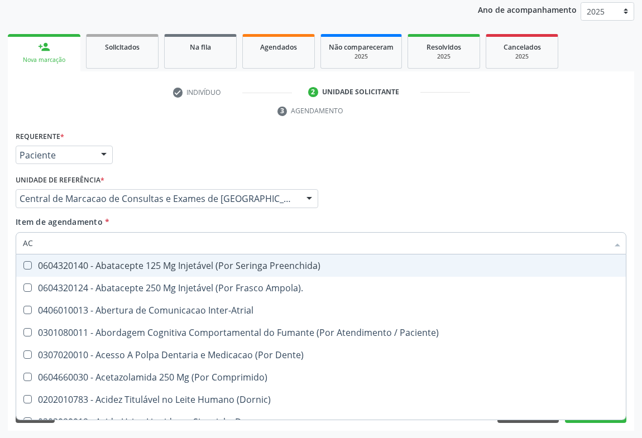
type input "ACI"
checkbox Urina "false"
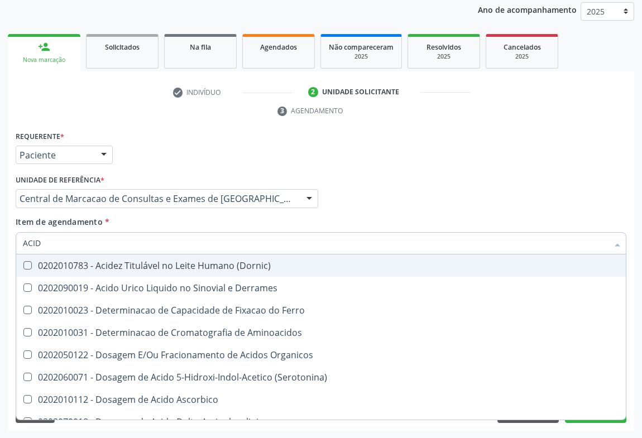
type input "ACIDO"
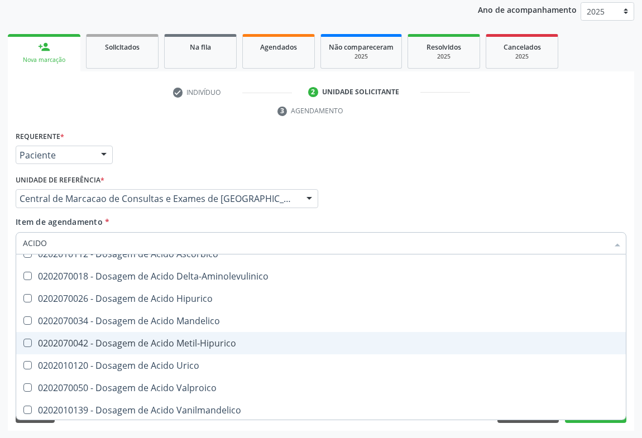
scroll to position [152, 0]
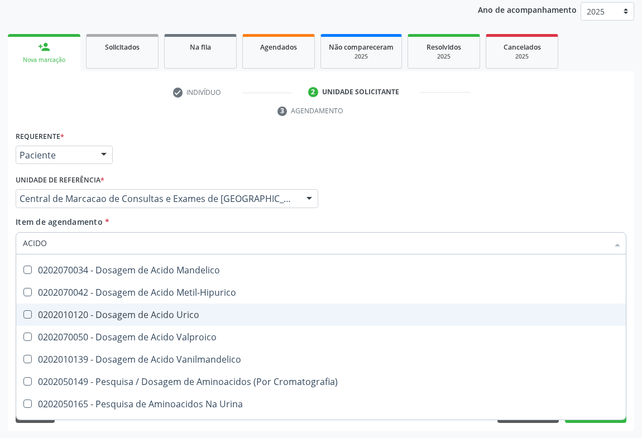
click at [152, 310] on div "0202010120 - Dosagem de Acido Urico" at bounding box center [321, 314] width 596 height 9
checkbox Urico "true"
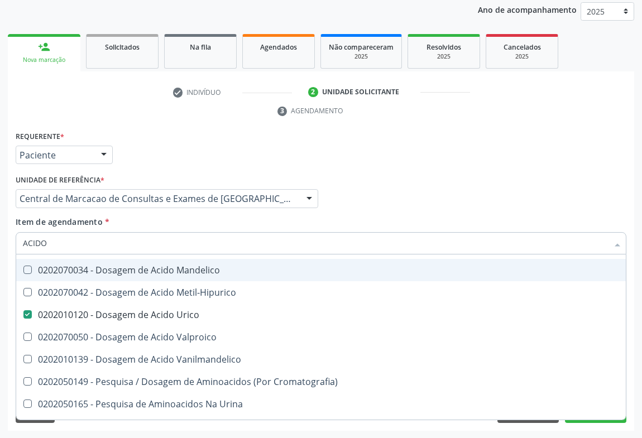
click at [95, 240] on input "ACIDO" at bounding box center [315, 243] width 585 height 22
type input "GL"
checkbox Urico "false"
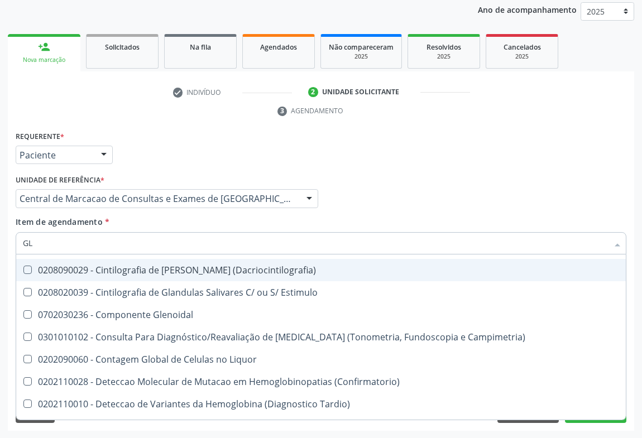
type input "GLI"
checkbox Dosagens\) "true"
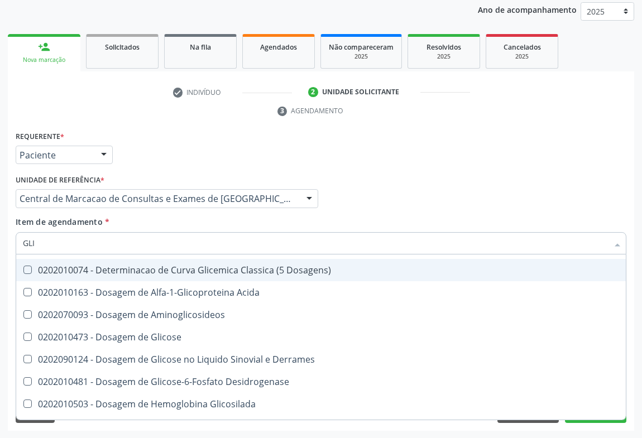
type input "GLIC"
checkbox Glicosilada "true"
checkbox Triglicerideos "false"
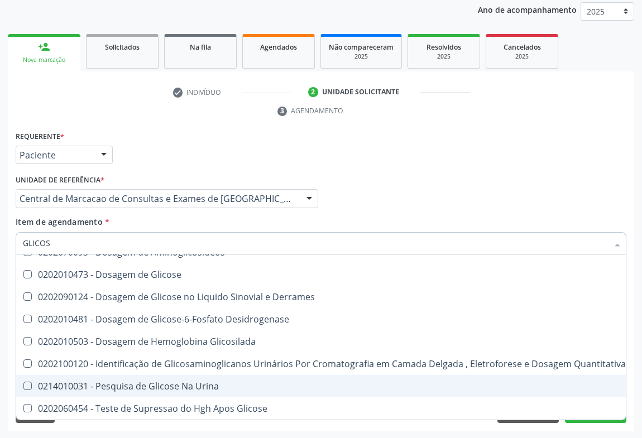
scroll to position [21, 0]
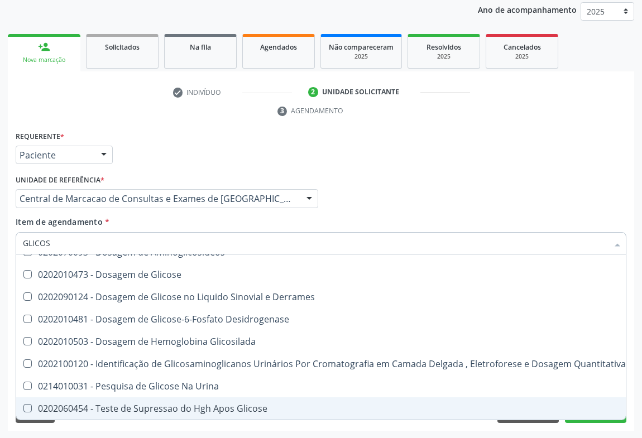
type input "GLICOSE"
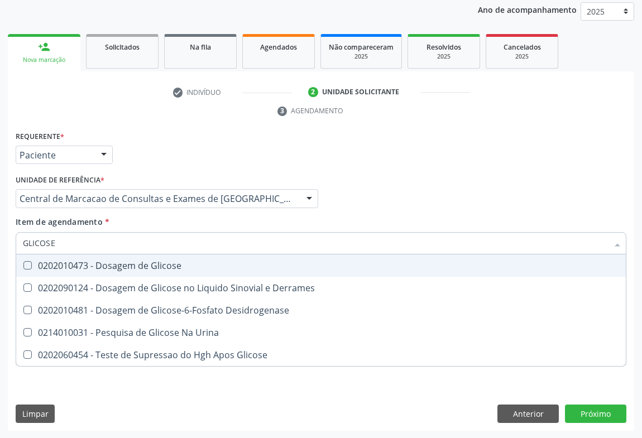
click at [104, 270] on div "0202010473 - Dosagem de Glicose" at bounding box center [321, 265] width 596 height 9
checkbox Glicose "true"
click at [110, 245] on input "GLICOSE" at bounding box center [315, 243] width 585 height 22
type input "FE"
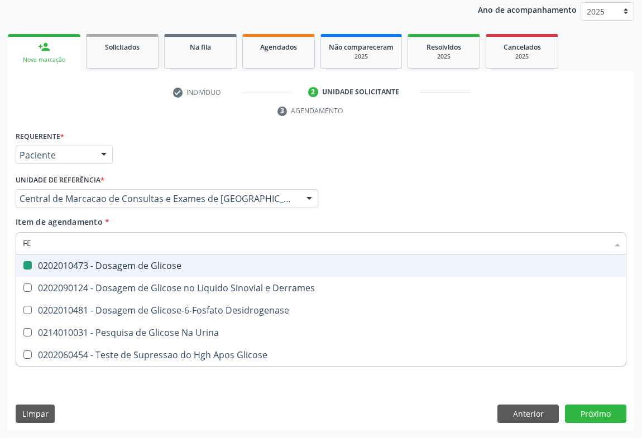
checkbox Glicose "false"
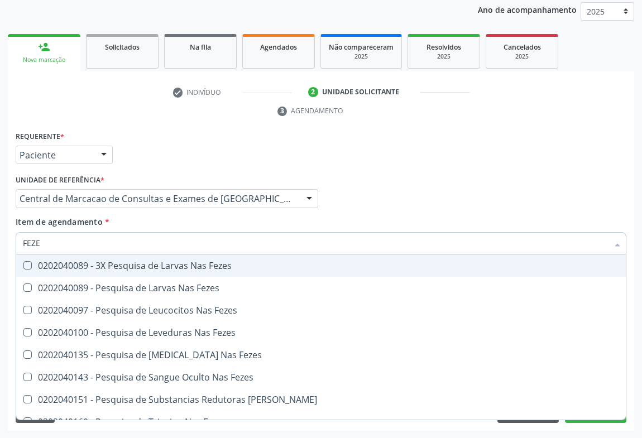
type input "FEZES"
click at [108, 265] on div "0202040089 - 3X Pesquisa de Larvas Nas Fezes" at bounding box center [321, 265] width 596 height 9
checkbox Fezes "true"
click at [116, 236] on input "FEZES" at bounding box center [315, 243] width 585 height 22
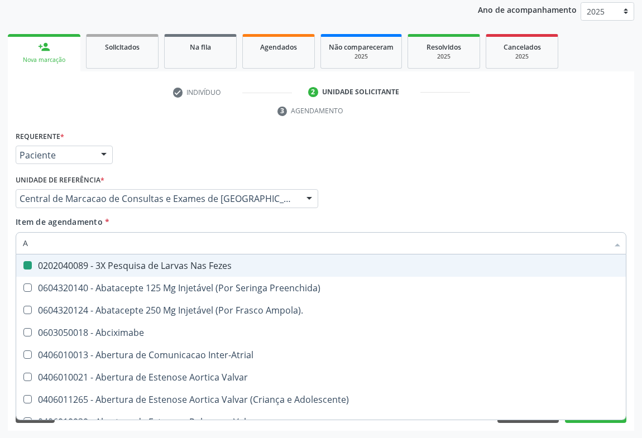
type input "AB"
checkbox Fezes "false"
checkbox Urina "false"
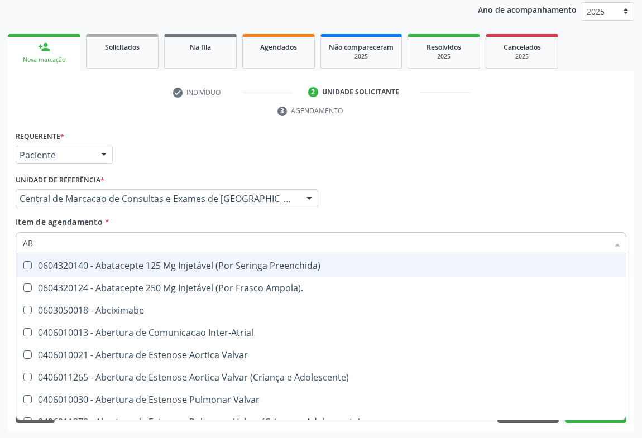
type input "ABO"
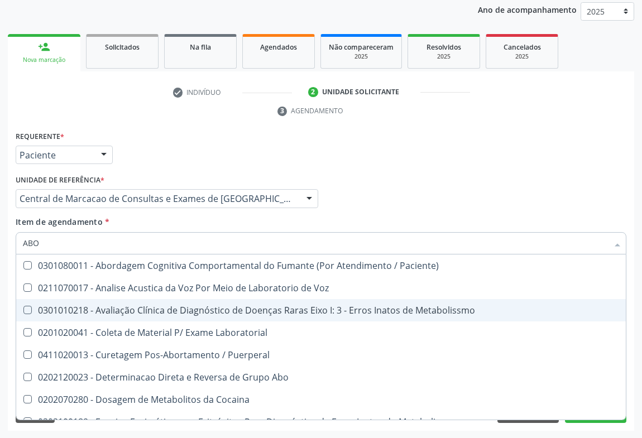
scroll to position [50, 0]
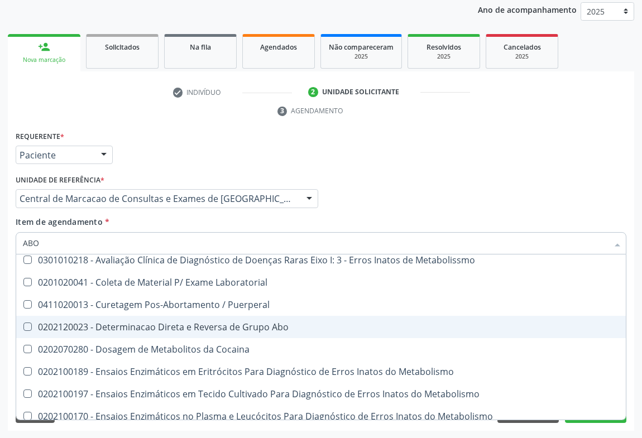
click at [140, 326] on div "0202120023 - Determinacao Direta e Reversa de Grupo Abo" at bounding box center [321, 327] width 596 height 9
checkbox Abo "true"
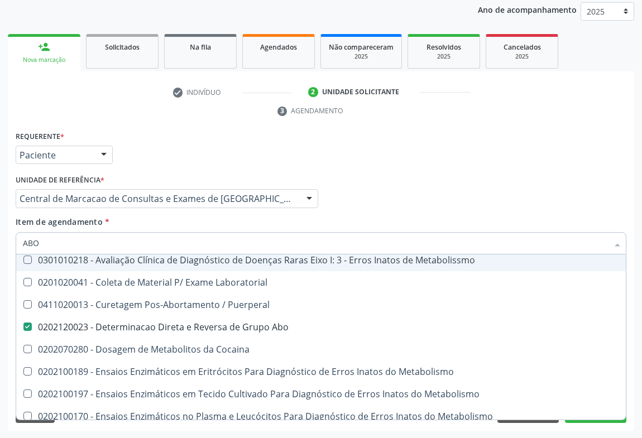
click at [84, 239] on input "ABO" at bounding box center [315, 243] width 585 height 22
type input "R"
checkbox Paciente\) "true"
checkbox Abo "false"
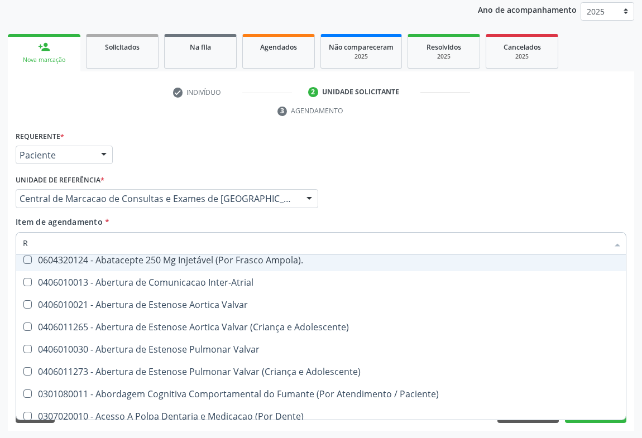
type input "RH"
checkbox Fezes "false"
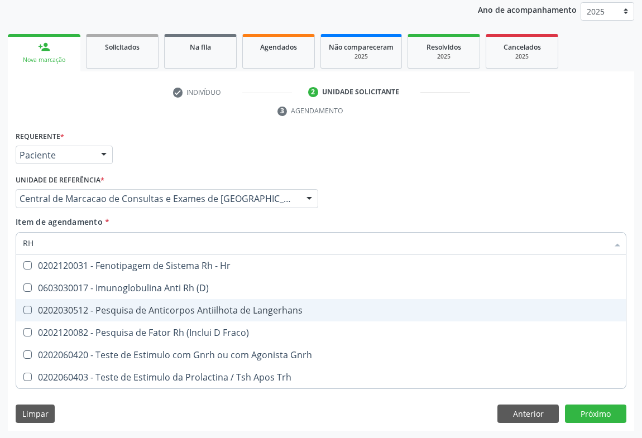
scroll to position [0, 0]
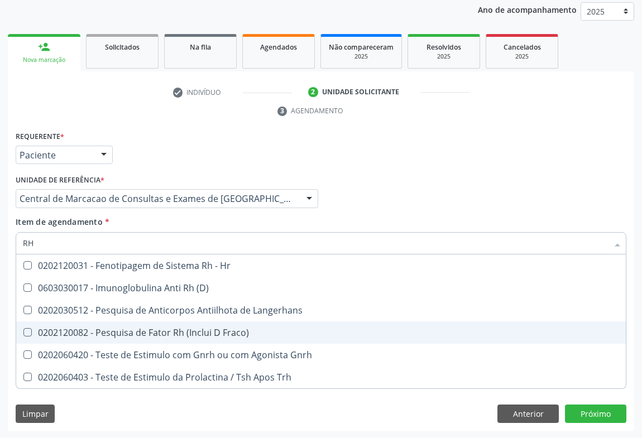
click at [200, 334] on div "0202120082 - Pesquisa de Fator Rh (Inclui D Fraco)" at bounding box center [321, 332] width 596 height 9
checkbox Fraco\) "true"
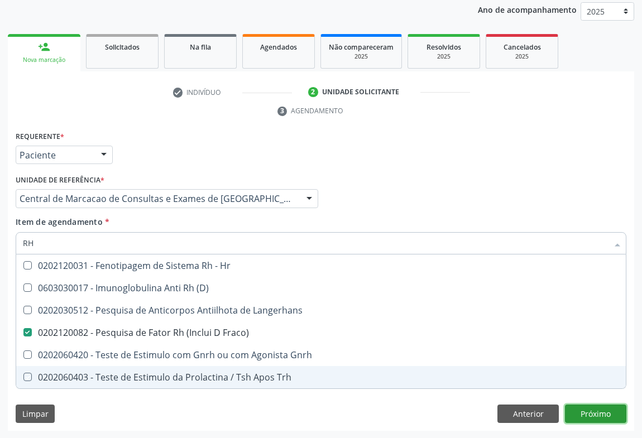
click at [601, 410] on div "Requerente * Paciente Médico(a) Enfermeiro(a) Paciente Nenhum resultado encontr…" at bounding box center [321, 279] width 626 height 303
checkbox \(D\) "true"
checkbox Langerhans "true"
checkbox Gnrh "true"
checkbox Trh "true"
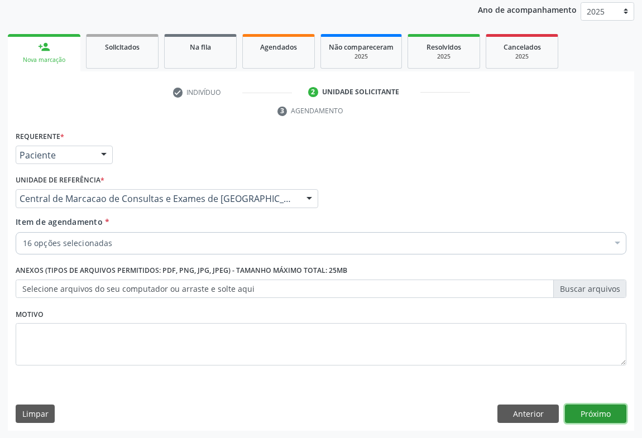
click at [593, 408] on button "Próximo" at bounding box center [595, 414] width 61 height 19
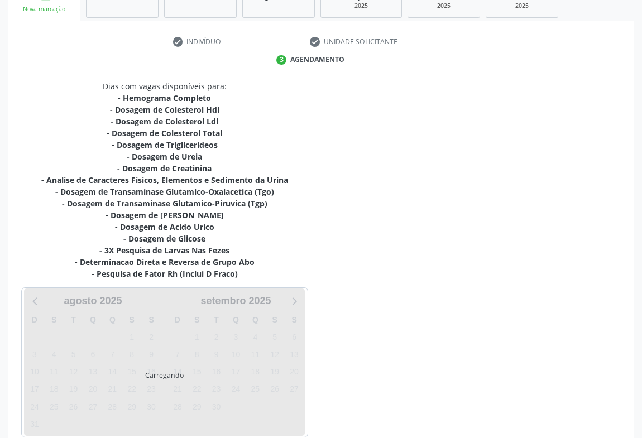
scroll to position [240, 0]
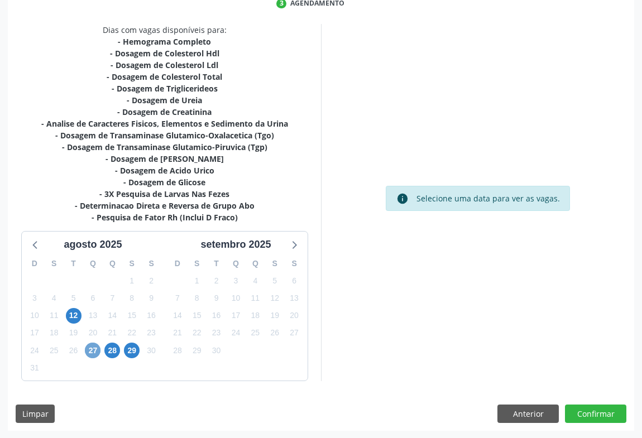
click at [90, 348] on span "27" at bounding box center [93, 351] width 16 height 16
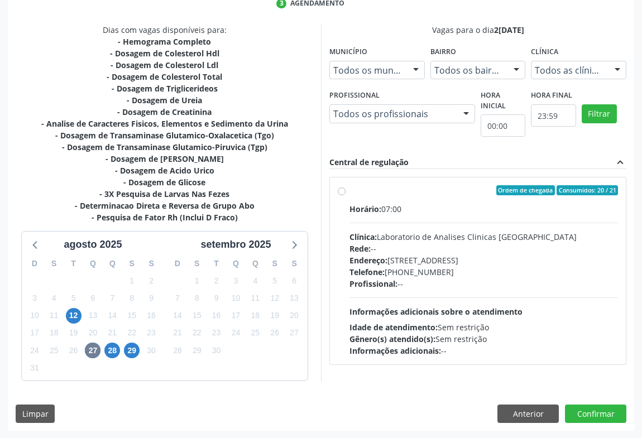
click at [414, 260] on div "Endereço: Terreo, nº 258, Centro, Campo Formoso - BA" at bounding box center [484, 261] width 269 height 12
click at [346, 195] on input "Ordem de chegada Consumidos: 20 / 21 Horário: 07:00 Clínica: Laboratorio de Ana…" at bounding box center [342, 190] width 8 height 10
radio input "true"
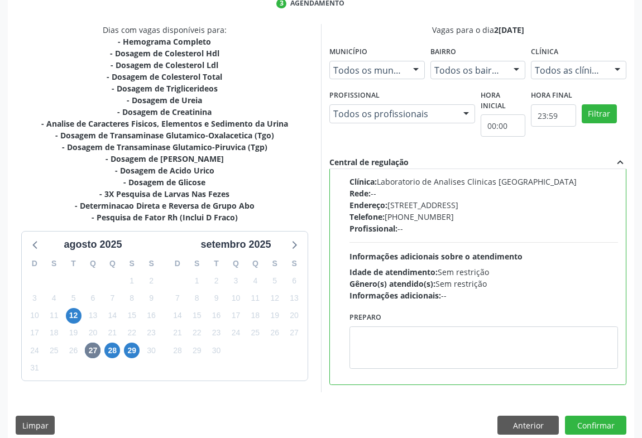
scroll to position [252, 0]
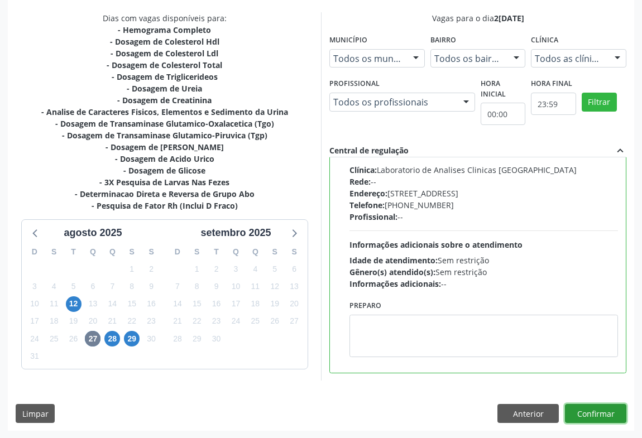
click at [592, 421] on button "Confirmar" at bounding box center [595, 413] width 61 height 19
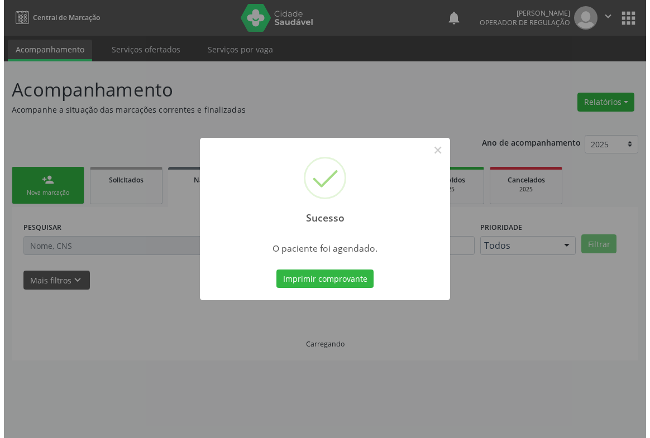
scroll to position [0, 0]
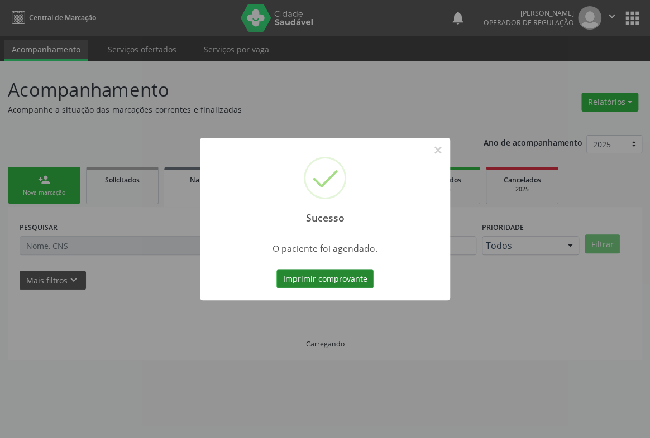
click at [319, 274] on button "Imprimir comprovante" at bounding box center [324, 279] width 97 height 19
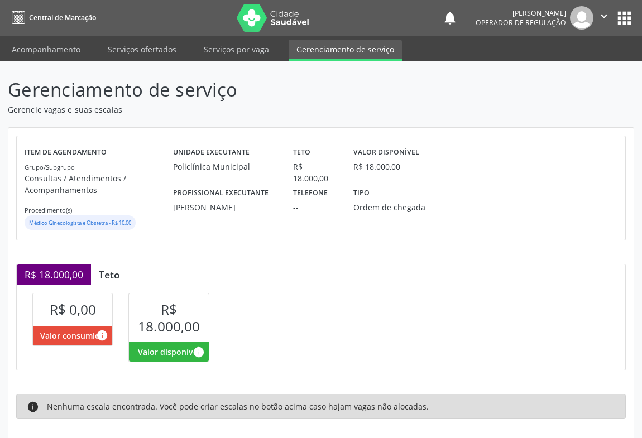
click at [141, 194] on p "Consultas / Atendimentos / Acompanhamentos" at bounding box center [99, 184] width 149 height 23
click at [202, 188] on label "Profissional executante" at bounding box center [220, 192] width 95 height 17
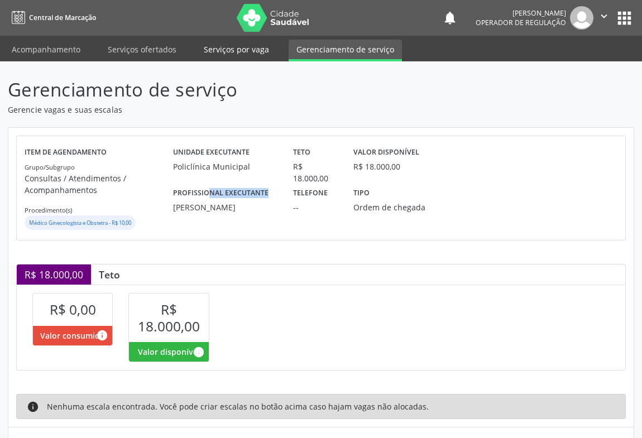
click at [240, 52] on link "Serviços por vaga" at bounding box center [236, 50] width 81 height 20
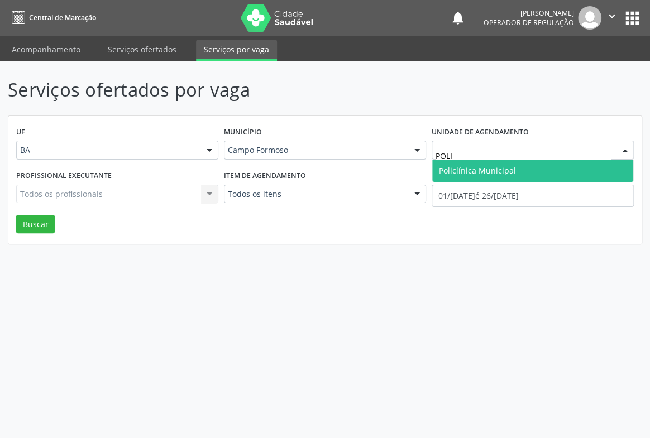
type input "POLIC"
click at [469, 169] on span "Policlínica Municipal" at bounding box center [477, 170] width 77 height 11
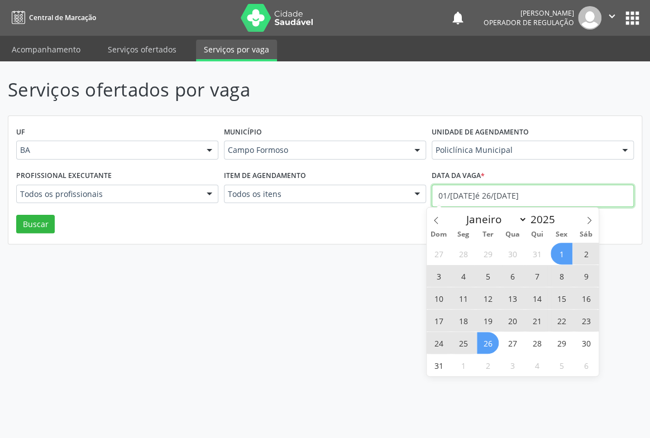
click at [488, 192] on input "01/08/2025 até 26/08/2025" at bounding box center [533, 196] width 202 height 22
click at [563, 253] on span "1" at bounding box center [562, 254] width 22 height 22
type input "01/08/2025"
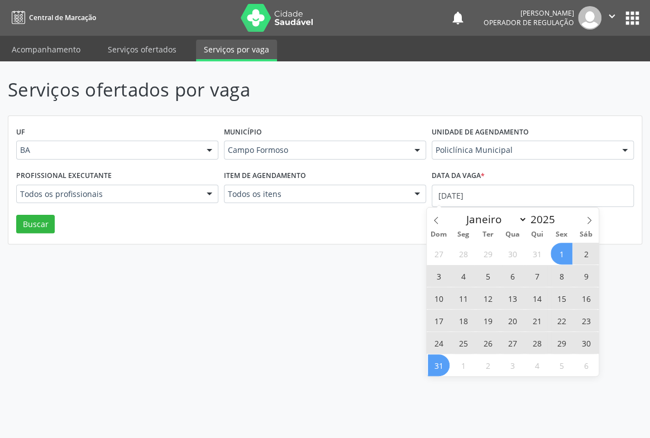
click at [435, 362] on span "31" at bounding box center [439, 366] width 22 height 22
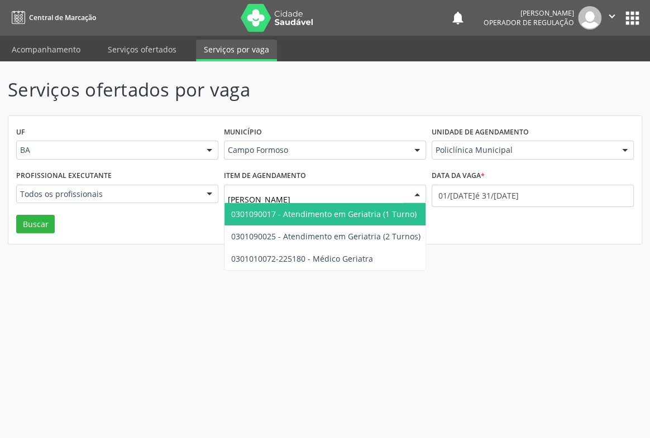
type input "GERIA"
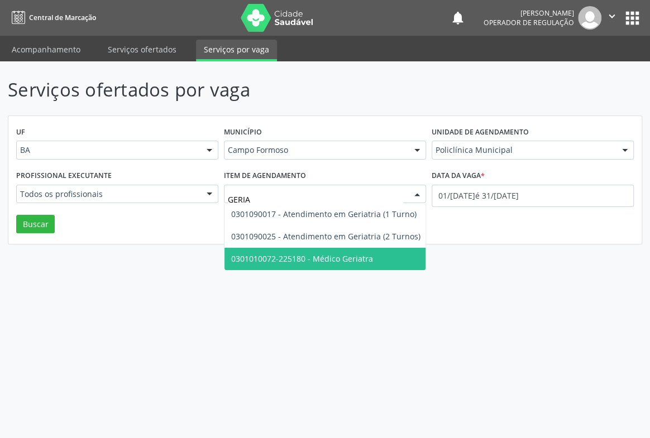
click at [320, 260] on span "0301010072-225180 - Médico Geriatra" at bounding box center [302, 258] width 142 height 11
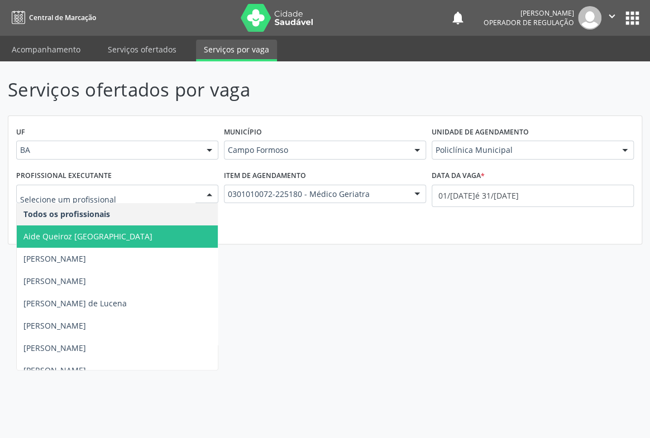
drag, startPoint x: 279, startPoint y: 261, endPoint x: 102, endPoint y: 245, distance: 177.7
click at [278, 261] on div "Serviços ofertados por vaga UF BA BA Nenhum resultado encontrado para: " " Não …" at bounding box center [325, 249] width 650 height 377
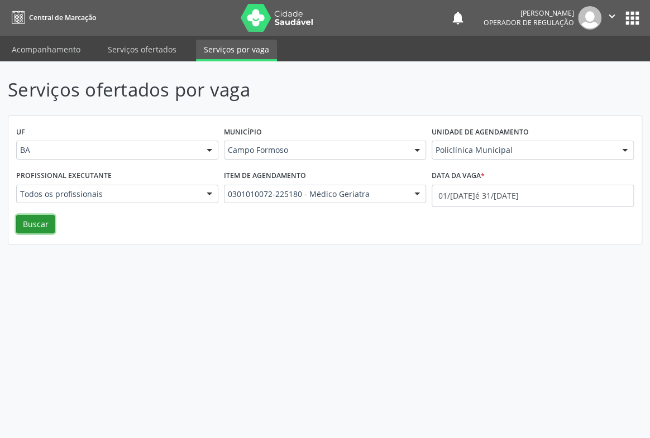
click at [35, 227] on button "Buscar" at bounding box center [35, 224] width 39 height 19
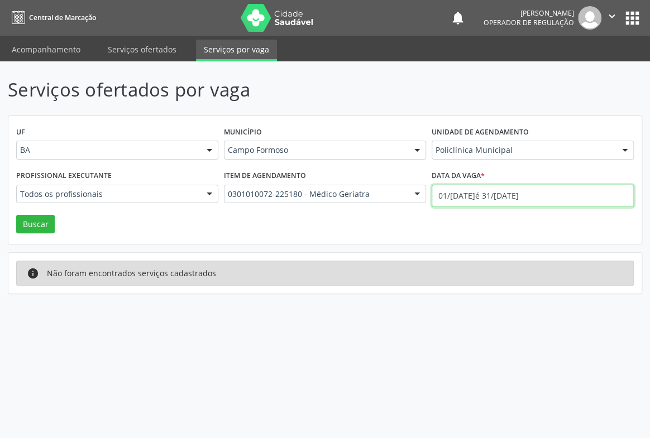
click at [518, 194] on input "01/08/2025 até 31/08/2025" at bounding box center [533, 196] width 202 height 22
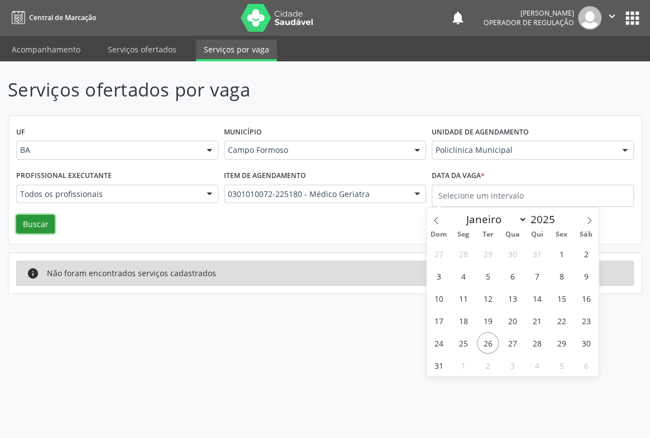
select select "7"
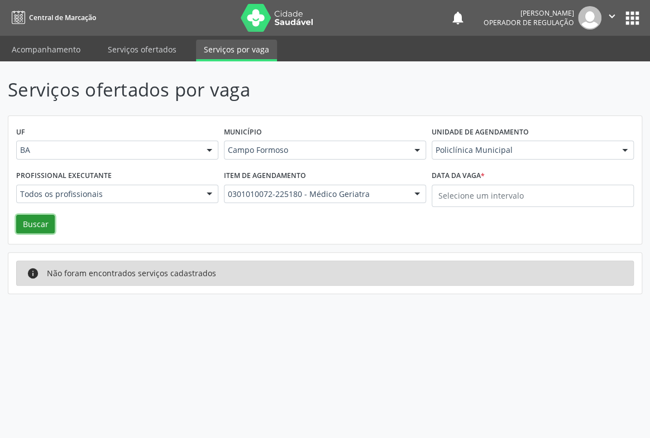
click at [31, 222] on button "Buscar" at bounding box center [35, 224] width 39 height 19
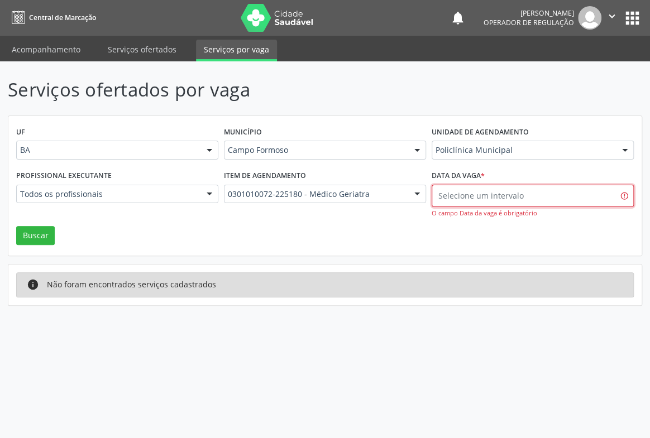
click at [453, 197] on input "text" at bounding box center [533, 196] width 202 height 22
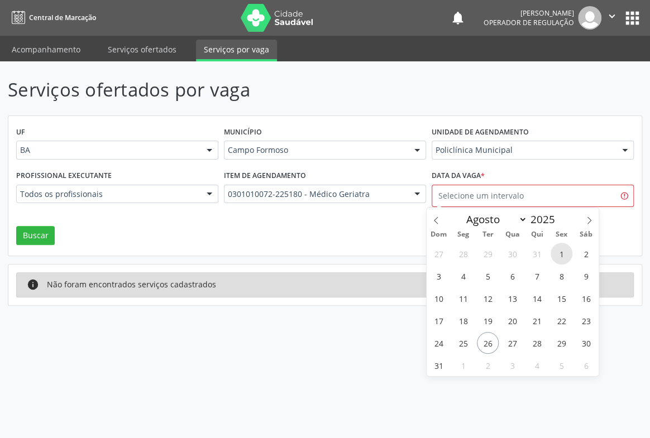
click at [567, 259] on span "1" at bounding box center [562, 254] width 22 height 22
type input "01/08/2025"
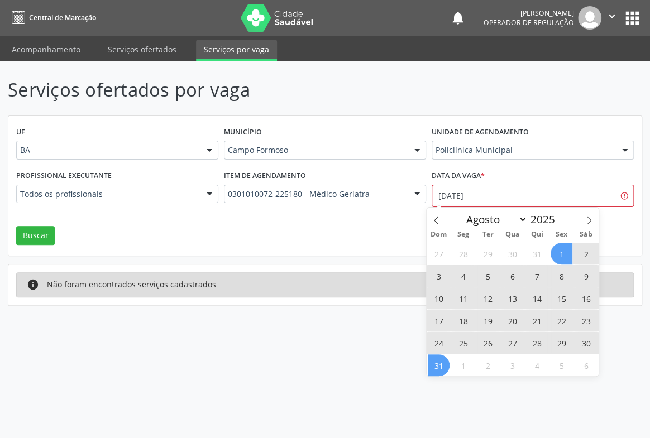
click at [441, 364] on span "31" at bounding box center [439, 366] width 22 height 22
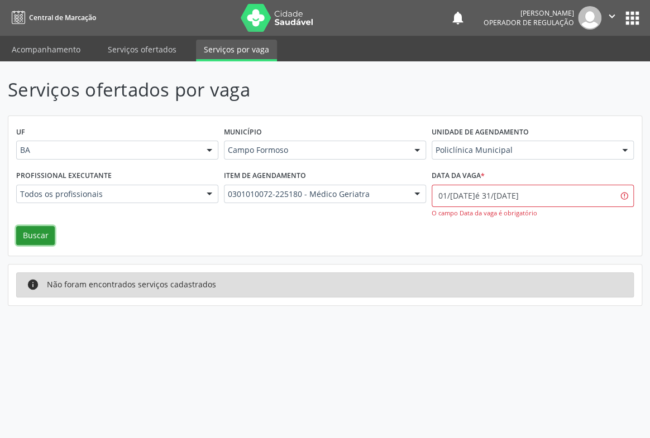
click at [34, 231] on button "Buscar" at bounding box center [35, 235] width 39 height 19
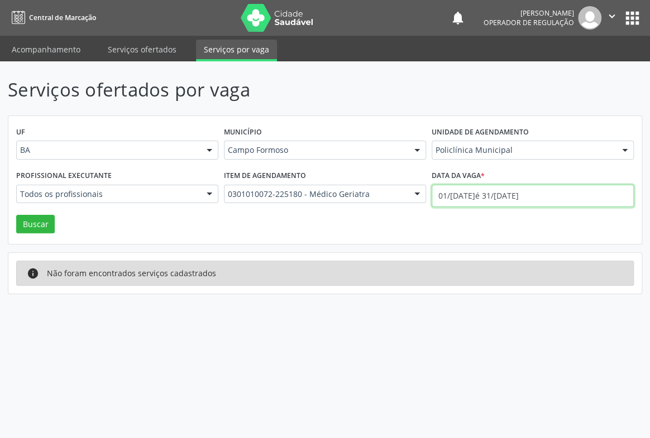
click at [505, 195] on input "01/08/2025 até 31/08/2025" at bounding box center [533, 196] width 202 height 22
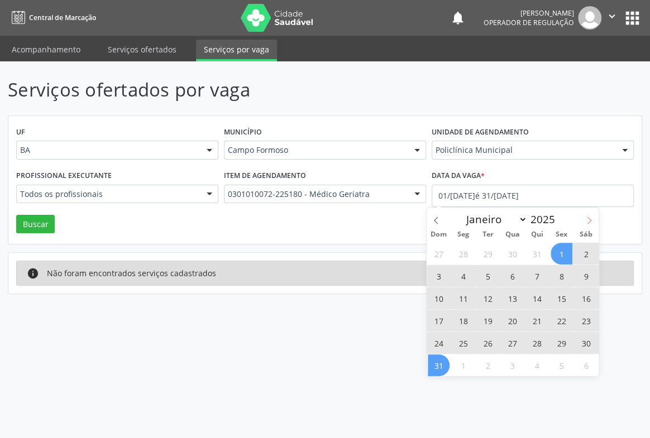
click at [590, 221] on icon at bounding box center [589, 220] width 4 height 7
select select "8"
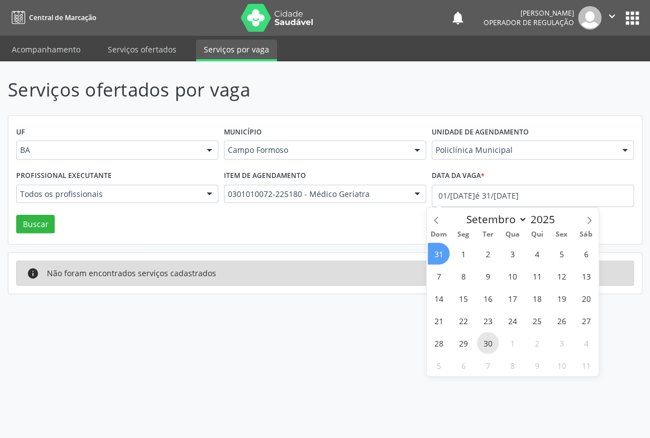
click at [485, 340] on span "30" at bounding box center [488, 343] width 22 height 22
type input "30/09/2025"
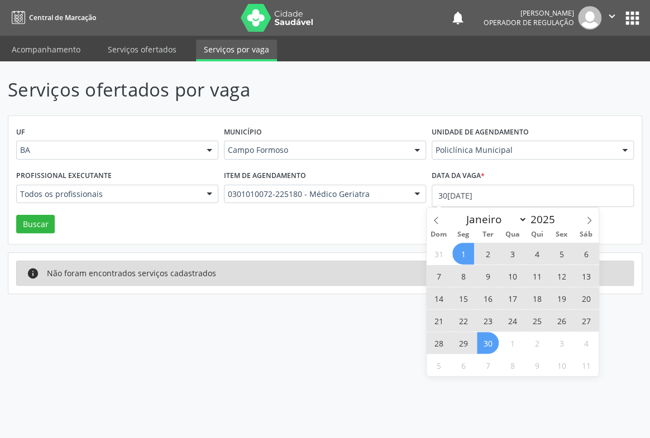
click at [457, 250] on span "1" at bounding box center [463, 254] width 22 height 22
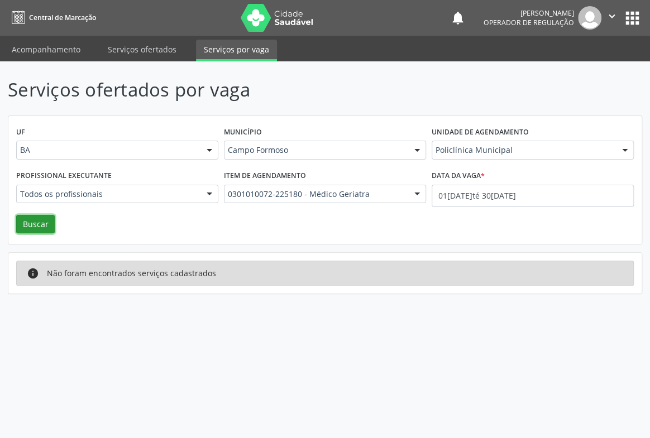
click at [42, 220] on button "Buscar" at bounding box center [35, 224] width 39 height 19
click at [141, 54] on link "Serviços ofertados" at bounding box center [142, 50] width 84 height 20
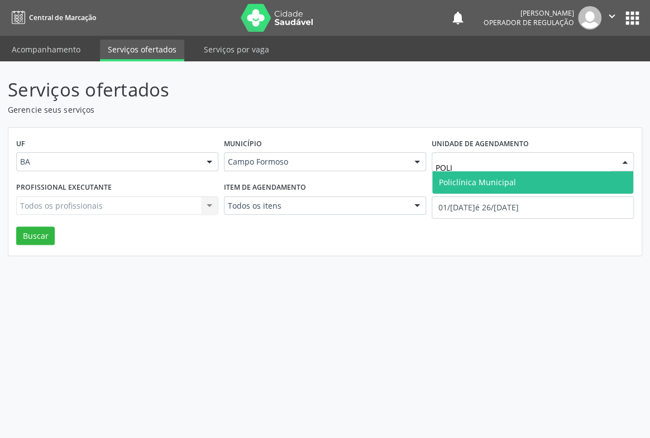
type input "POLIC"
click at [480, 186] on span "Policlínica Municipal" at bounding box center [477, 182] width 77 height 11
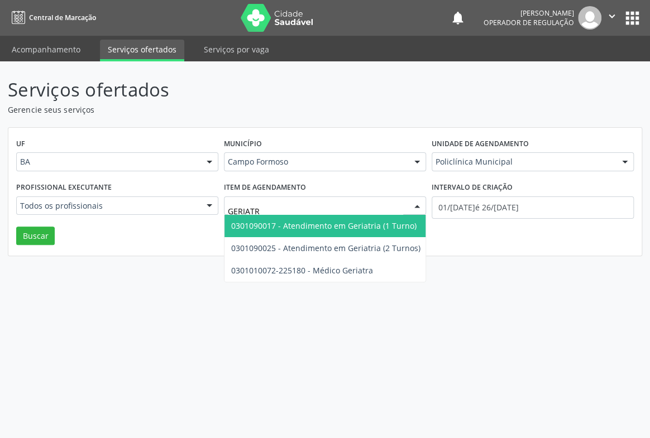
type input "GERIATRA"
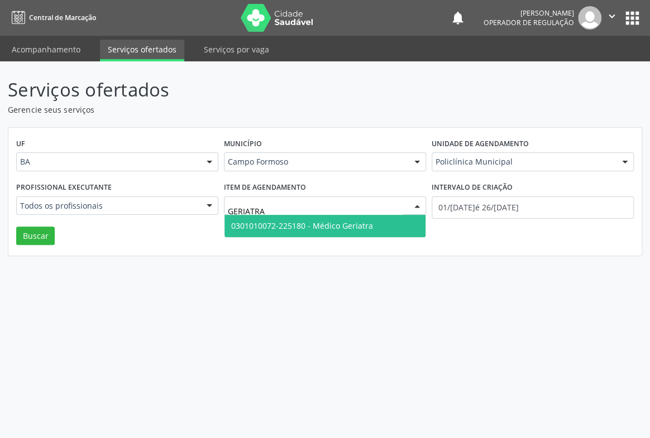
click at [339, 226] on span "0301010072-225180 - Médico Geriatra" at bounding box center [302, 226] width 142 height 11
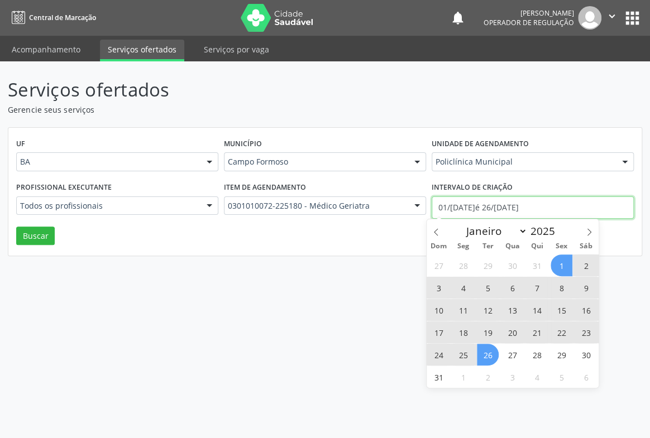
click at [496, 207] on input "01/08/2025 até 26/08/2025" at bounding box center [533, 208] width 202 height 22
click at [558, 264] on span "1" at bounding box center [562, 266] width 22 height 22
type input "01/08/2025"
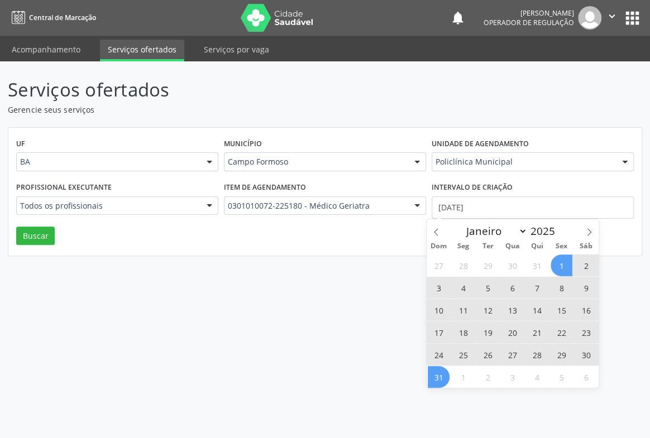
click at [437, 374] on span "31" at bounding box center [439, 377] width 22 height 22
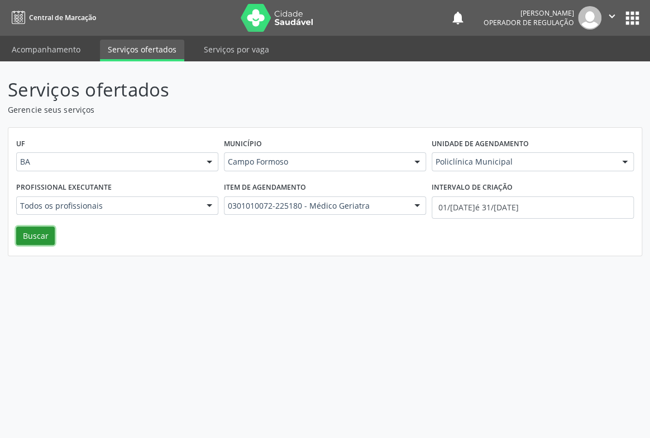
click at [33, 235] on button "Buscar" at bounding box center [35, 236] width 39 height 19
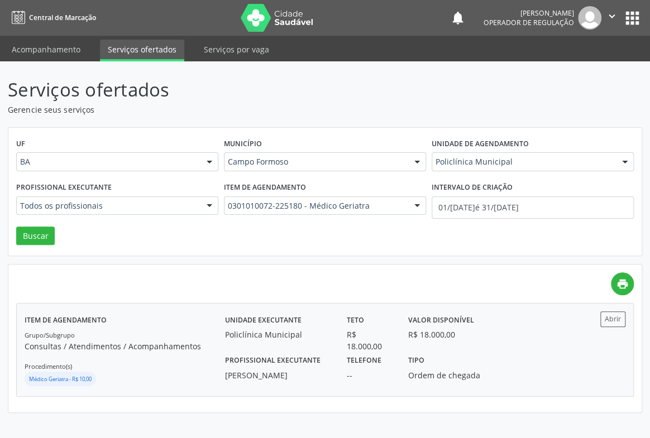
click at [193, 329] on div "Grupo/Subgrupo Consultas / Atendimentos / Acompanhamentos Procedimento(s) Médic…" at bounding box center [125, 359] width 200 height 60
click at [608, 313] on button "Abrir" at bounding box center [612, 319] width 25 height 15
click at [247, 360] on label "Profissional executante" at bounding box center [272, 360] width 95 height 17
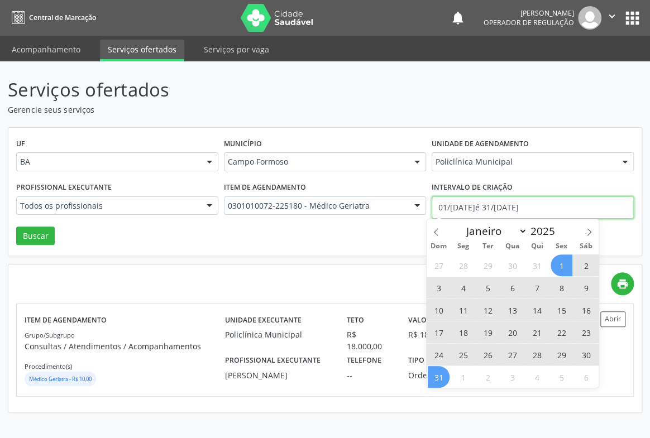
click at [441, 203] on input "01/08/2025 até 31/08/2025" at bounding box center [533, 208] width 202 height 22
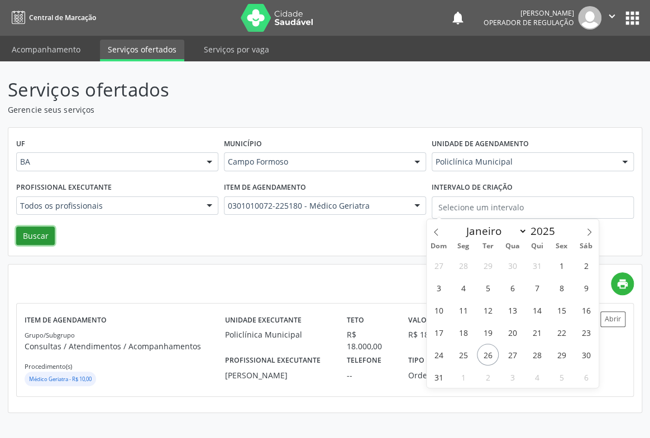
click at [23, 231] on button "Buscar" at bounding box center [35, 236] width 39 height 19
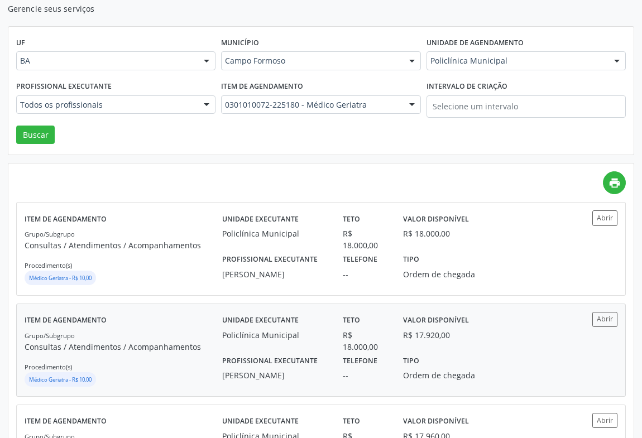
scroll to position [203, 0]
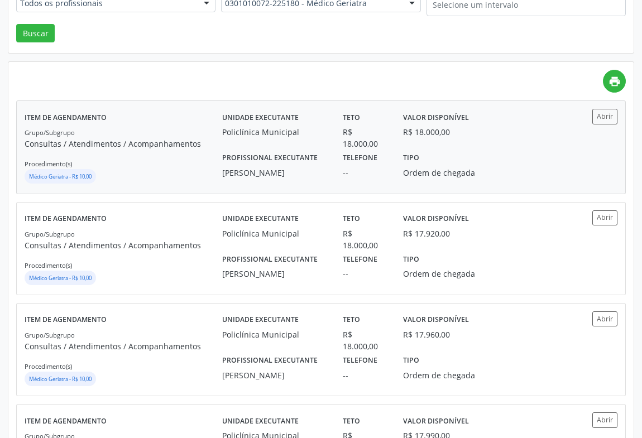
click at [194, 169] on div "Médico Geriatra - R$ 10,00" at bounding box center [124, 177] width 198 height 17
click at [328, 243] on div "Unidade executante Policlínica Municipal" at bounding box center [274, 231] width 121 height 41
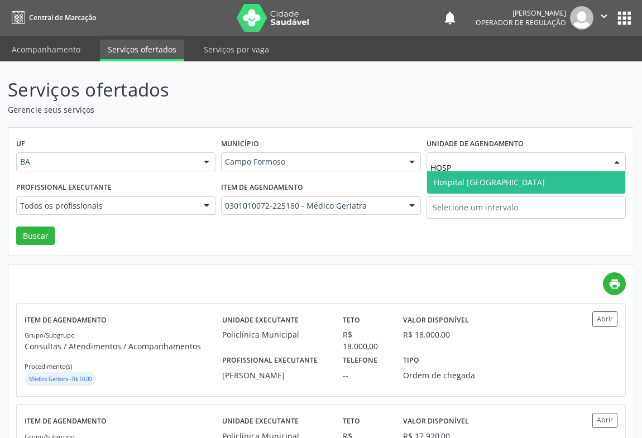
type input "HOS"
click at [496, 183] on span "Hospital [GEOGRAPHIC_DATA]" at bounding box center [489, 182] width 111 height 11
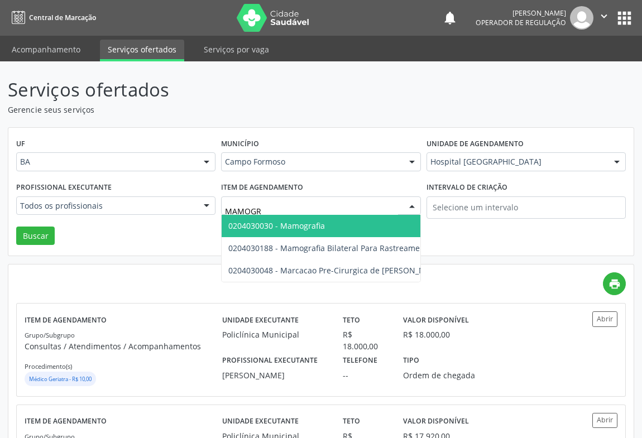
type input "MAMOGRA"
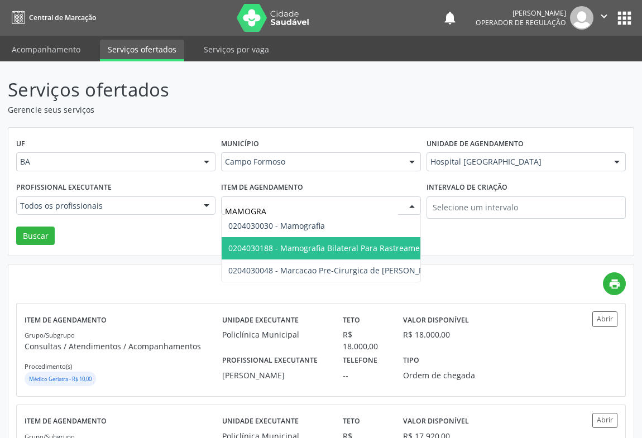
click at [328, 251] on span "0204030188 - Mamografia Bilateral Para Rastreamento" at bounding box center [330, 248] width 204 height 11
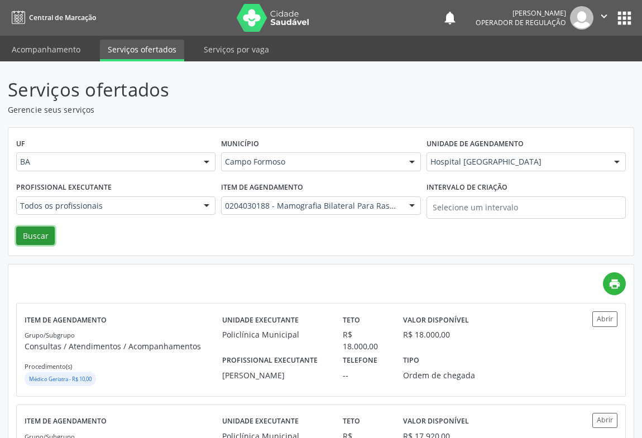
click at [34, 237] on button "Buscar" at bounding box center [35, 236] width 39 height 19
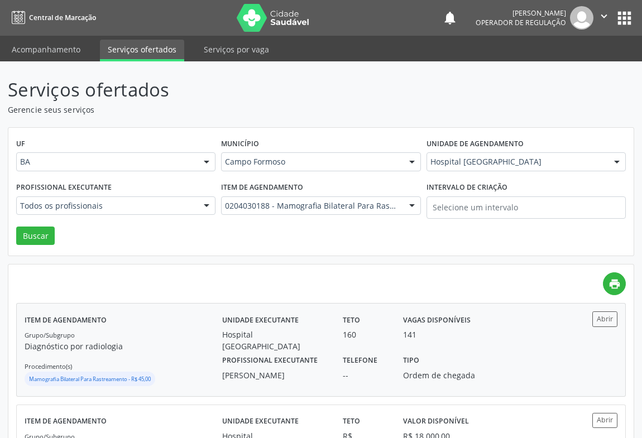
scroll to position [50, 0]
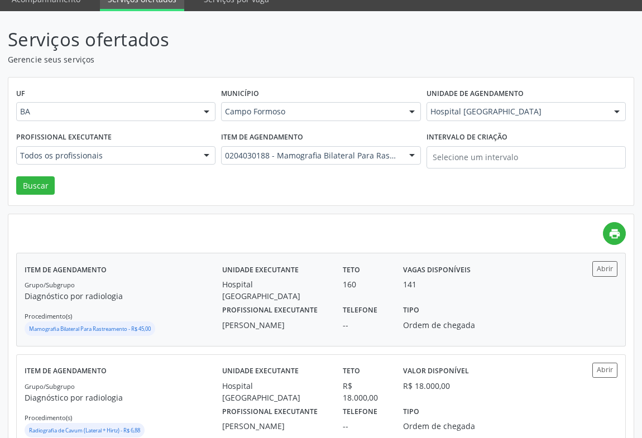
click at [223, 279] on div "Hospital [GEOGRAPHIC_DATA]" at bounding box center [274, 290] width 105 height 23
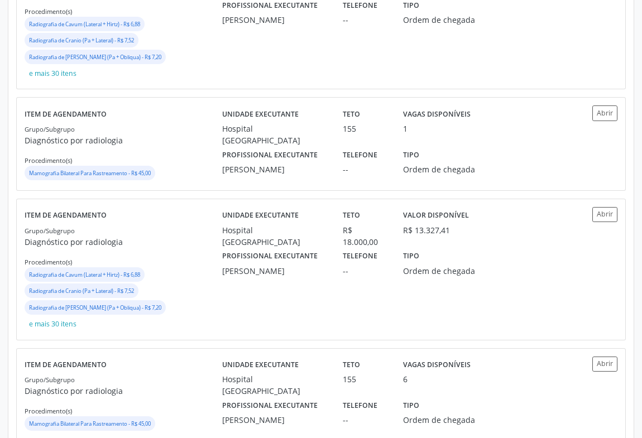
scroll to position [406, 0]
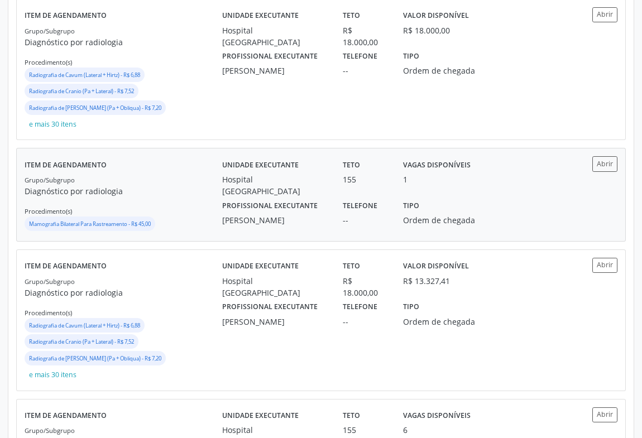
click at [160, 184] on div "Grupo/Subgrupo Diagnóstico por radiologia Procedimento(s) Mamografia Bilateral …" at bounding box center [124, 204] width 198 height 60
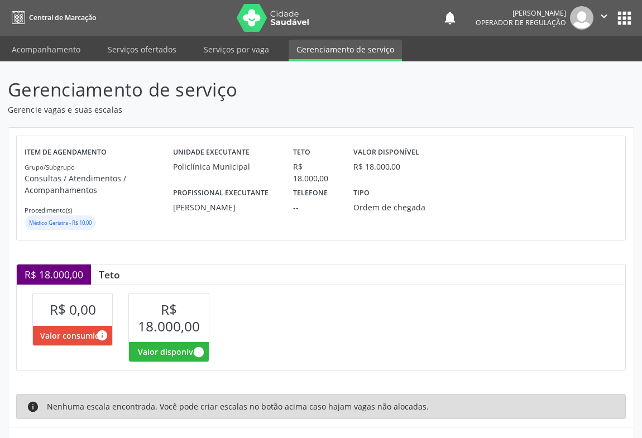
scroll to position [56, 0]
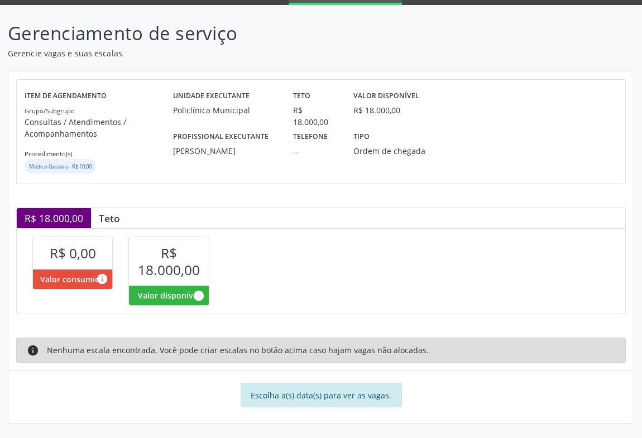
click at [307, 396] on div "Escolha a(s) data(s) para ver as vagas." at bounding box center [321, 395] width 161 height 25
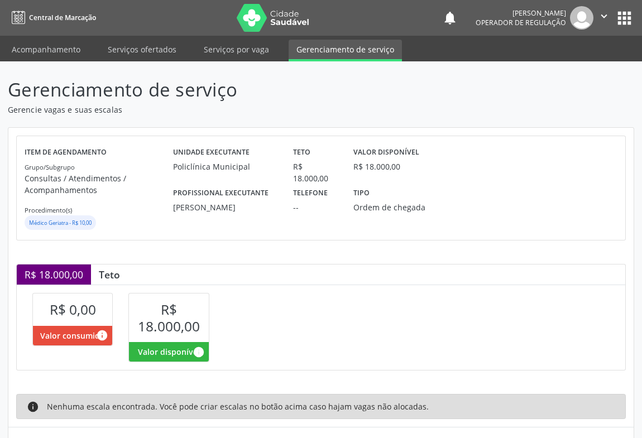
scroll to position [56, 0]
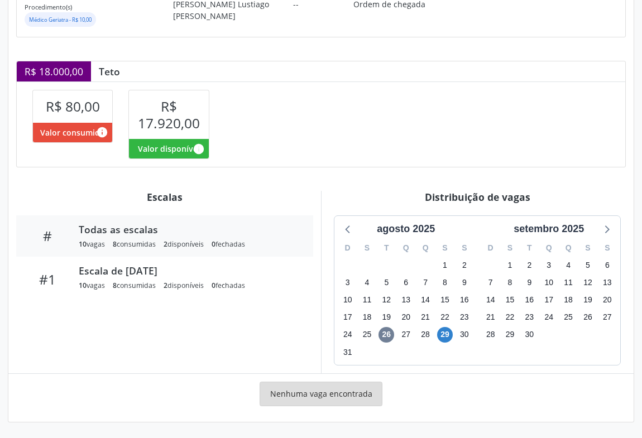
scroll to position [202, 0]
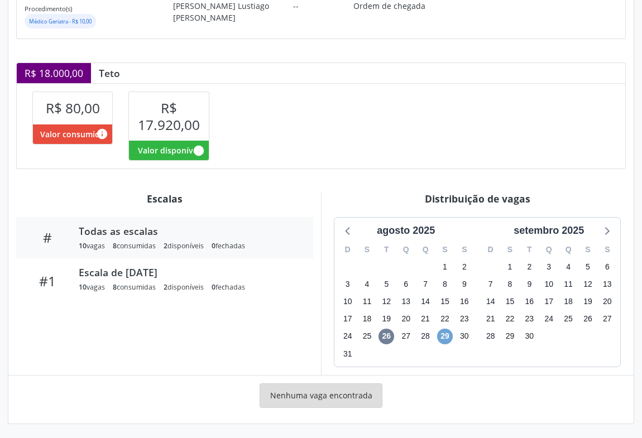
click at [443, 334] on span "29" at bounding box center [445, 337] width 16 height 16
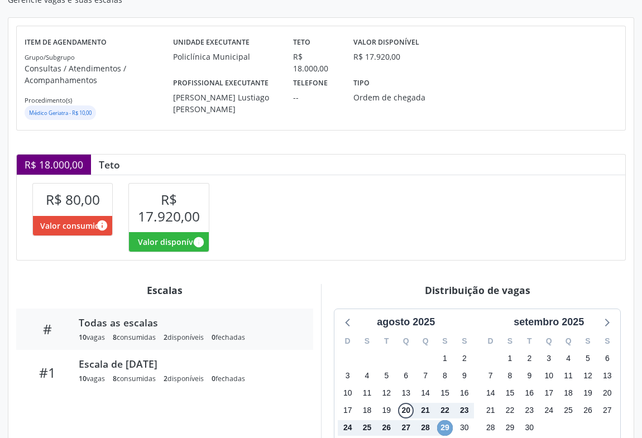
scroll to position [0, 0]
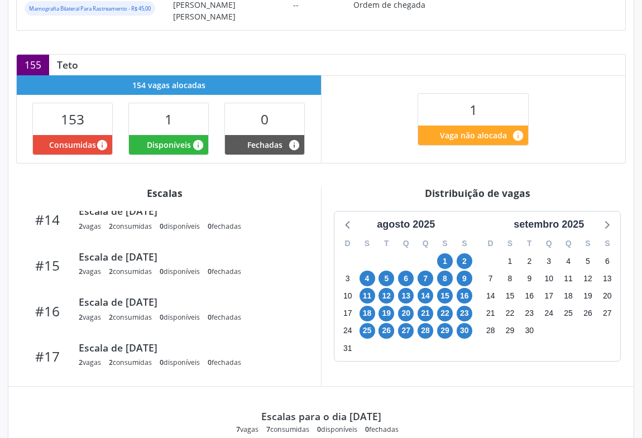
scroll to position [360, 0]
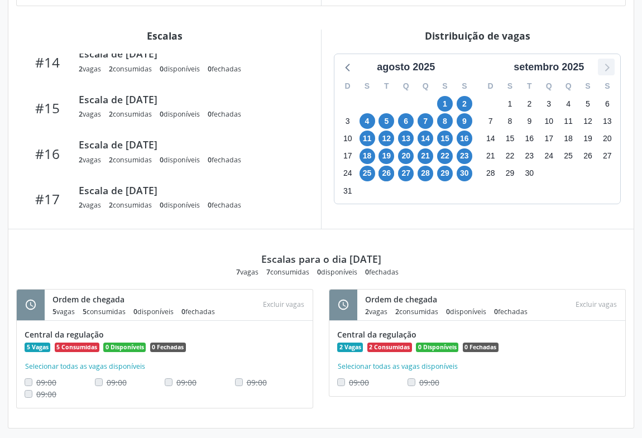
click at [602, 60] on icon at bounding box center [606, 67] width 15 height 15
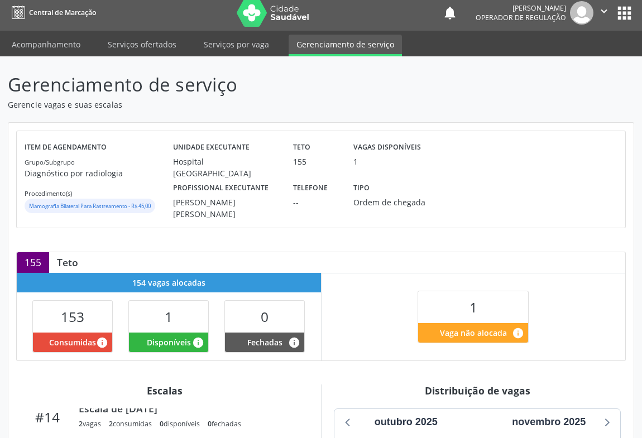
scroll to position [0, 0]
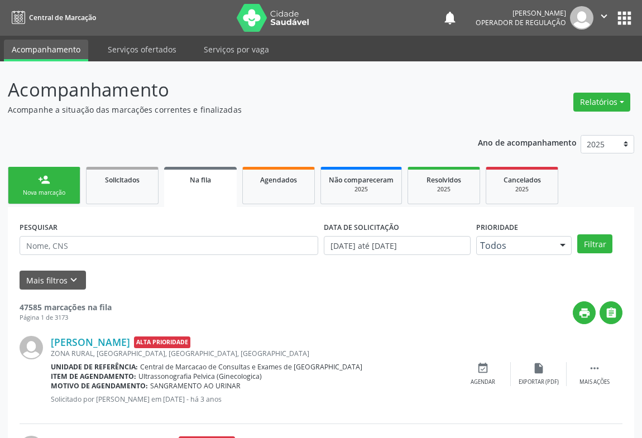
click at [609, 22] on div "Sucesso × O paciente foi agendado. Imprimir comprovante Cancel" at bounding box center [321, 219] width 642 height 438
click at [606, 16] on div "Sucesso × O paciente foi agendado. Imprimir comprovante Cancel" at bounding box center [321, 219] width 642 height 438
click at [601, 11] on div "Sucesso × O paciente foi agendado. Imprimir comprovante Cancel" at bounding box center [321, 219] width 642 height 438
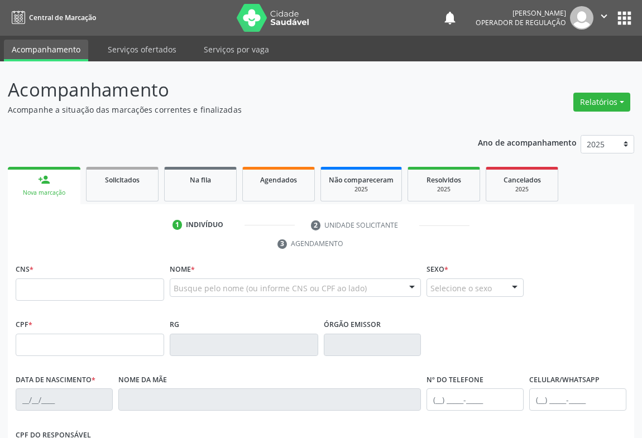
click at [609, 18] on icon "" at bounding box center [604, 16] width 12 height 12
click at [586, 60] on link "Sair" at bounding box center [575, 68] width 77 height 16
